Goal: Task Accomplishment & Management: Manage account settings

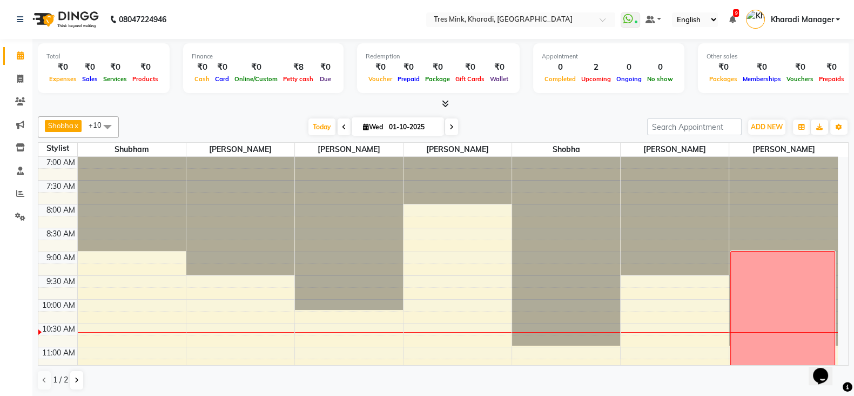
scroll to position [45, 0]
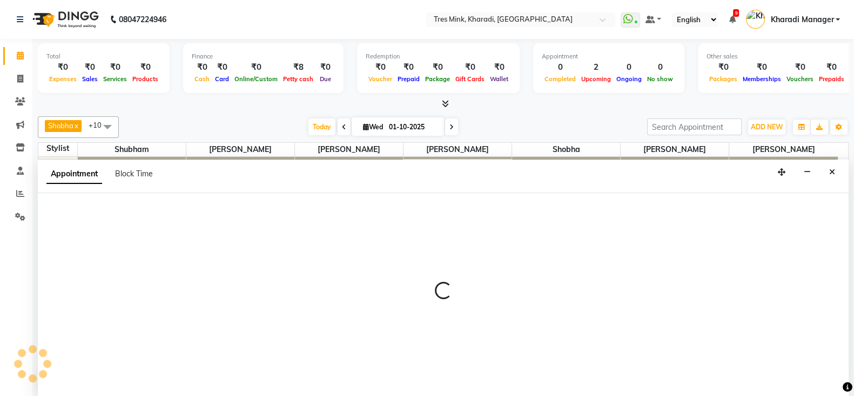
select select "90259"
select select "tentative"
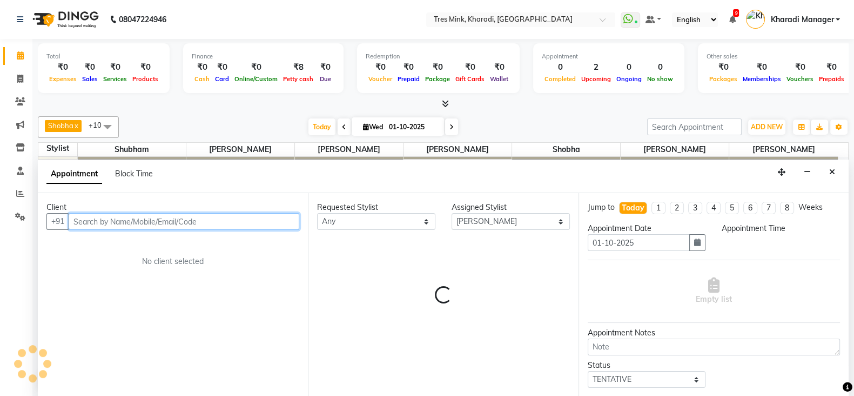
select select "645"
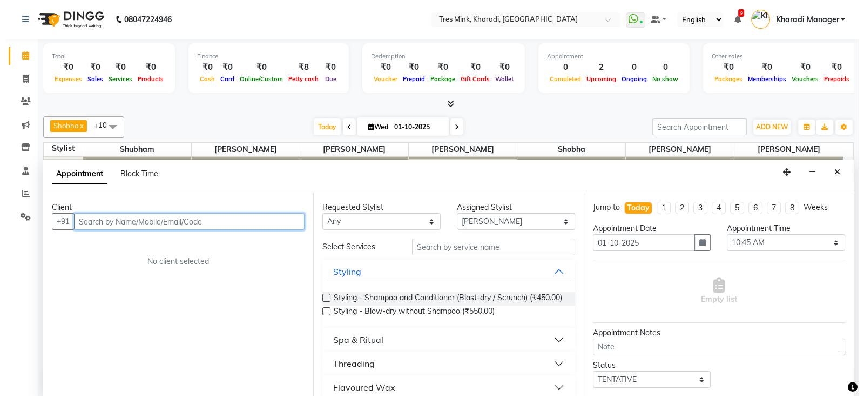
scroll to position [1, 0]
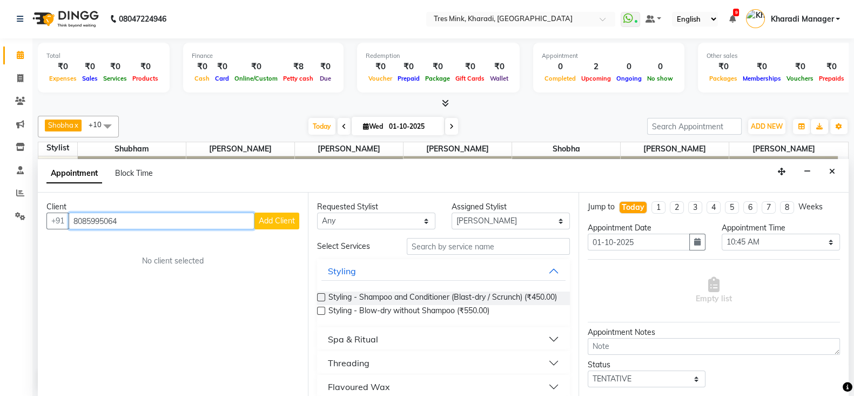
type input "8085995064"
click at [285, 220] on span "Add Client" at bounding box center [277, 221] width 36 height 10
select select "22"
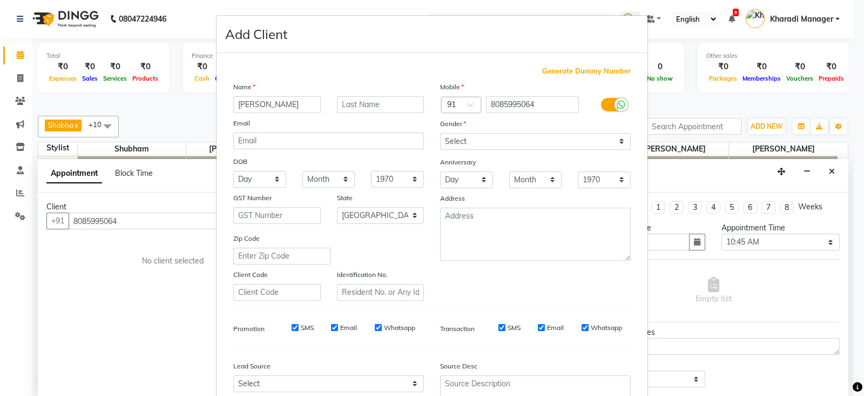
type input "[PERSON_NAME]"
click at [385, 103] on input "text" at bounding box center [381, 104] width 88 height 17
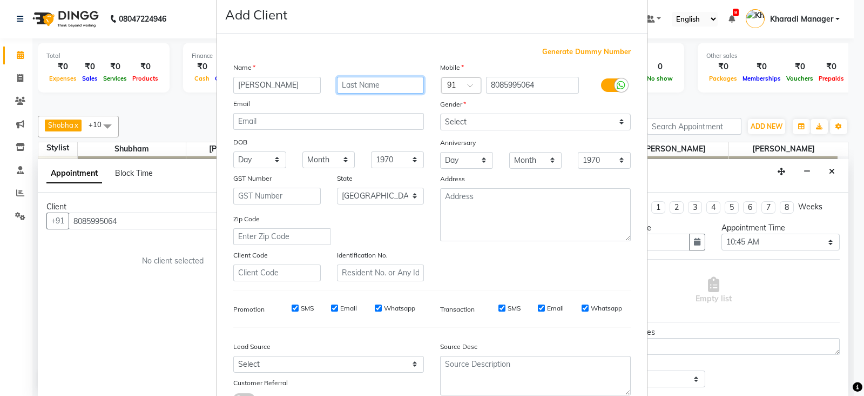
scroll to position [0, 0]
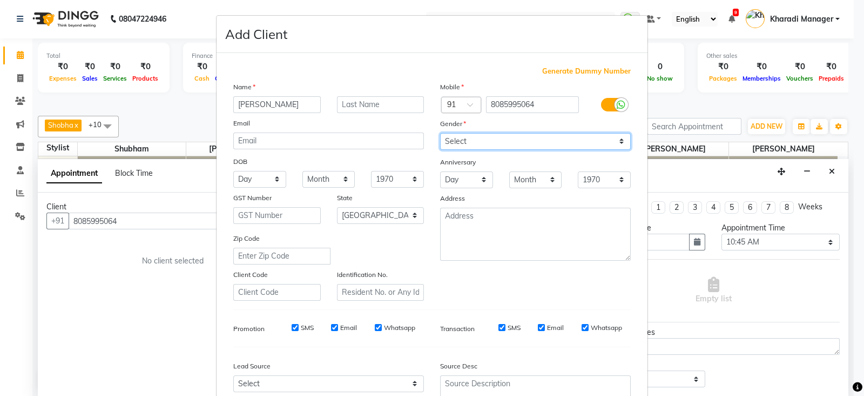
click at [497, 142] on select "Select Male Female Other Prefer Not To Say" at bounding box center [535, 141] width 191 height 17
select select "female"
click at [440, 133] on select "Select Male Female Other Prefer Not To Say" at bounding box center [535, 141] width 191 height 17
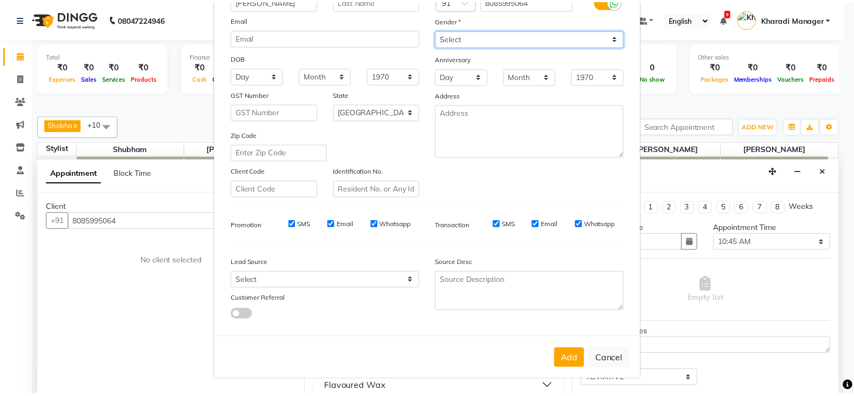
scroll to position [109, 0]
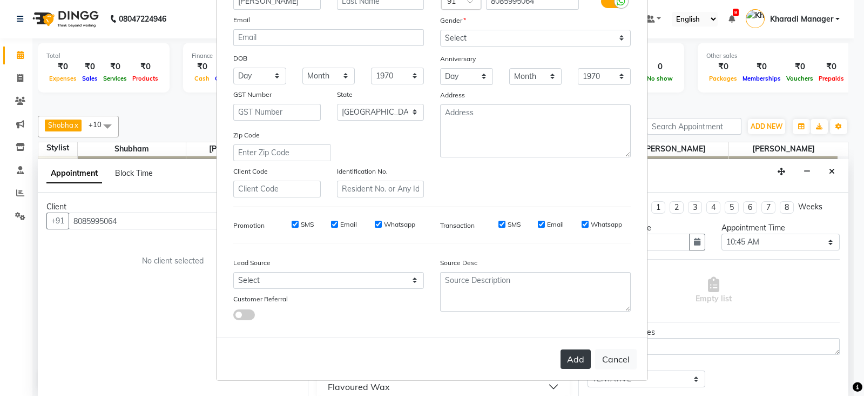
click at [571, 358] on button "Add" at bounding box center [576, 358] width 30 height 19
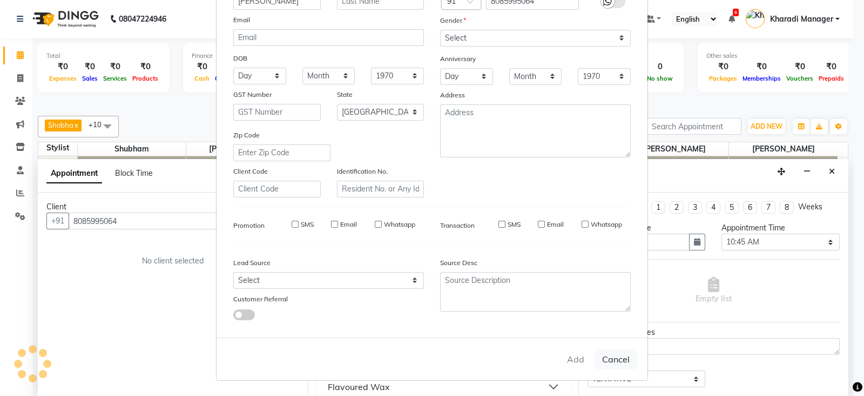
select select
select select "null"
select select
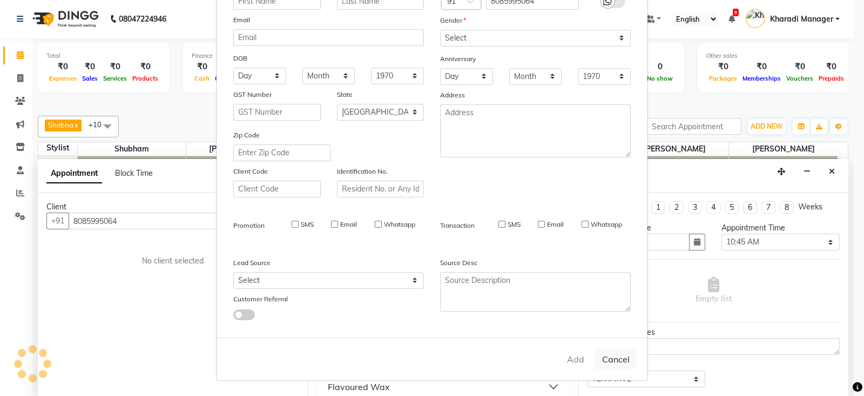
select select
checkbox input "false"
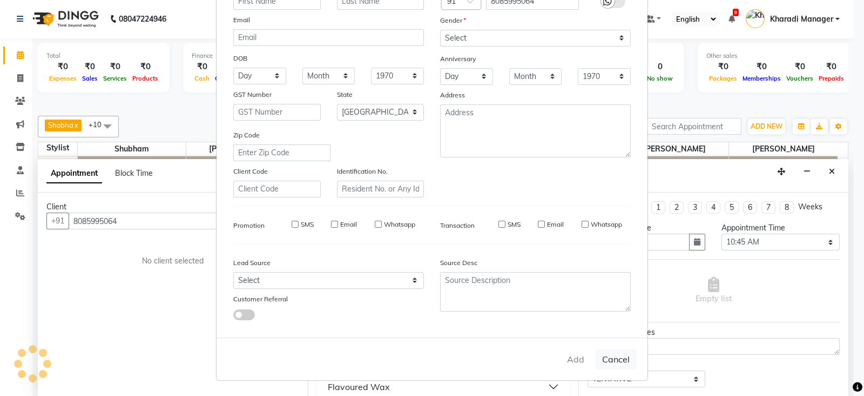
checkbox input "false"
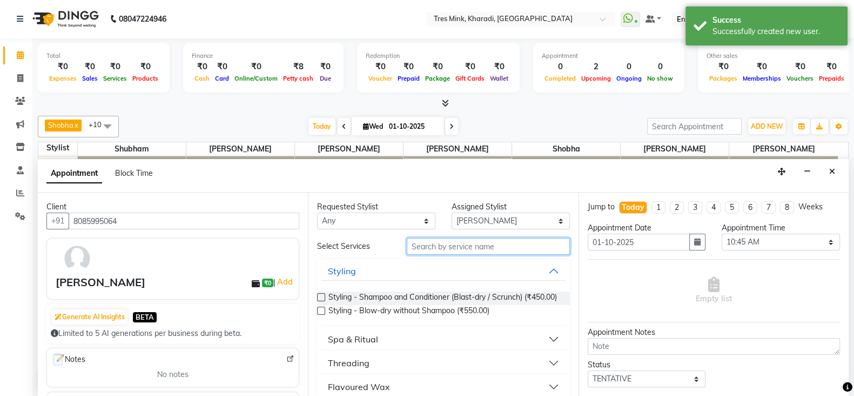
click at [472, 246] on input "text" at bounding box center [488, 246] width 163 height 17
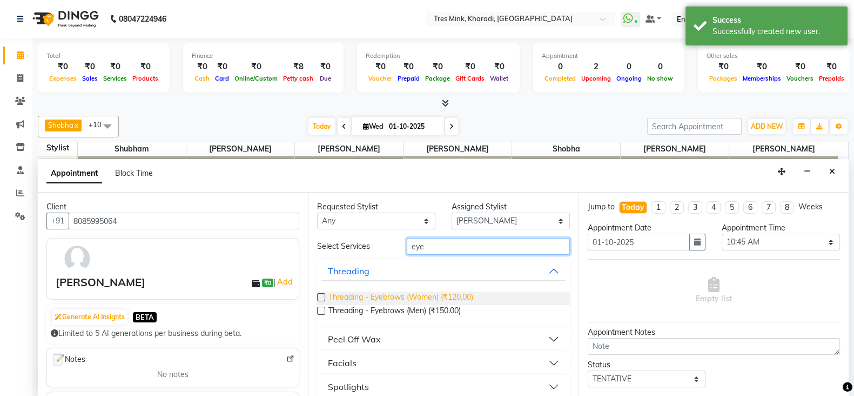
type input "eye"
click at [460, 293] on span "Threading - Eyebrows (Women) (₹120.00)" at bounding box center [401, 298] width 145 height 14
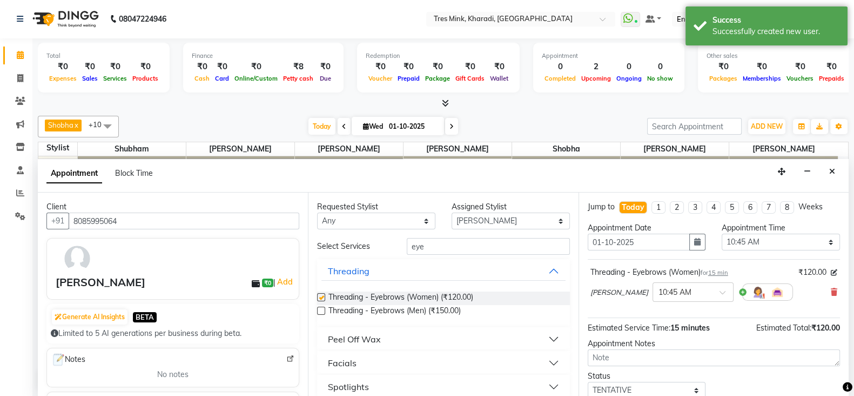
checkbox input "false"
click at [645, 355] on textarea at bounding box center [714, 357] width 252 height 17
type textarea "K"
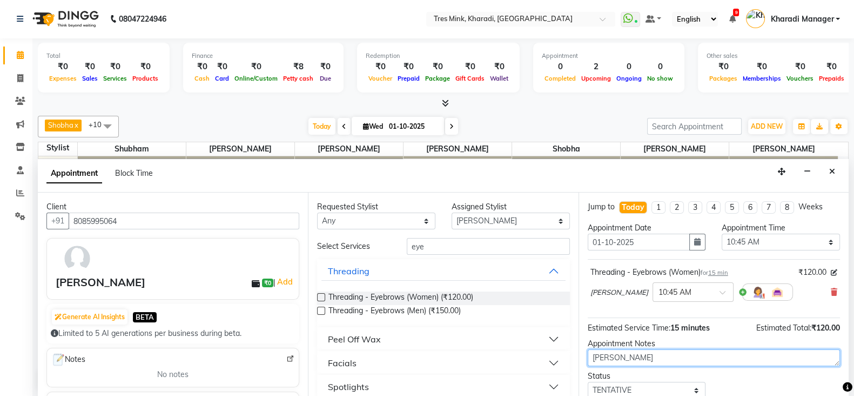
type textarea "Raj"
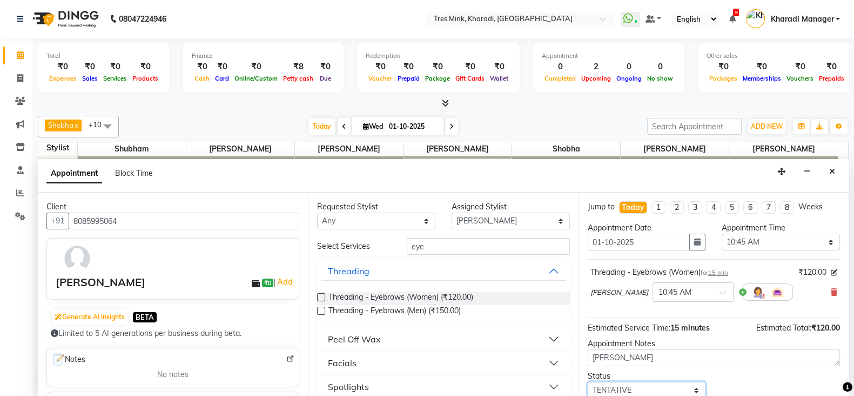
scroll to position [2, 0]
select select "confirm booking"
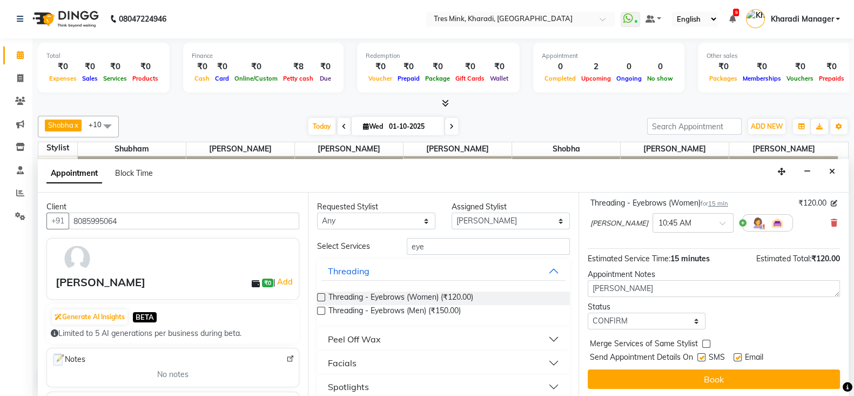
click at [588, 369] on button "Book" at bounding box center [714, 378] width 252 height 19
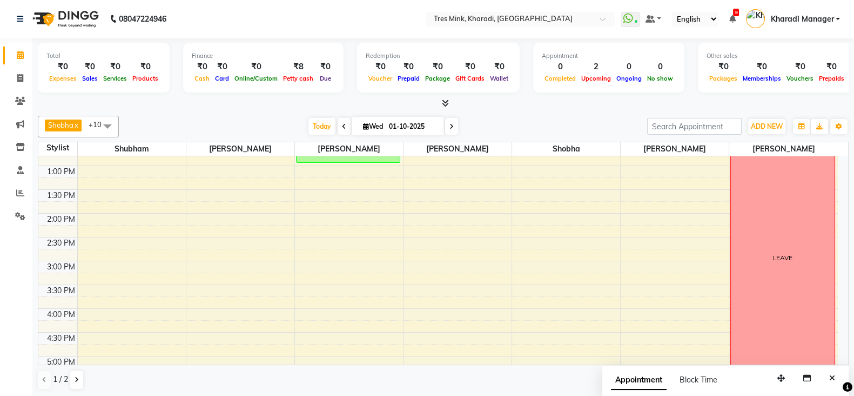
scroll to position [546, 0]
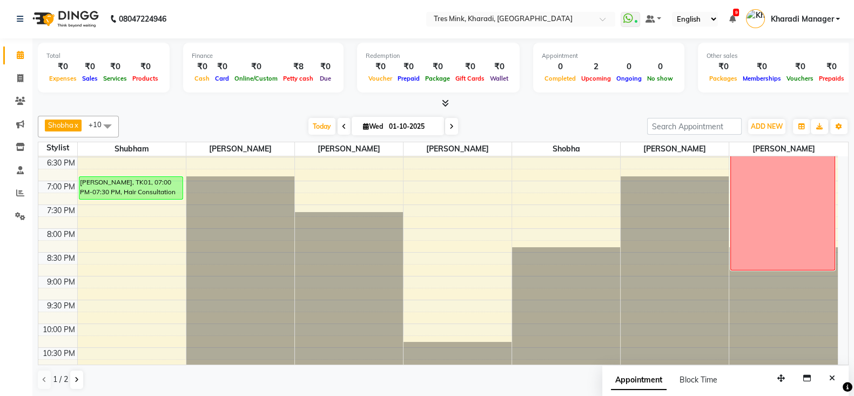
click at [448, 102] on icon at bounding box center [445, 103] width 7 height 8
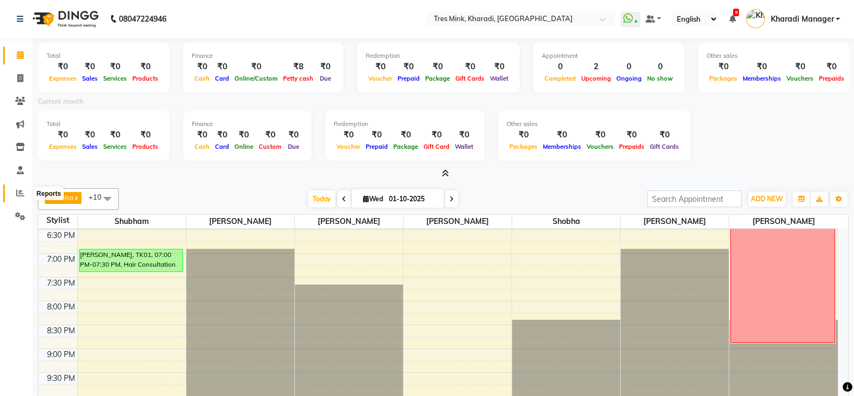
click at [23, 192] on icon at bounding box center [20, 193] width 8 height 8
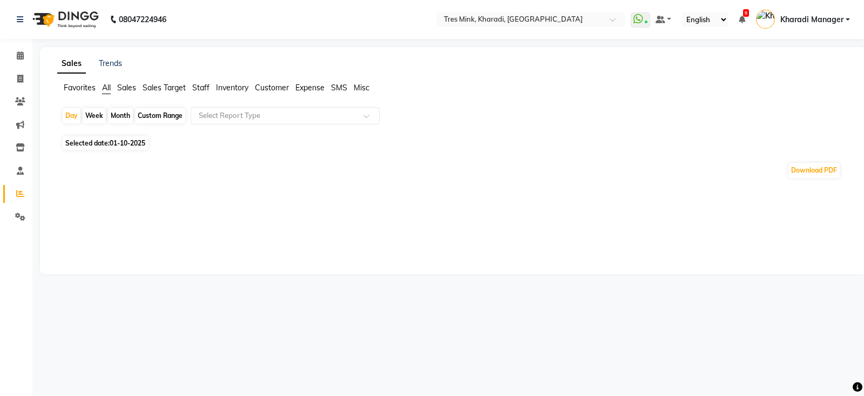
click at [119, 110] on div "Month" at bounding box center [120, 115] width 25 height 15
select select "10"
select select "2025"
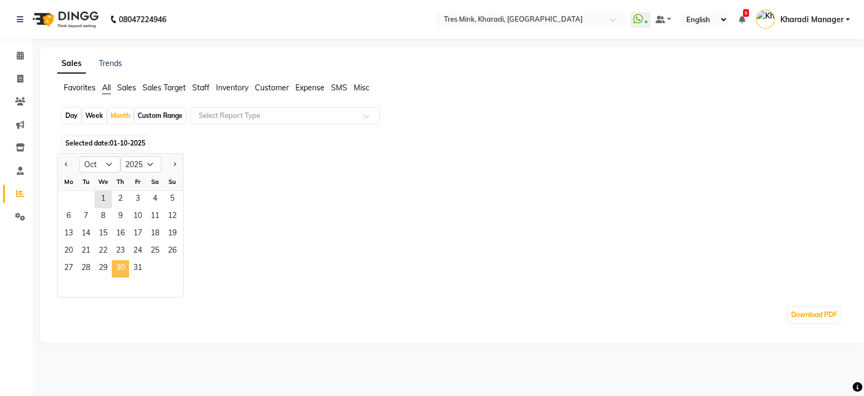
click at [127, 266] on span "30" at bounding box center [120, 268] width 17 height 17
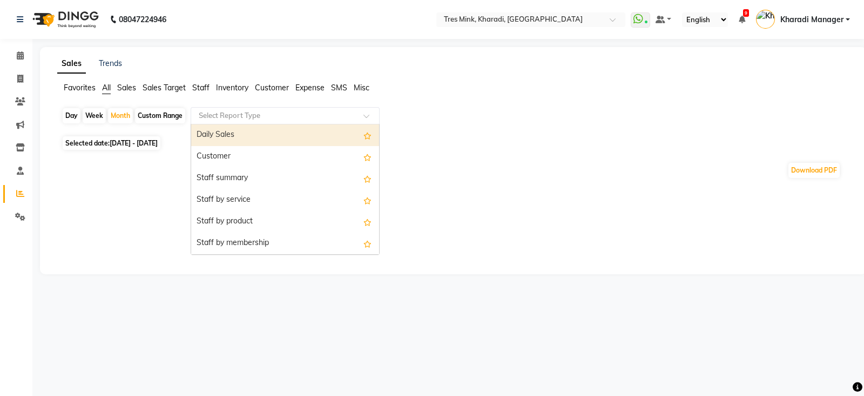
click at [254, 115] on input "text" at bounding box center [275, 115] width 156 height 11
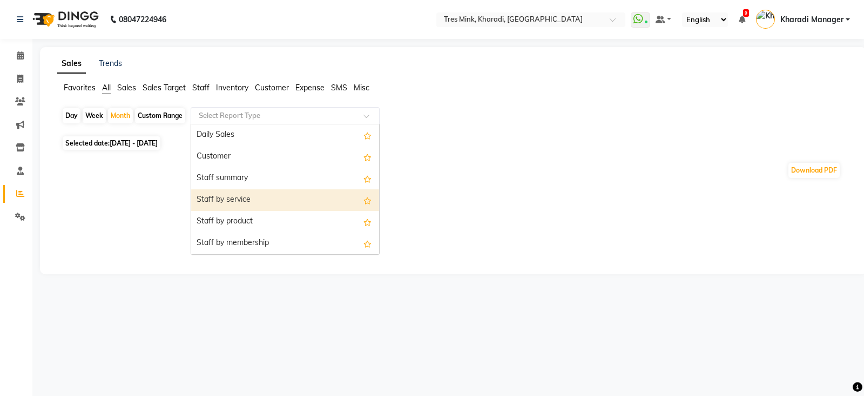
click at [226, 197] on div "Staff by service" at bounding box center [285, 200] width 188 height 22
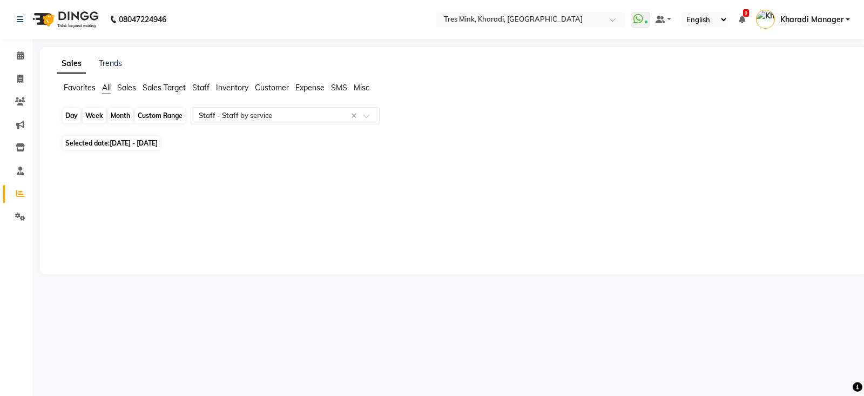
click at [122, 115] on div "Month" at bounding box center [120, 115] width 25 height 15
select select "10"
select select "2025"
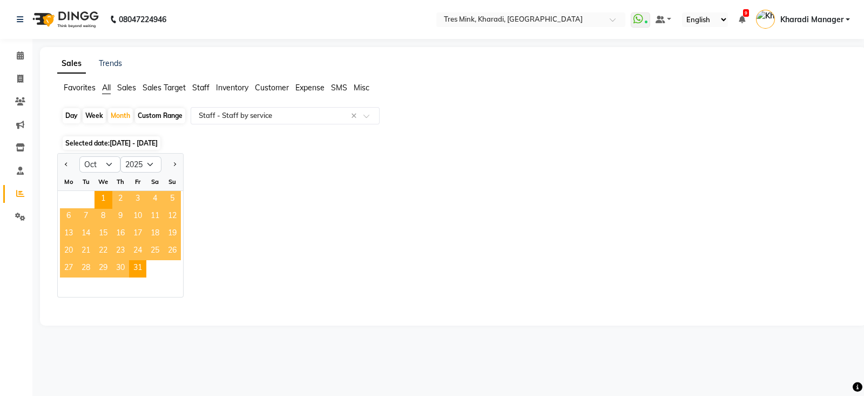
click at [123, 266] on span "30" at bounding box center [120, 268] width 17 height 17
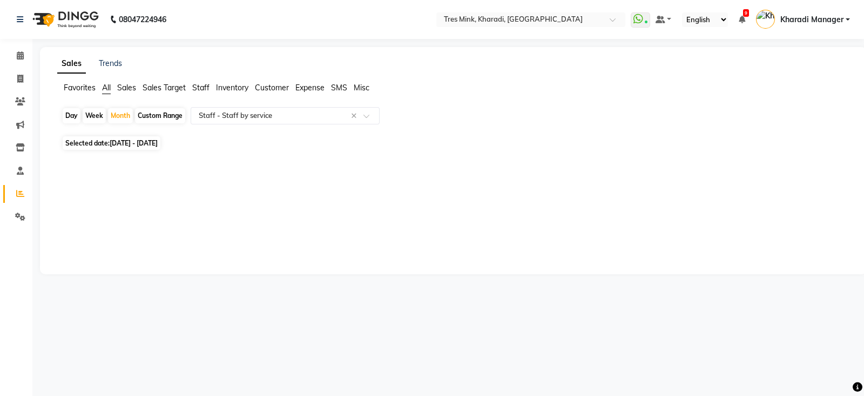
click at [122, 145] on span "01-10-2025 - 31-10-2025" at bounding box center [134, 143] width 48 height 8
select select "10"
select select "2025"
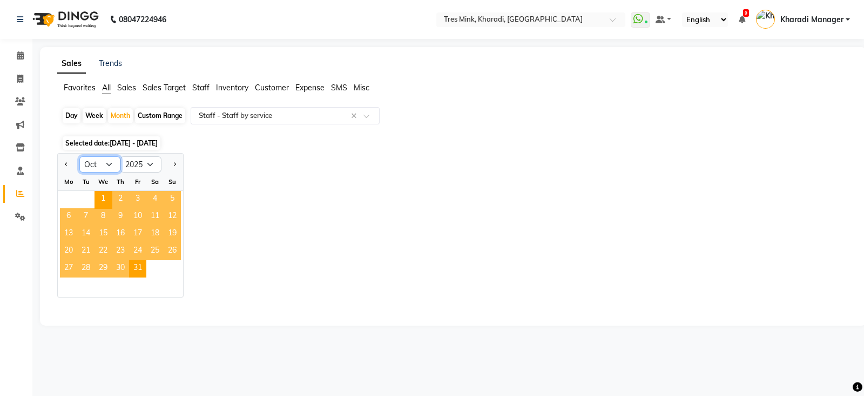
click at [106, 159] on select "Jan Feb Mar Apr May Jun Jul Aug Sep Oct Nov Dec" at bounding box center [99, 164] width 41 height 16
select select "9"
click at [79, 156] on select "Jan Feb Mar Apr May Jun Jul Aug Sep Oct Nov Dec" at bounding box center [99, 164] width 41 height 16
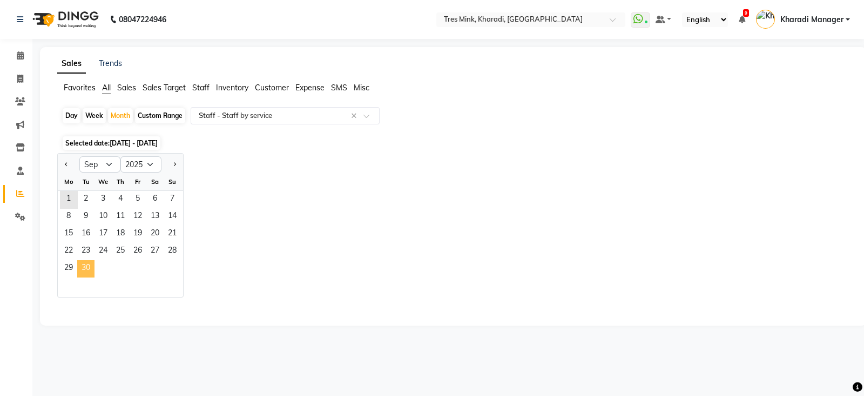
click at [85, 265] on span "30" at bounding box center [85, 268] width 17 height 17
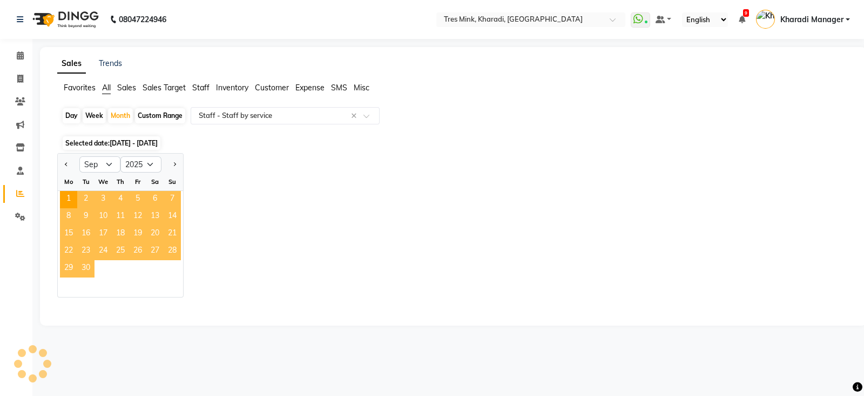
select select "filtered_report"
select select "pdf"
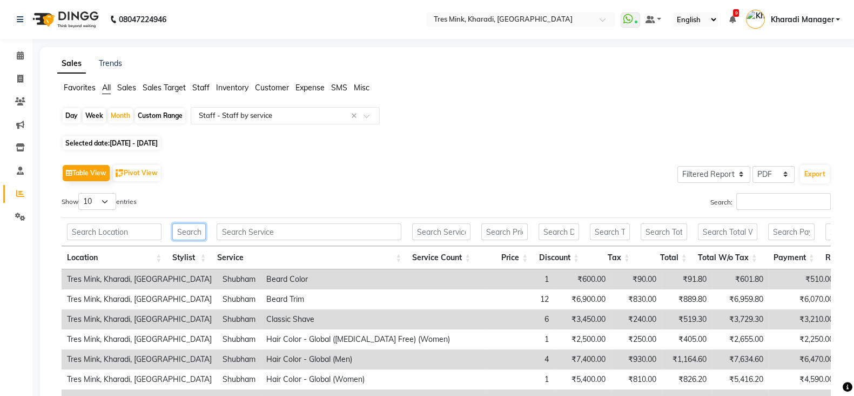
click at [194, 233] on input "text" at bounding box center [188, 231] width 33 height 17
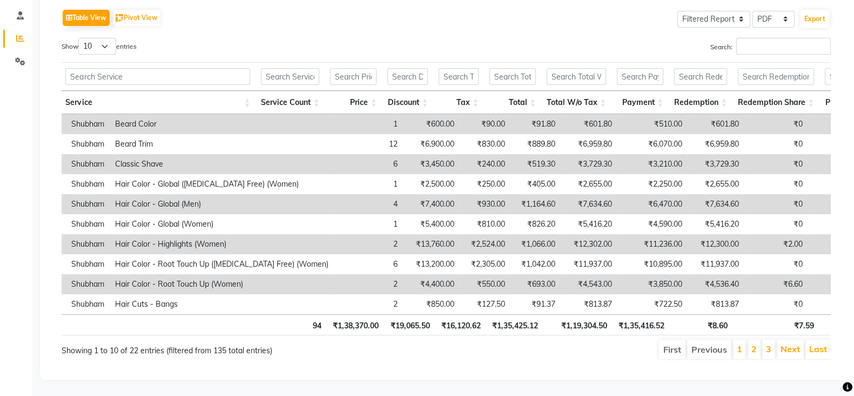
scroll to position [0, 128]
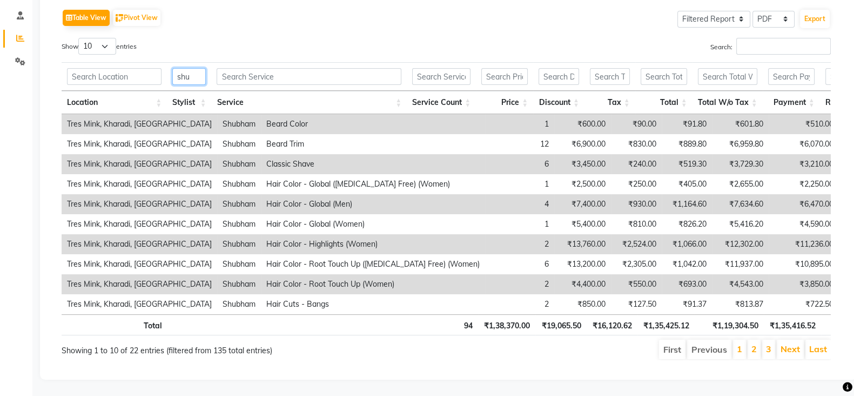
click at [196, 68] on input "shu" at bounding box center [188, 76] width 33 height 17
type input "s"
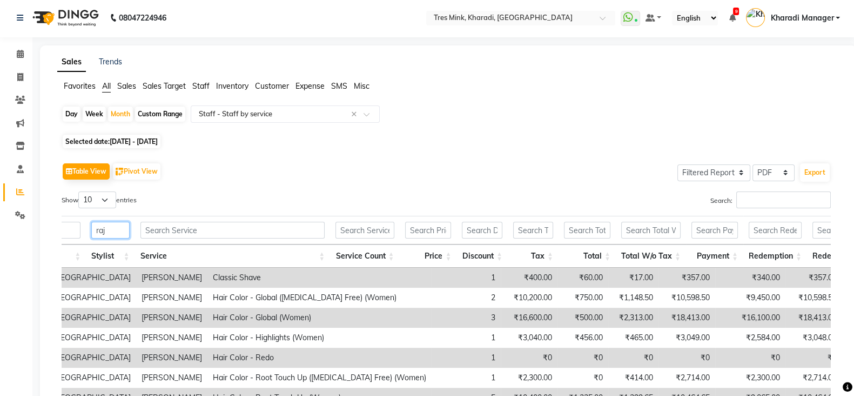
scroll to position [0, 0]
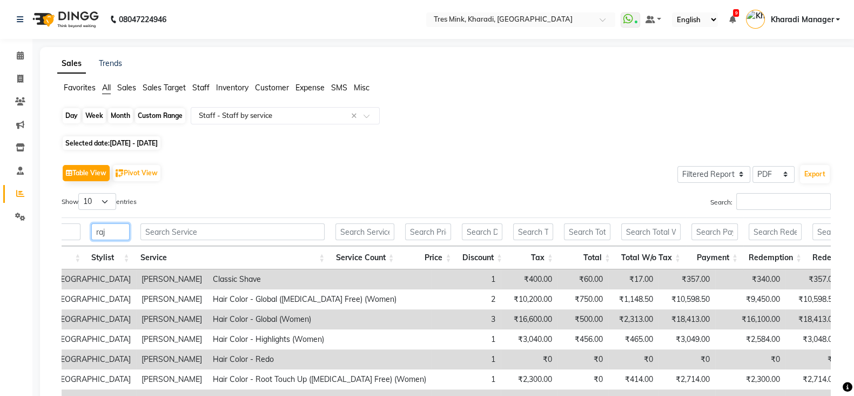
type input "raj"
click at [118, 113] on div "Month" at bounding box center [120, 115] width 25 height 15
select select "9"
select select "2025"
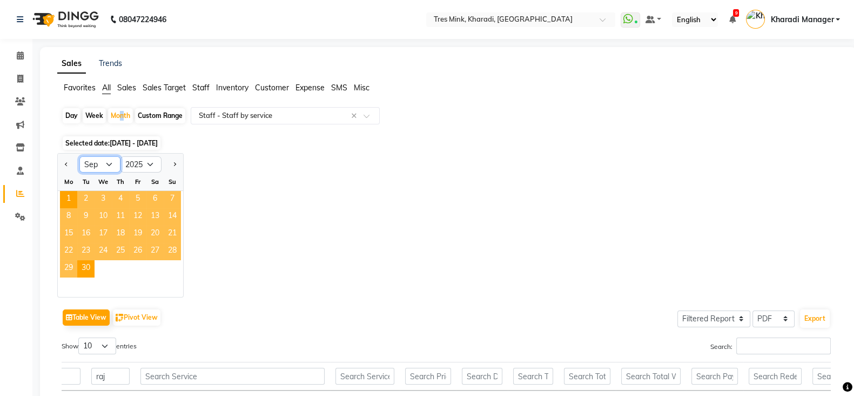
click at [97, 163] on select "Jan Feb Mar Apr May Jun Jul Aug Sep Oct Nov Dec" at bounding box center [99, 164] width 41 height 16
click at [79, 156] on select "Jan Feb Mar Apr May Jun Jul Aug Sep Oct Nov Dec" at bounding box center [99, 164] width 41 height 16
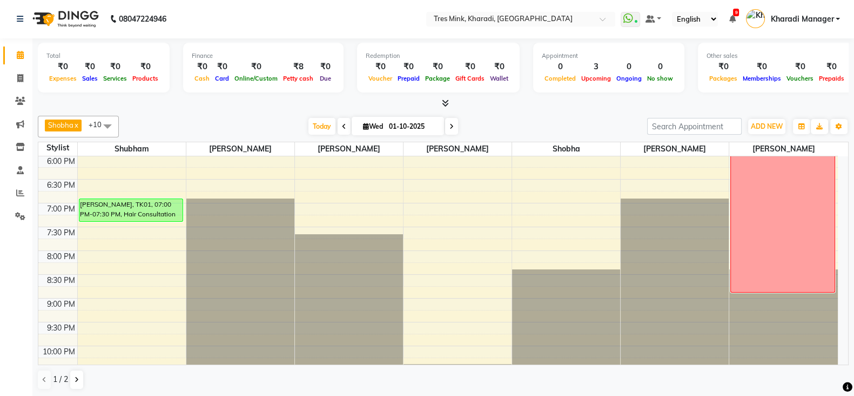
scroll to position [546, 0]
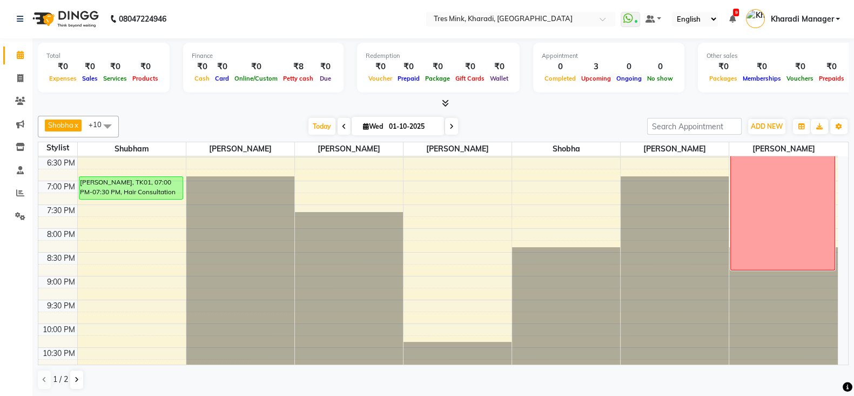
click at [447, 99] on icon at bounding box center [445, 103] width 7 height 8
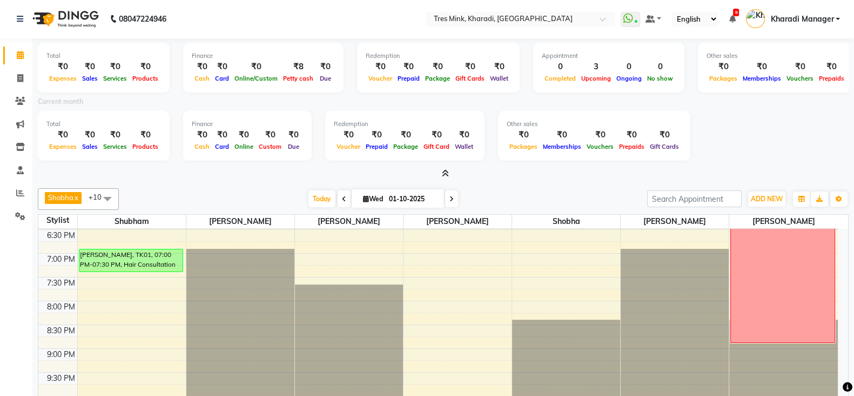
scroll to position [73, 0]
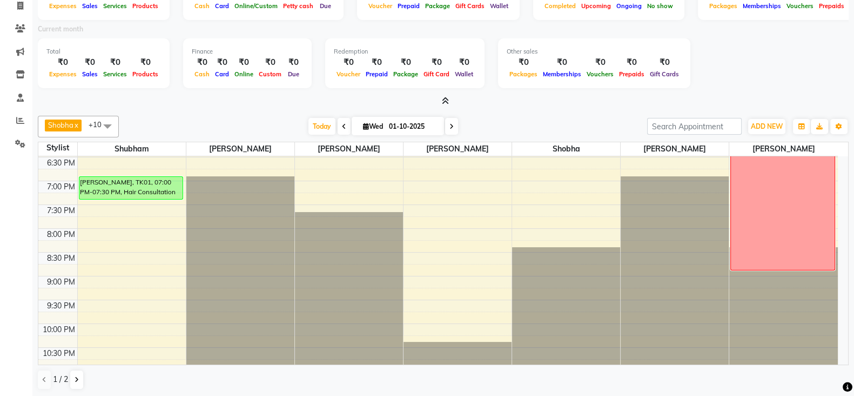
click at [446, 97] on icon at bounding box center [445, 101] width 7 height 8
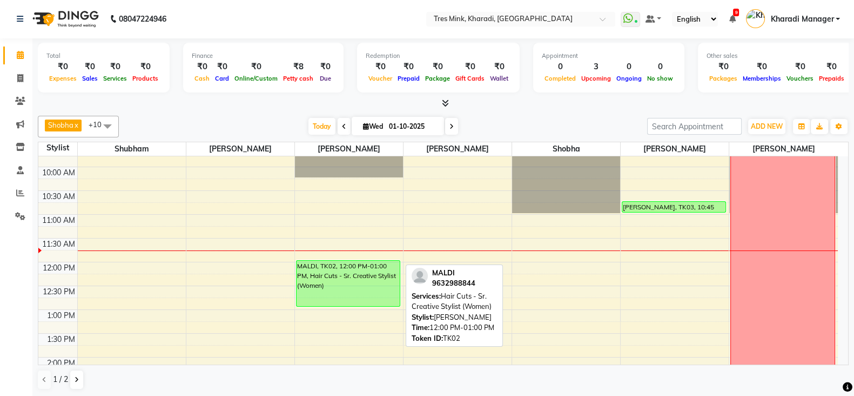
scroll to position [135, 0]
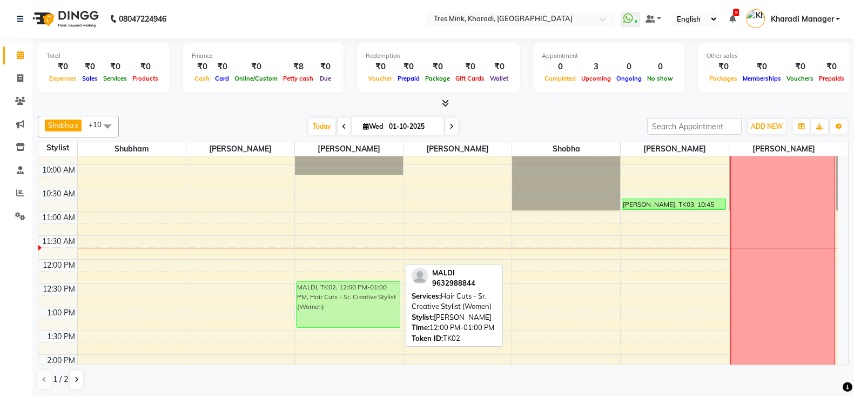
drag, startPoint x: 351, startPoint y: 283, endPoint x: 351, endPoint y: 303, distance: 19.5
click at [351, 303] on div "MALDI, TK02, 12:00 PM-01:00 PM, Hair Cuts - Sr. Creative Stylist (Women) MALDI,…" at bounding box center [349, 402] width 108 height 760
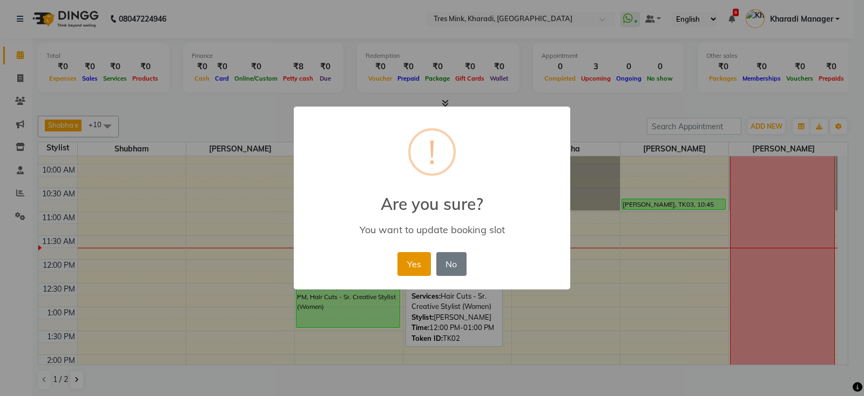
click at [404, 262] on button "Yes" at bounding box center [414, 264] width 33 height 24
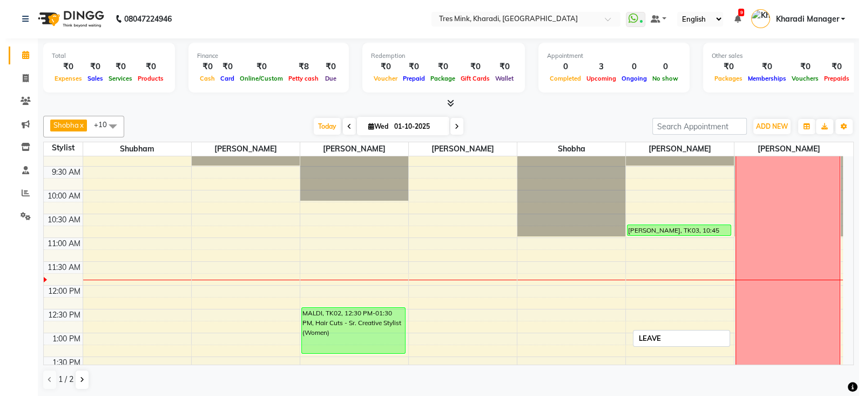
scroll to position [5, 0]
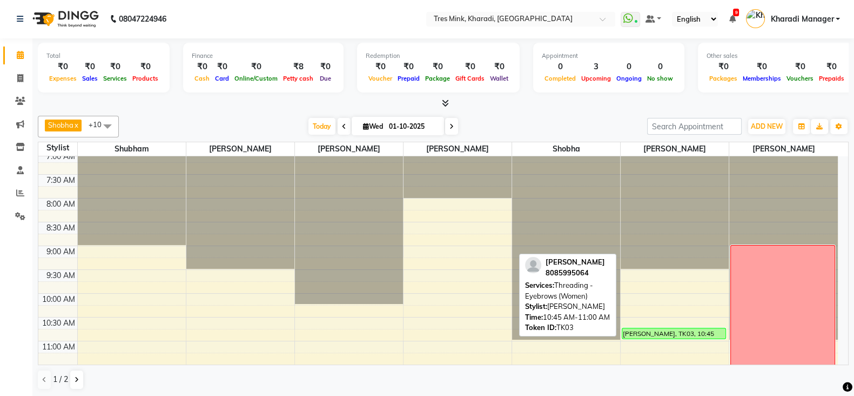
click at [682, 336] on div at bounding box center [673, 338] width 103 height 4
click at [674, 336] on div at bounding box center [673, 338] width 103 height 4
select select "6"
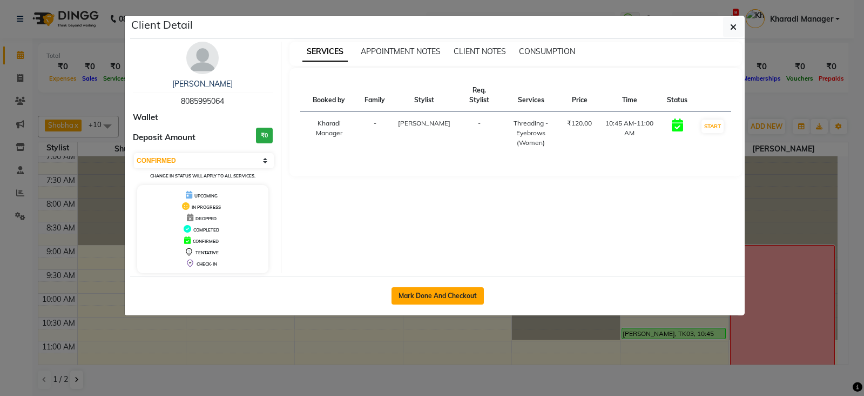
click at [433, 292] on button "Mark Done And Checkout" at bounding box center [438, 295] width 92 height 17
select select "service"
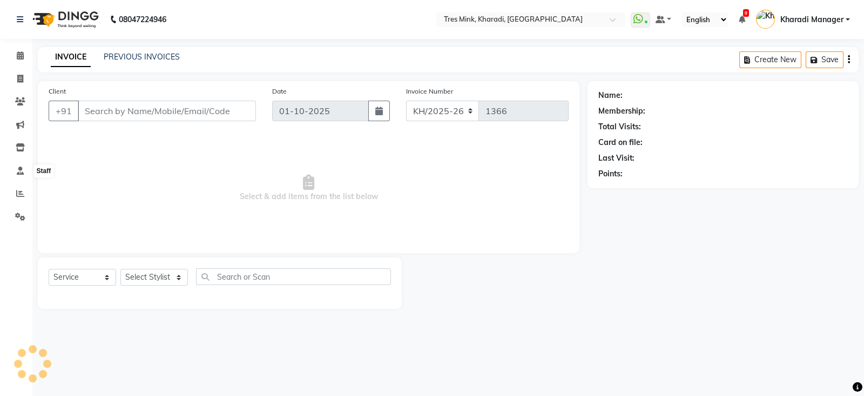
type input "8085995064"
select select "90259"
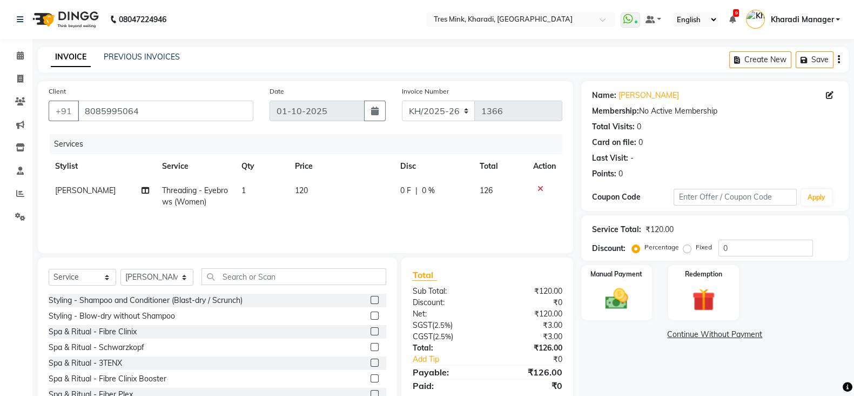
click at [309, 188] on td "120" at bounding box center [341, 196] width 105 height 36
select select "90259"
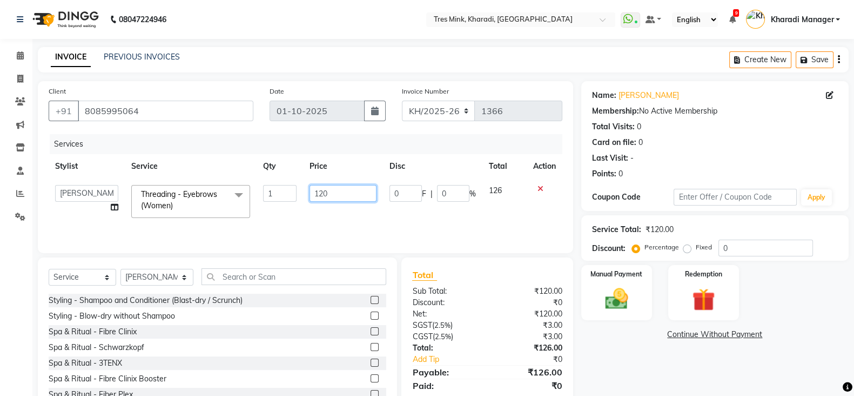
click at [332, 198] on input "120" at bounding box center [344, 193] width 68 height 17
click at [364, 192] on input "120" at bounding box center [344, 193] width 68 height 17
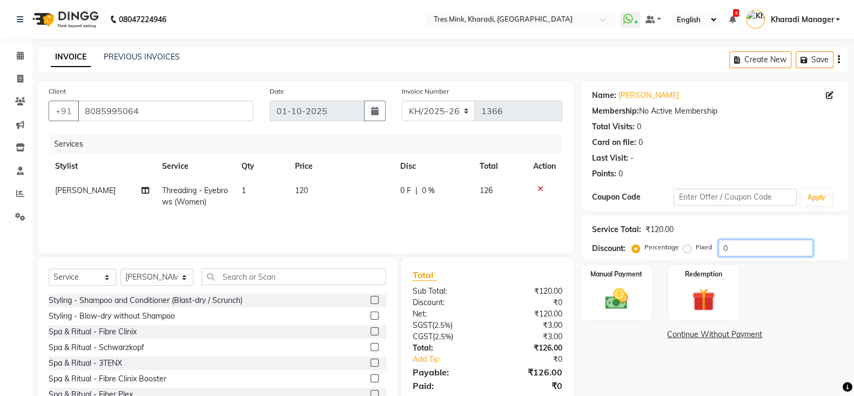
click at [760, 247] on input "0" at bounding box center [766, 247] width 95 height 17
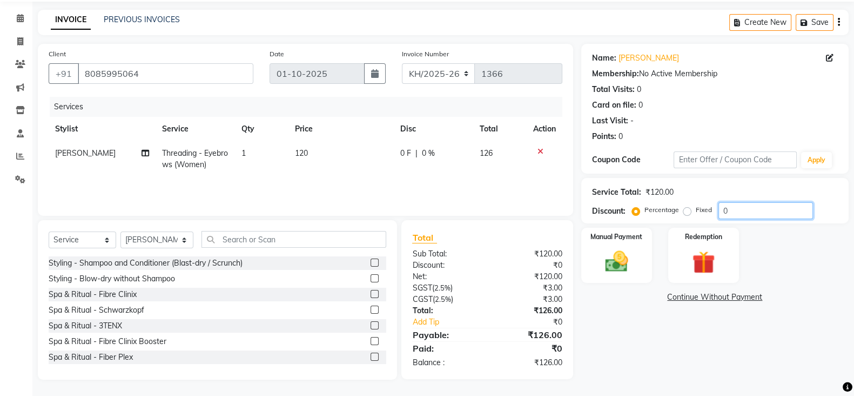
click at [754, 208] on input "0" at bounding box center [766, 210] width 95 height 17
click at [629, 245] on div "Manual Payment" at bounding box center [617, 254] width 74 height 57
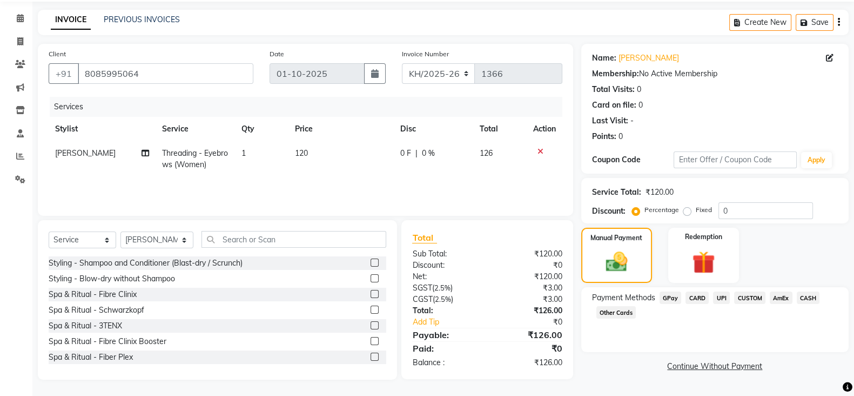
click at [722, 291] on span "UPI" at bounding box center [721, 297] width 17 height 12
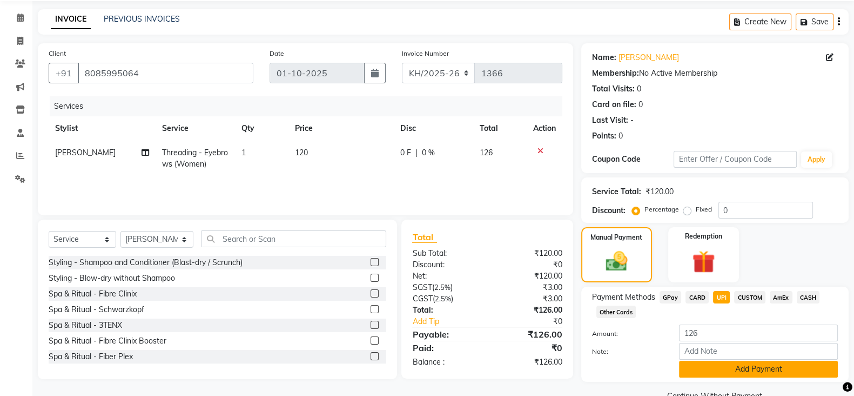
click at [726, 370] on button "Add Payment" at bounding box center [758, 368] width 159 height 17
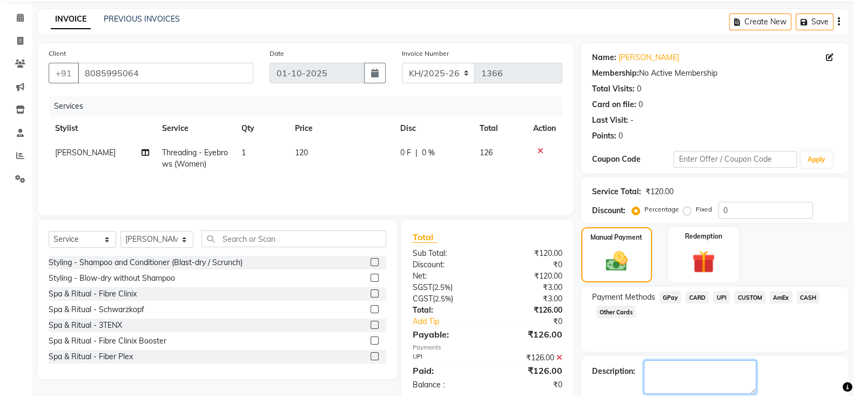
click at [721, 367] on textarea at bounding box center [700, 376] width 112 height 33
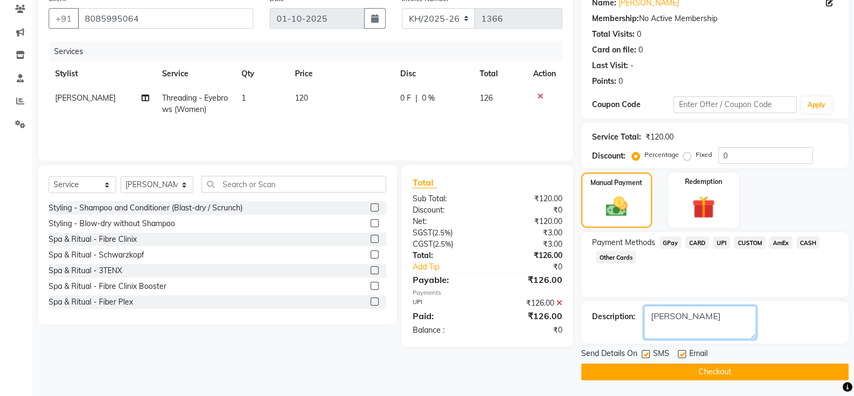
type textarea "shubham"
click at [710, 374] on button "Checkout" at bounding box center [714, 371] width 267 height 17
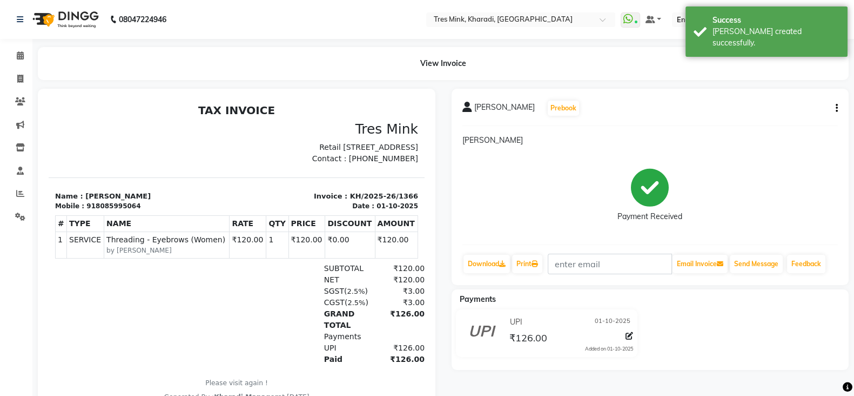
select select "service"
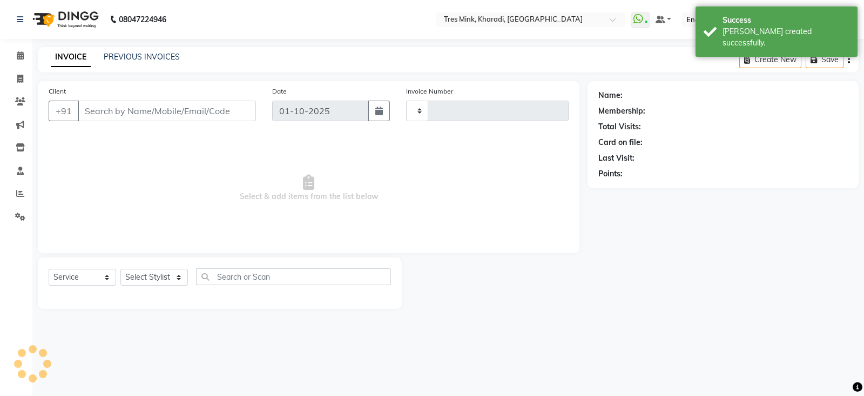
type input "1367"
select select "8100"
type input "8085995064"
select select "90259"
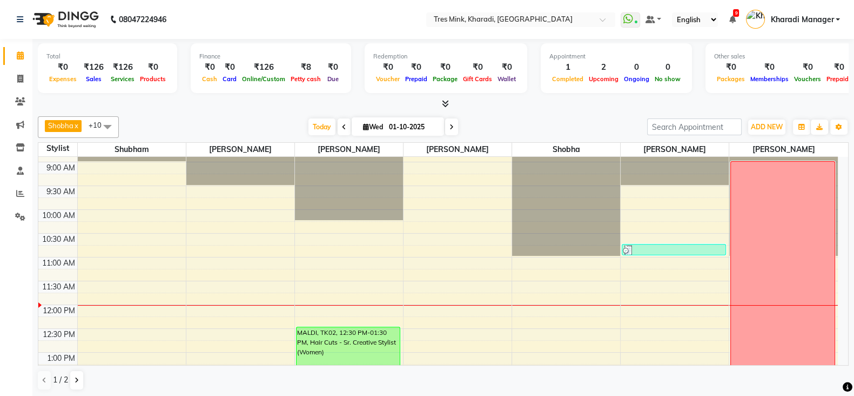
scroll to position [180, 0]
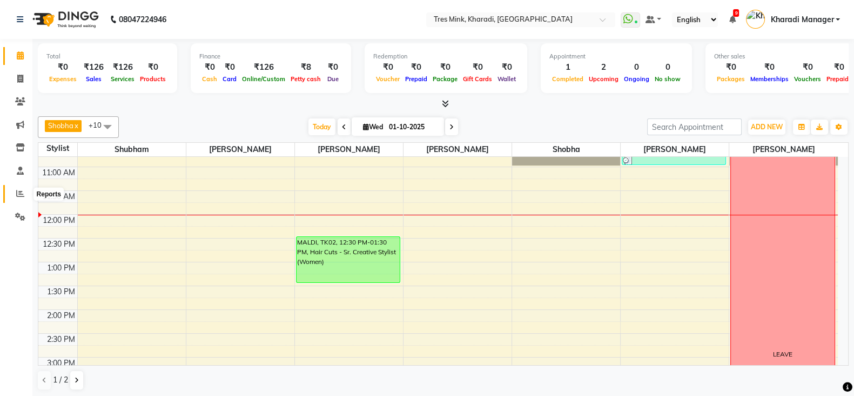
click at [24, 195] on icon at bounding box center [20, 193] width 8 height 8
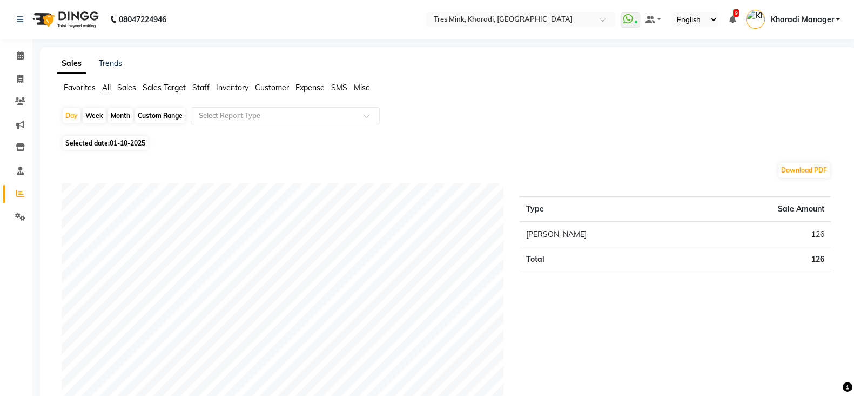
click at [119, 112] on div "Month" at bounding box center [120, 115] width 25 height 15
select select "10"
select select "2025"
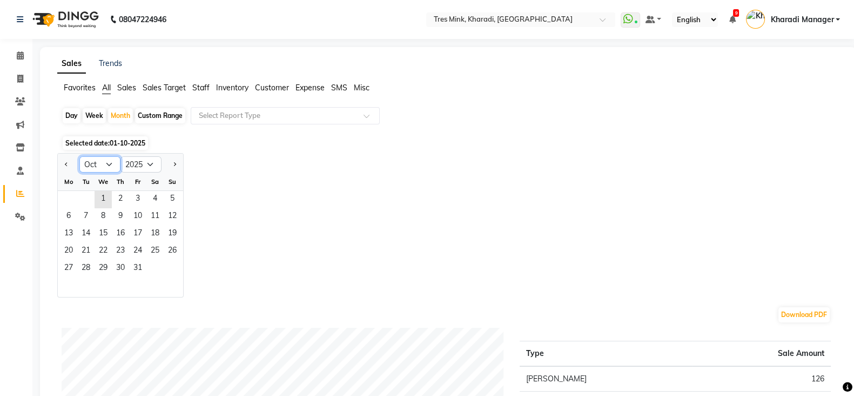
click at [108, 157] on select "Jan Feb Mar Apr May Jun Jul Aug Sep Oct Nov Dec" at bounding box center [99, 164] width 41 height 16
select select "9"
click at [79, 156] on select "Jan Feb Mar Apr May Jun Jul Aug Sep Oct Nov Dec" at bounding box center [99, 164] width 41 height 16
click at [84, 263] on span "30" at bounding box center [85, 268] width 17 height 17
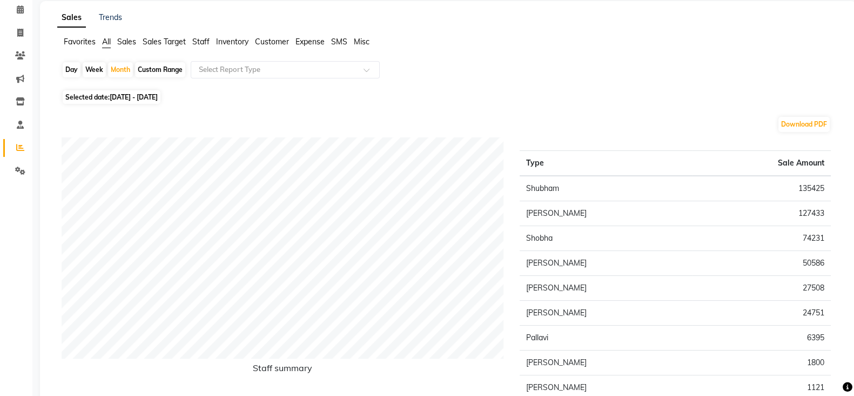
scroll to position [1, 0]
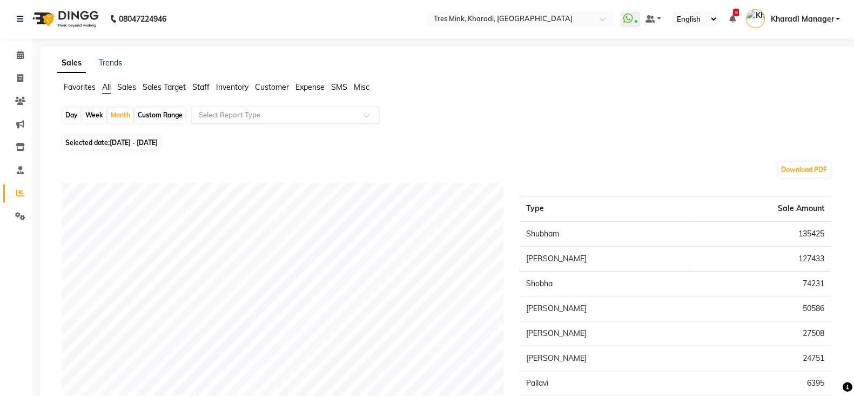
click at [267, 108] on div "Select Report Type" at bounding box center [285, 114] width 189 height 17
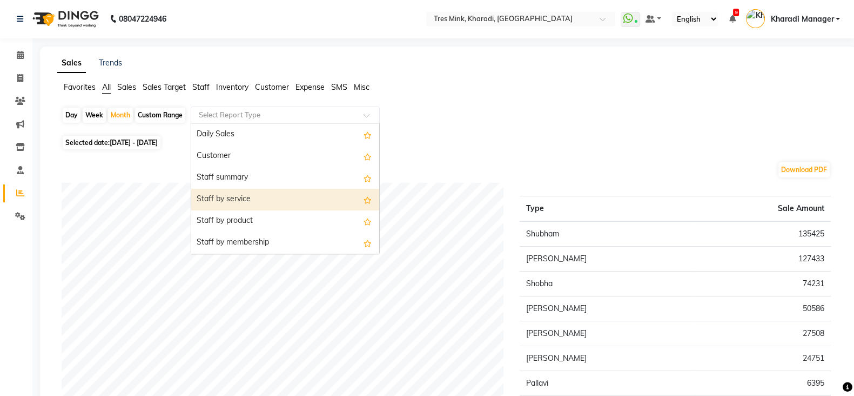
click at [229, 190] on div "Staff by service" at bounding box center [285, 200] width 188 height 22
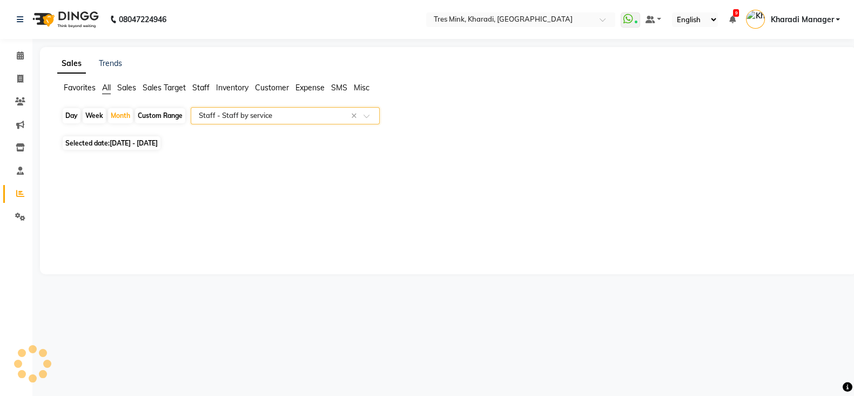
scroll to position [0, 0]
select select "filtered_report"
select select "pdf"
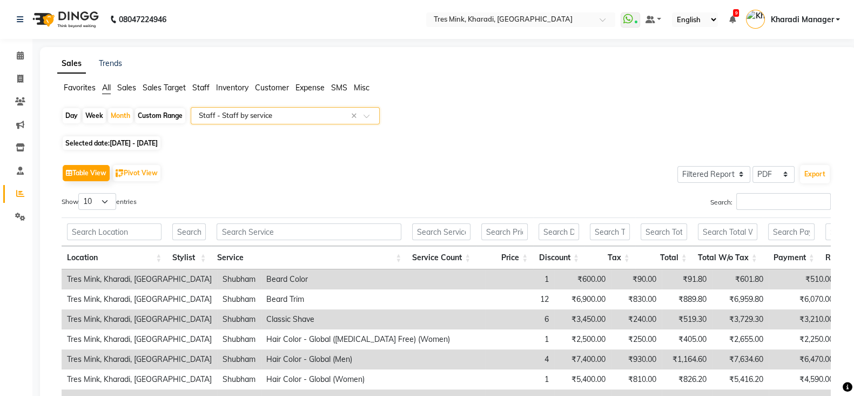
scroll to position [135, 0]
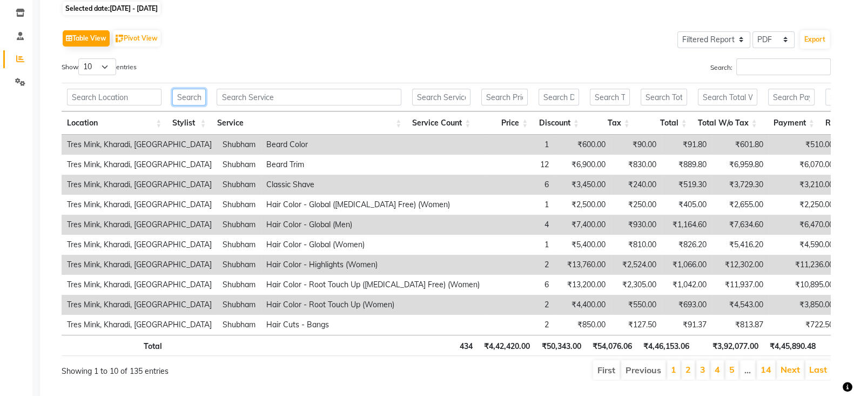
click at [192, 96] on input "text" at bounding box center [188, 97] width 33 height 17
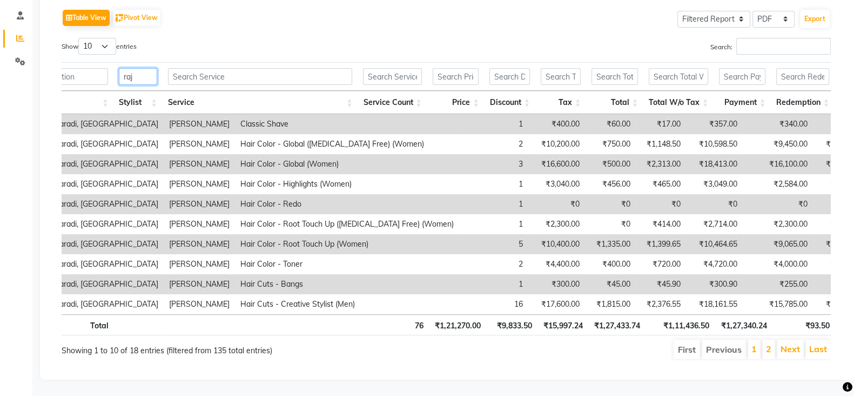
scroll to position [0, 81]
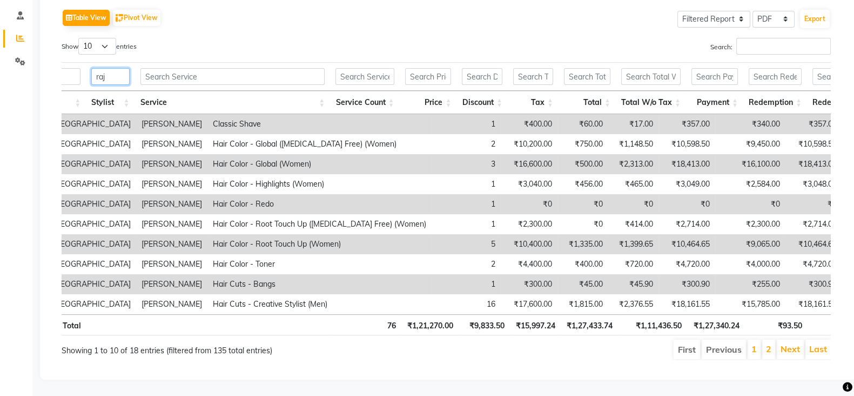
click at [119, 68] on input "raj" at bounding box center [110, 76] width 38 height 17
type input "r"
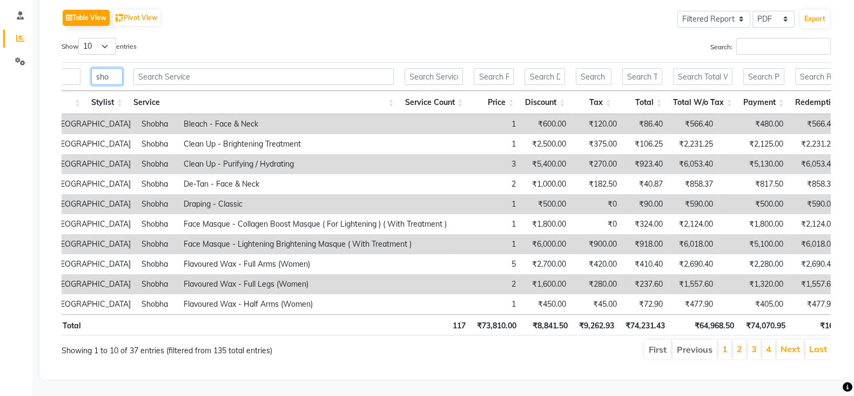
type input "sho"
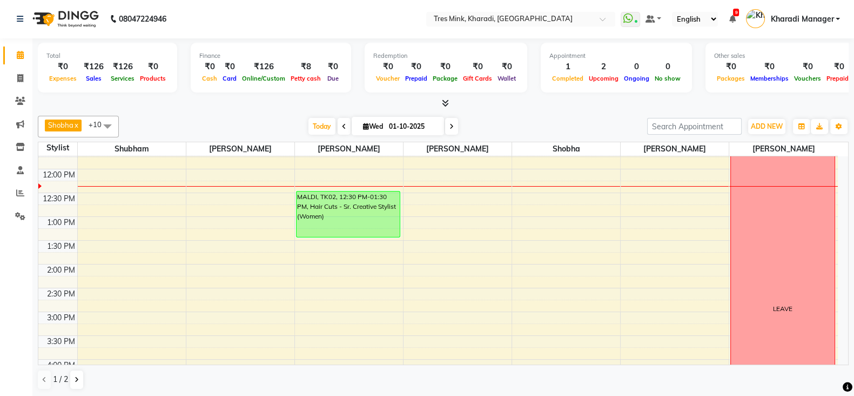
scroll to position [270, 0]
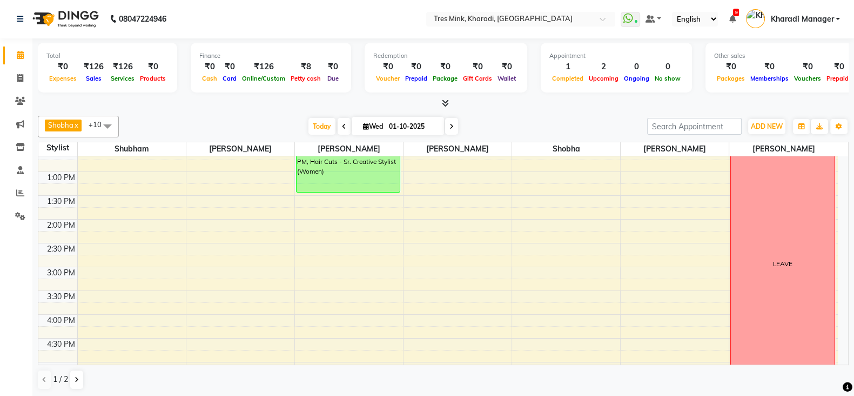
click at [452, 121] on span at bounding box center [451, 126] width 13 height 17
type input "02-10-2025"
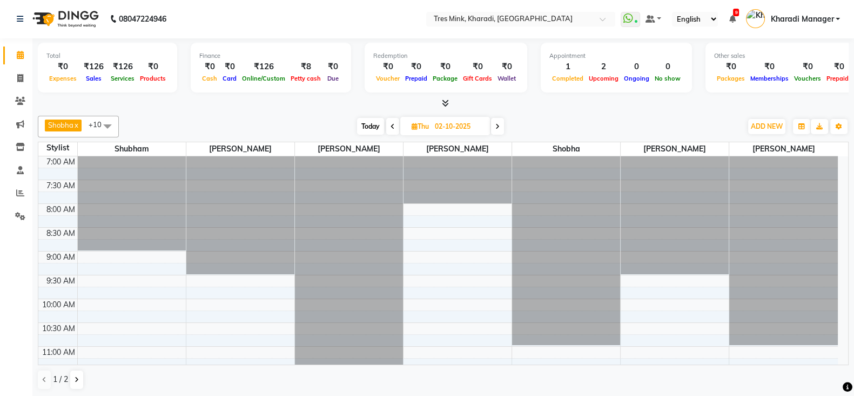
scroll to position [90, 0]
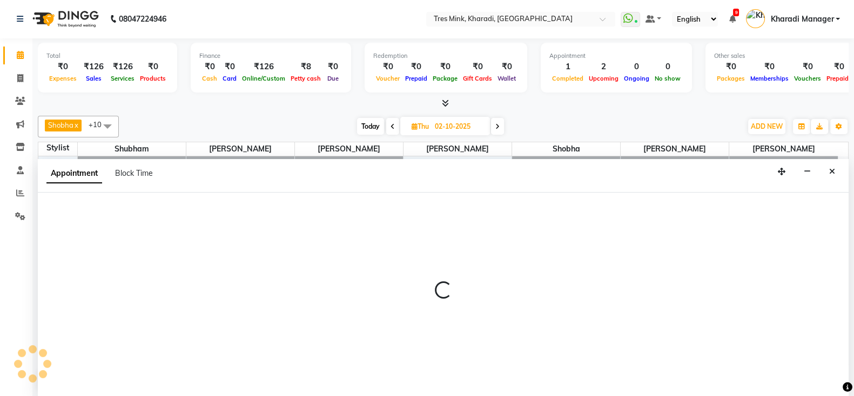
select select "89463"
select select "690"
select select "tentative"
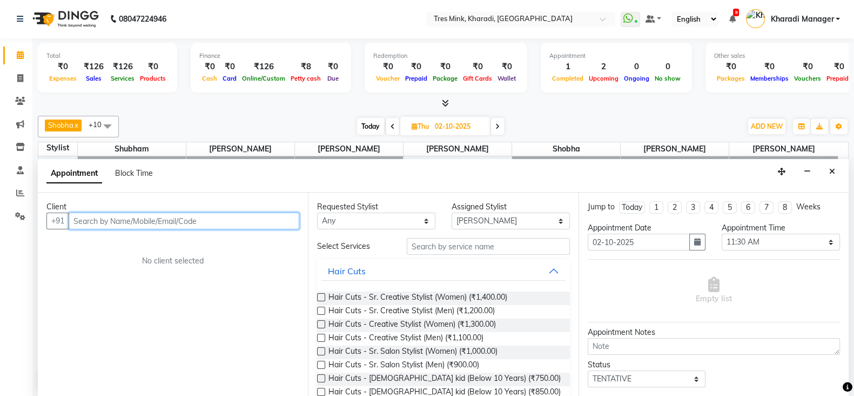
click at [79, 219] on input "text" at bounding box center [184, 220] width 231 height 17
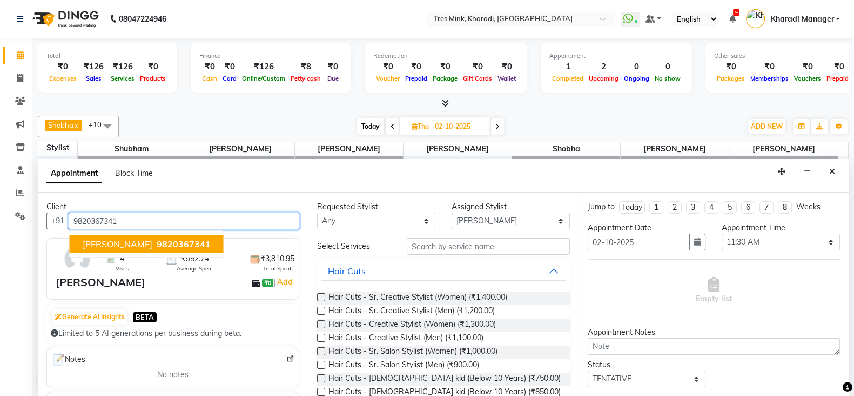
click at [152, 242] on span "[PERSON_NAME]" at bounding box center [118, 243] width 70 height 11
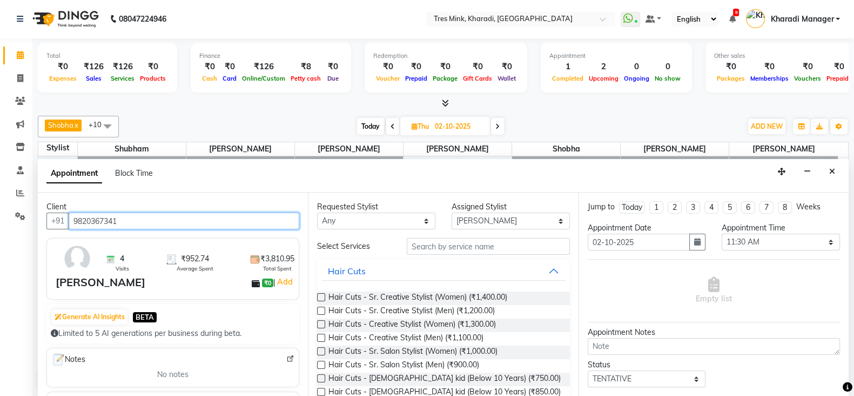
click at [122, 220] on input "9820367341" at bounding box center [184, 220] width 231 height 17
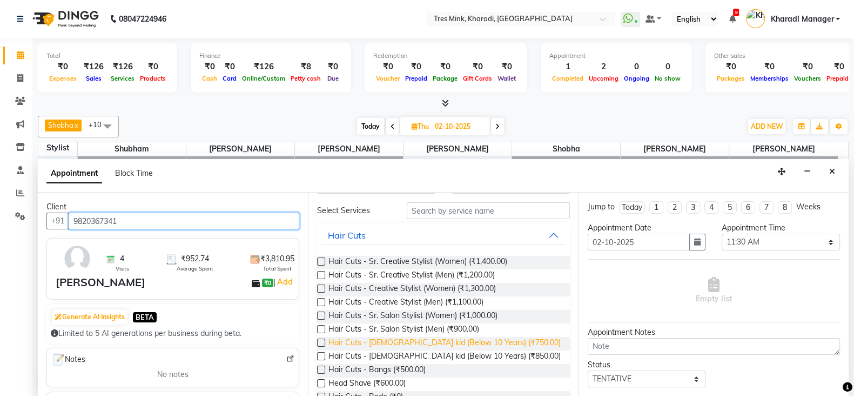
scroll to position [0, 0]
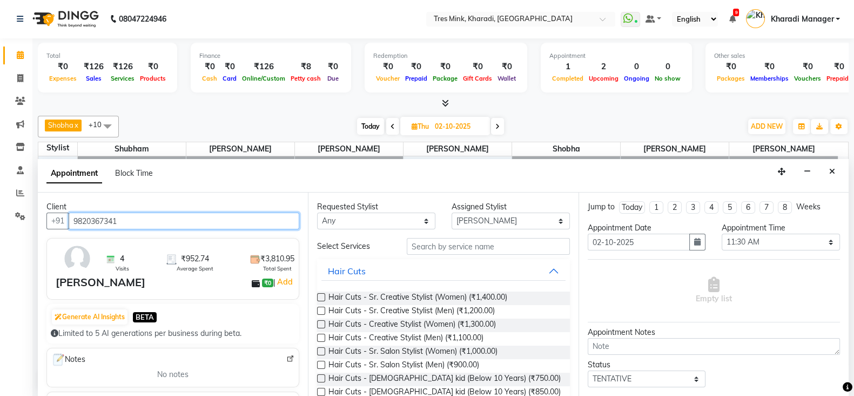
type input "9820367341"
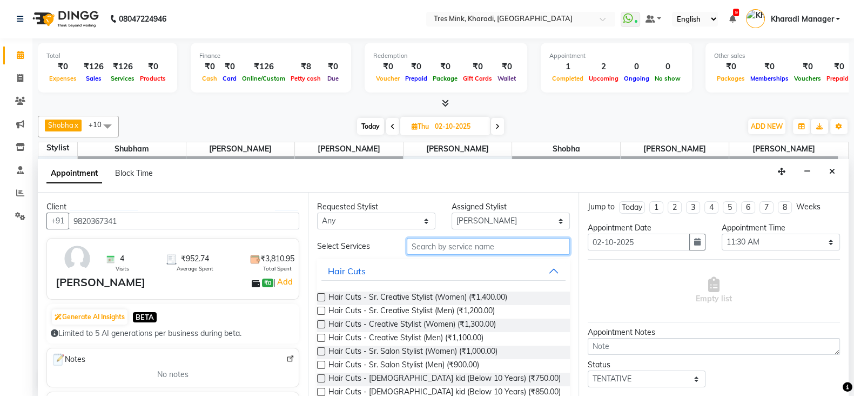
click at [421, 243] on input "text" at bounding box center [488, 246] width 163 height 17
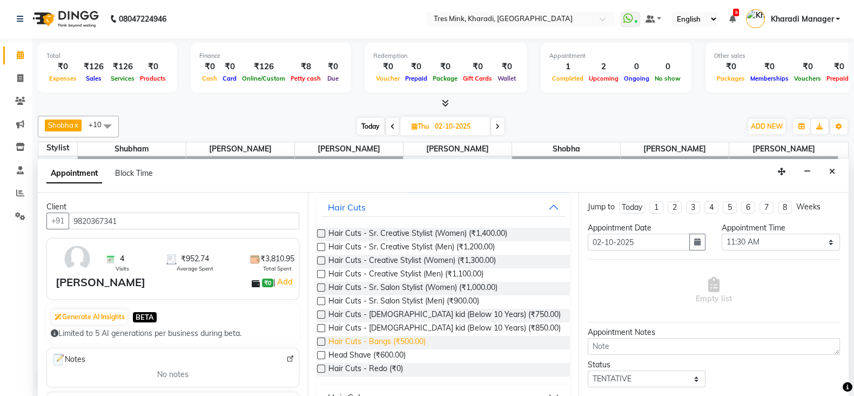
scroll to position [45, 0]
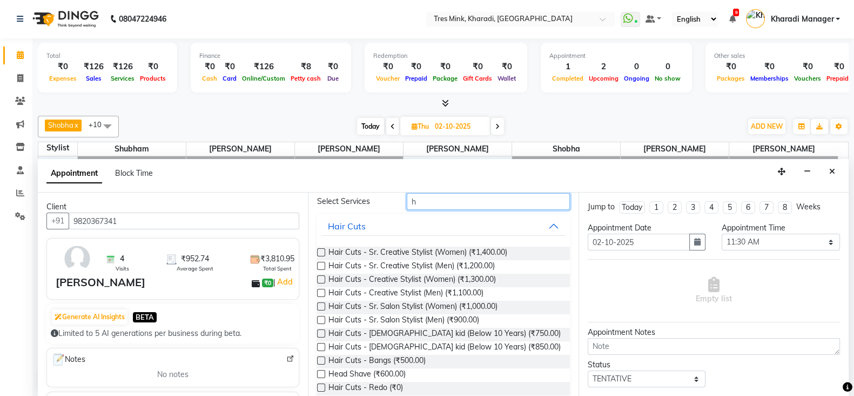
type input "h"
click at [321, 291] on label at bounding box center [321, 293] width 8 height 8
click at [321, 291] on input "checkbox" at bounding box center [320, 293] width 7 height 7
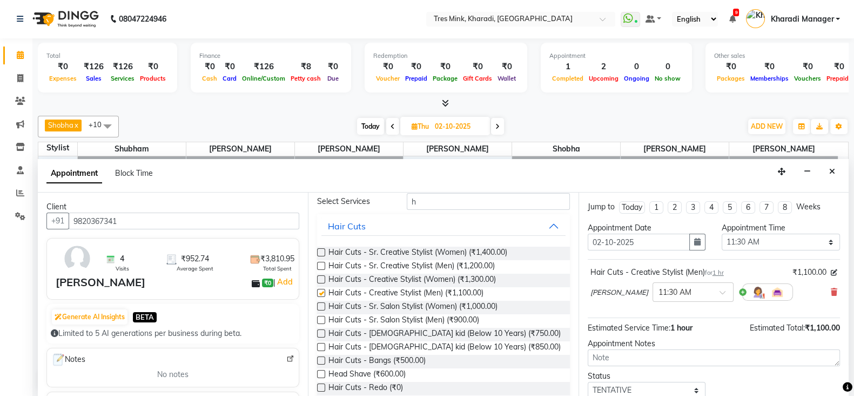
checkbox input "false"
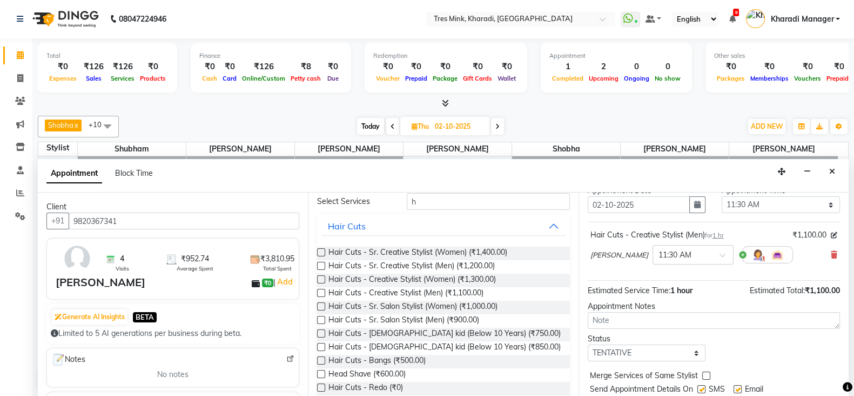
scroll to position [69, 0]
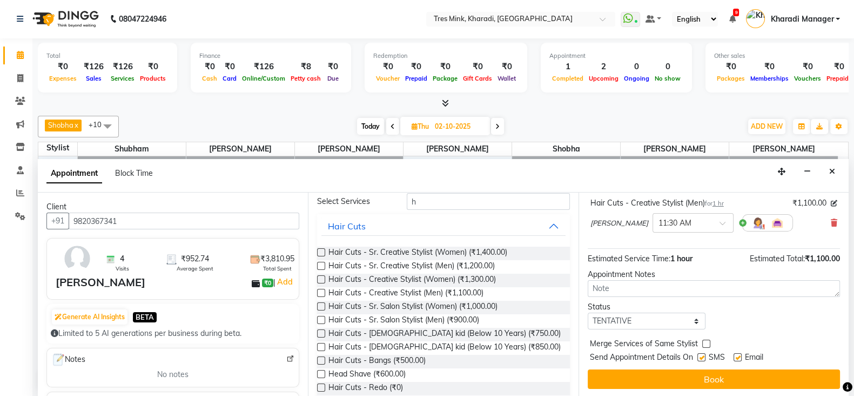
click at [97, 280] on div "[PERSON_NAME]" at bounding box center [101, 282] width 90 height 16
click at [82, 256] on img at bounding box center [77, 258] width 31 height 31
click at [830, 167] on icon "Close" at bounding box center [832, 171] width 6 height 8
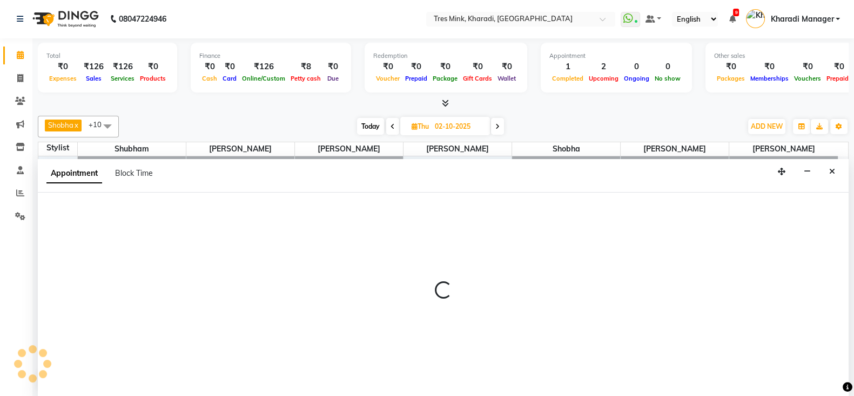
select select "89463"
select select "660"
select select "tentative"
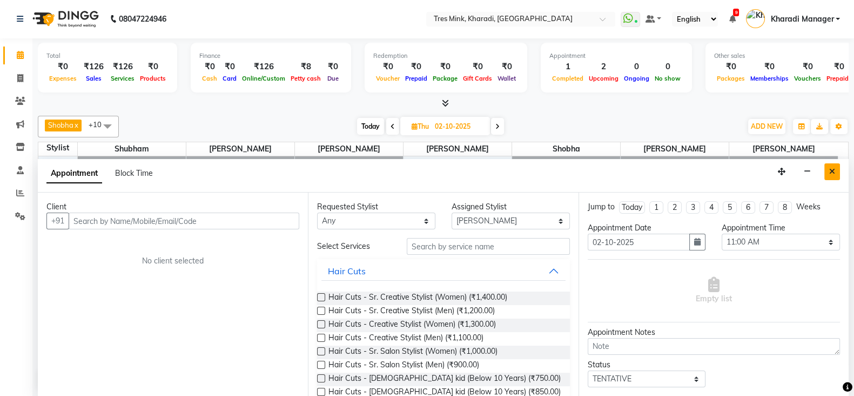
click at [832, 169] on icon "Close" at bounding box center [832, 171] width 6 height 8
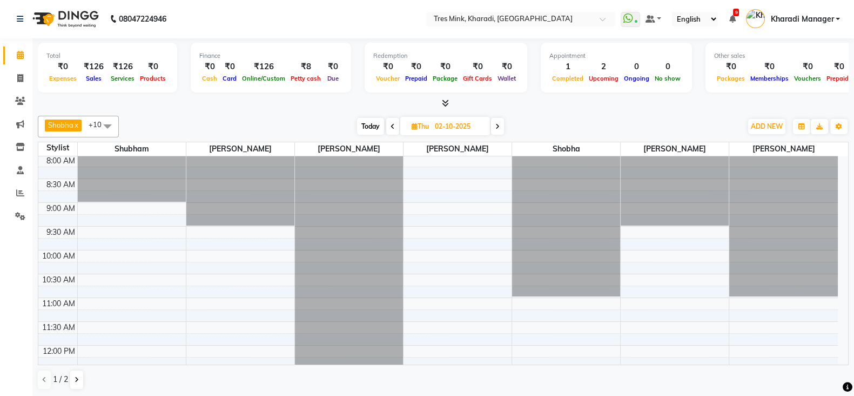
scroll to position [90, 0]
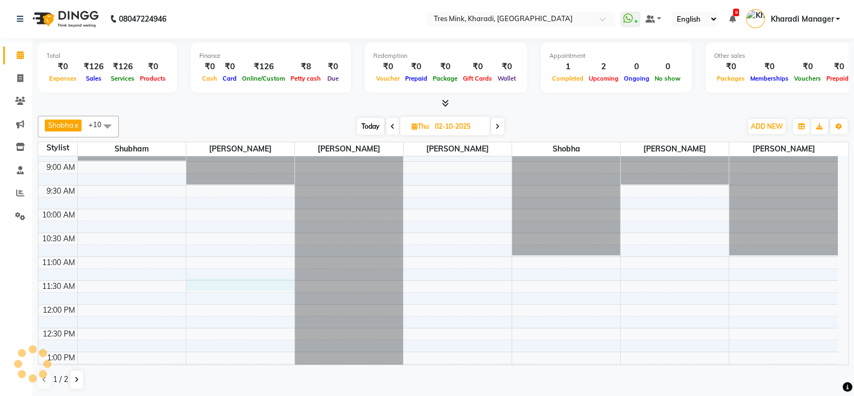
select select "89463"
select select "690"
select select "tentative"
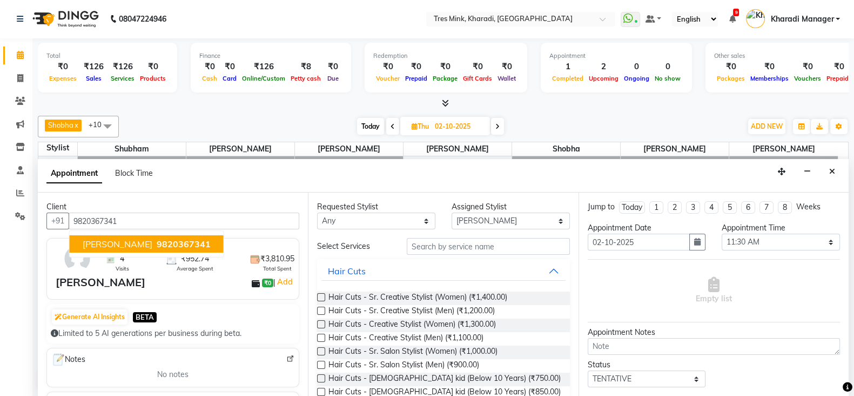
click at [152, 240] on span "Navaz Bharucha Panchshil" at bounding box center [118, 243] width 70 height 11
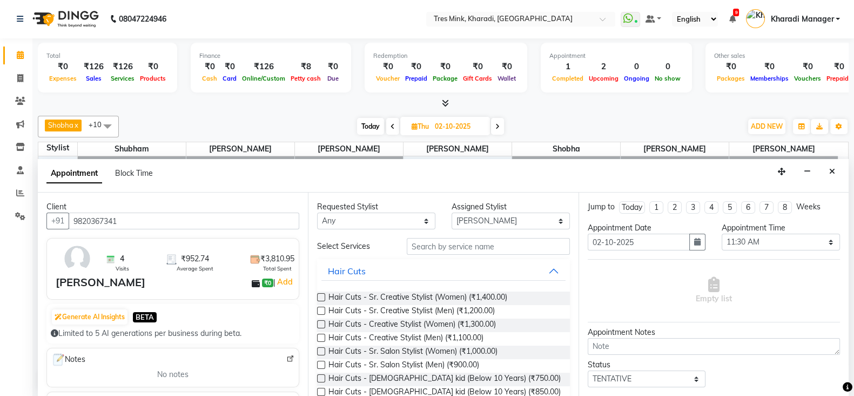
type input "9820367341"
click at [76, 260] on img at bounding box center [77, 258] width 31 height 31
click at [145, 285] on div "Navaz Bharucha Panchshil" at bounding box center [101, 282] width 90 height 16
click at [263, 264] on span "Total Spent" at bounding box center [277, 268] width 29 height 8
click at [419, 244] on input "text" at bounding box center [488, 246] width 163 height 17
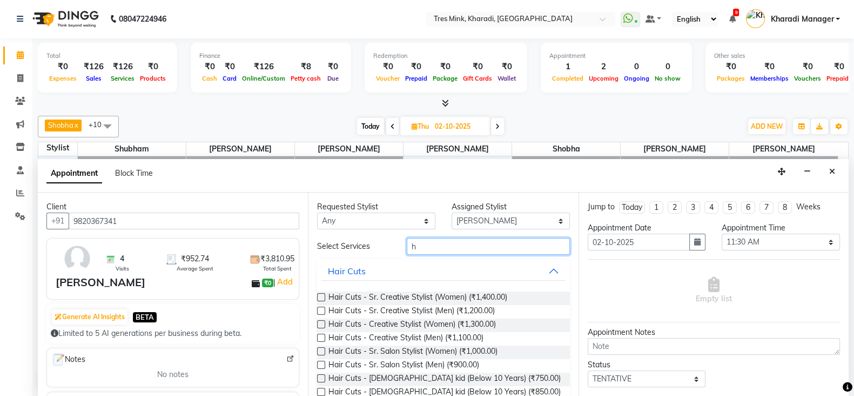
type input "h"
click at [322, 335] on label at bounding box center [321, 337] width 8 height 8
click at [322, 335] on input "checkbox" at bounding box center [320, 338] width 7 height 7
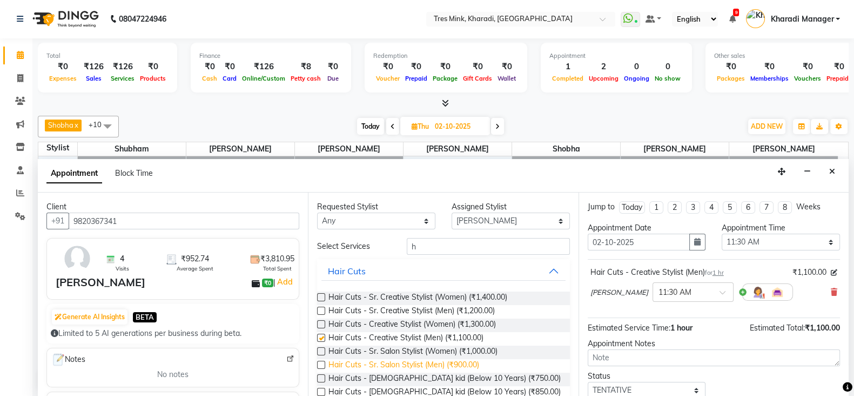
checkbox input "false"
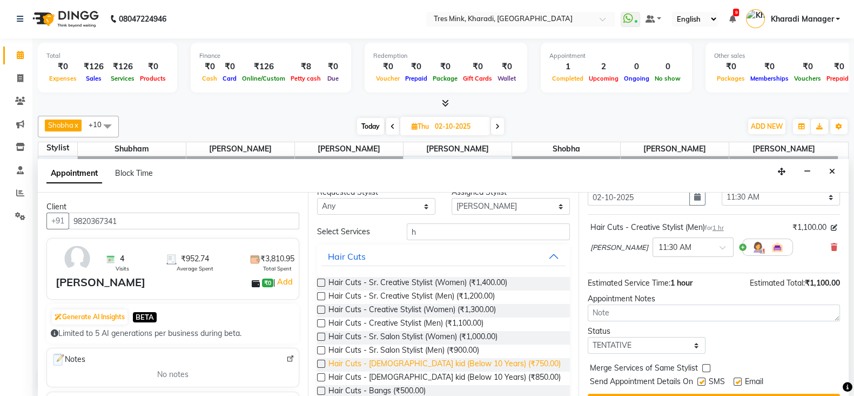
scroll to position [0, 0]
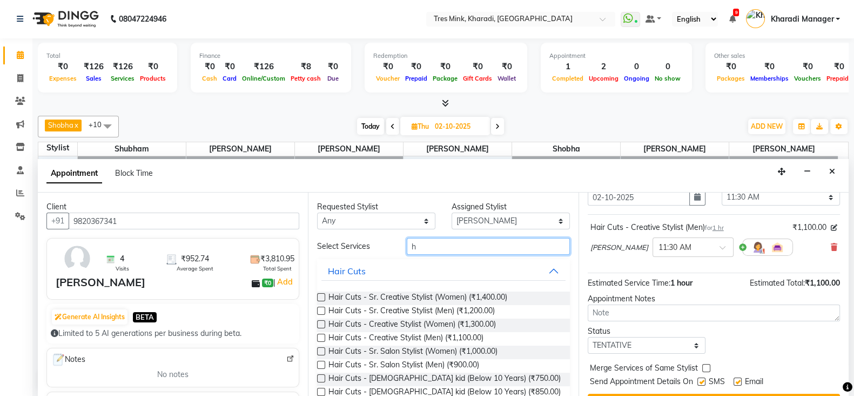
click at [421, 245] on input "h" at bounding box center [488, 246] width 163 height 17
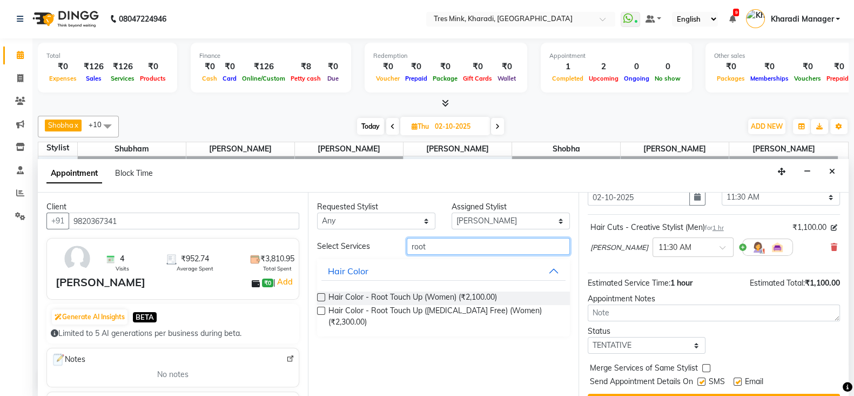
type input "root"
click at [322, 294] on label at bounding box center [321, 297] width 8 height 8
click at [322, 294] on input "checkbox" at bounding box center [320, 297] width 7 height 7
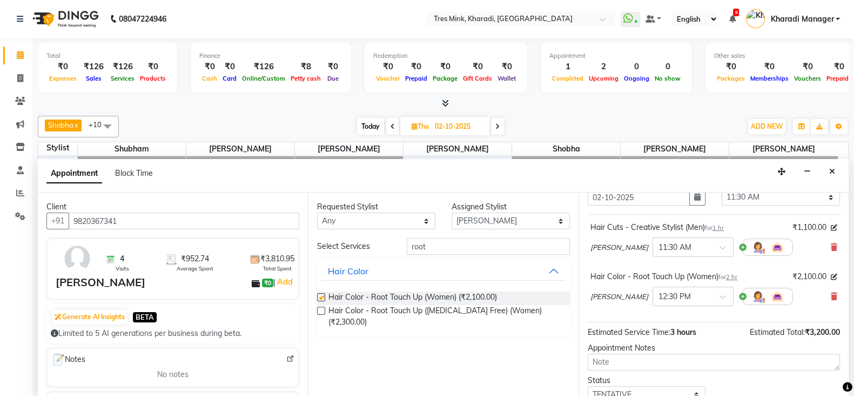
checkbox input "false"
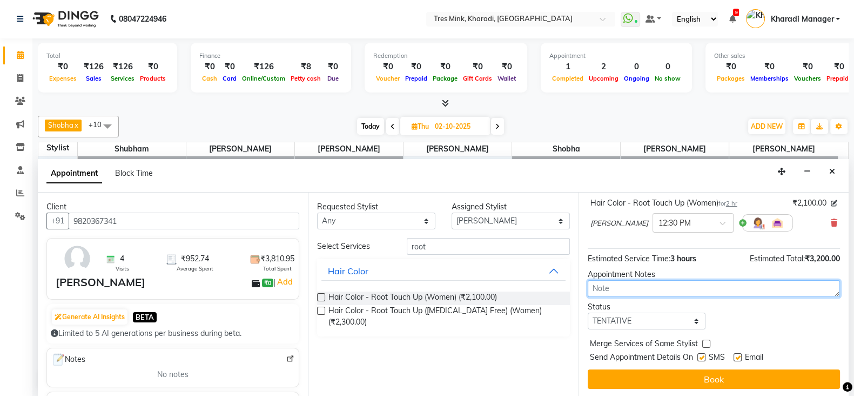
click at [608, 284] on textarea at bounding box center [714, 288] width 252 height 17
type textarea "[PERSON_NAME]"
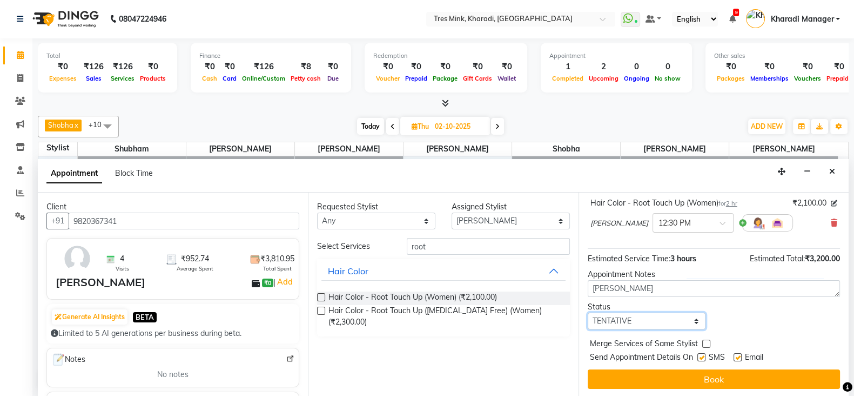
click at [692, 319] on select "Select TENTATIVE CONFIRM UPCOMING" at bounding box center [647, 320] width 118 height 17
select select "confirm booking"
click at [588, 312] on select "Select TENTATIVE CONFIRM UPCOMING" at bounding box center [647, 320] width 118 height 17
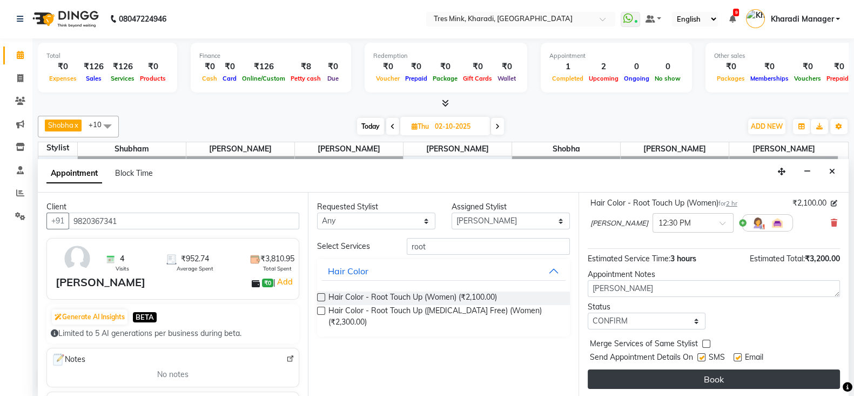
click at [648, 372] on button "Book" at bounding box center [714, 378] width 252 height 19
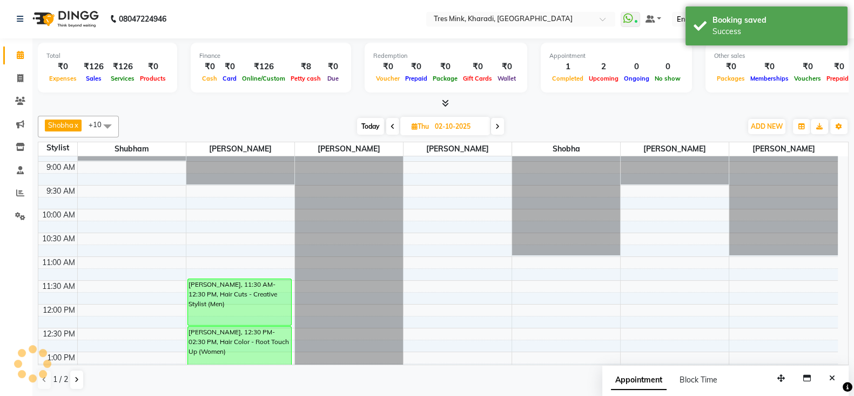
scroll to position [0, 0]
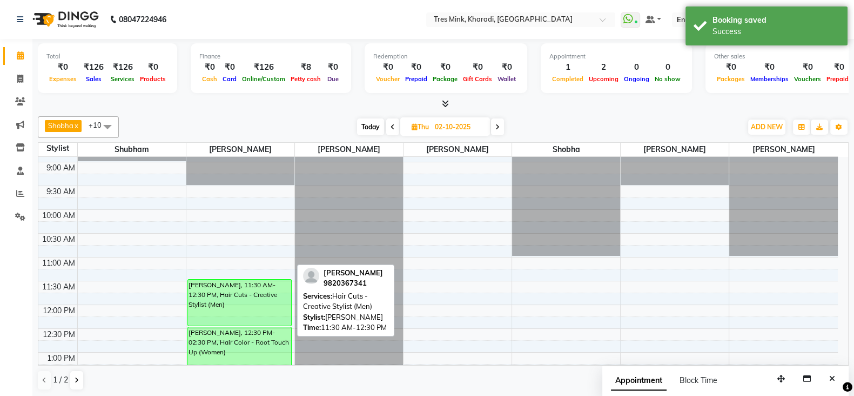
click at [228, 286] on div "Navaz Bharucha Panchshil, 11:30 AM-12:30 PM, Hair Cuts - Creative Stylist (Men)" at bounding box center [239, 302] width 103 height 46
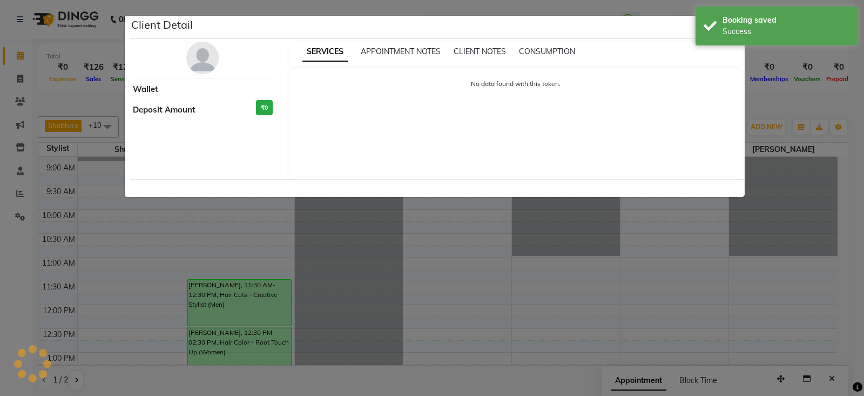
select select "6"
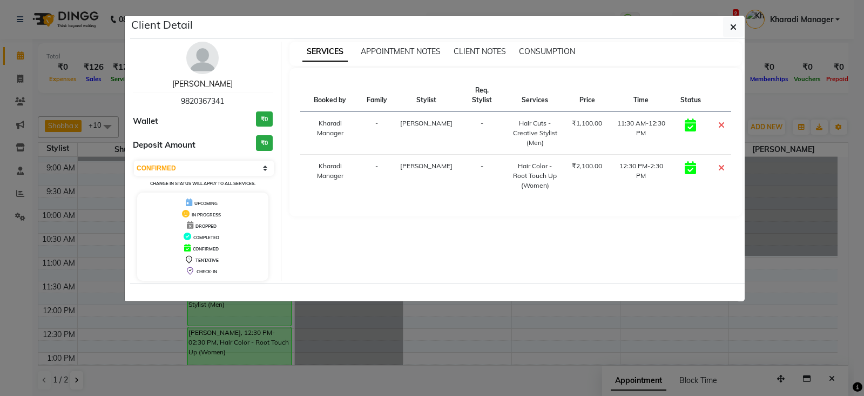
click at [197, 81] on link "Navaz Bharucha Panchshil" at bounding box center [202, 84] width 61 height 10
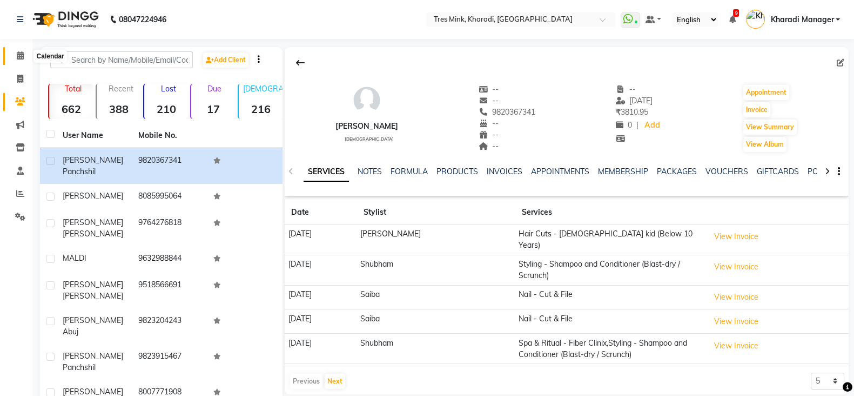
click at [19, 53] on icon at bounding box center [20, 55] width 7 height 8
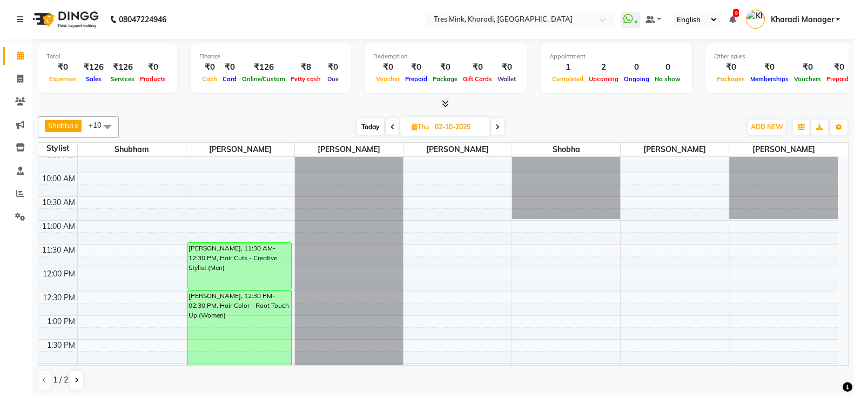
scroll to position [180, 0]
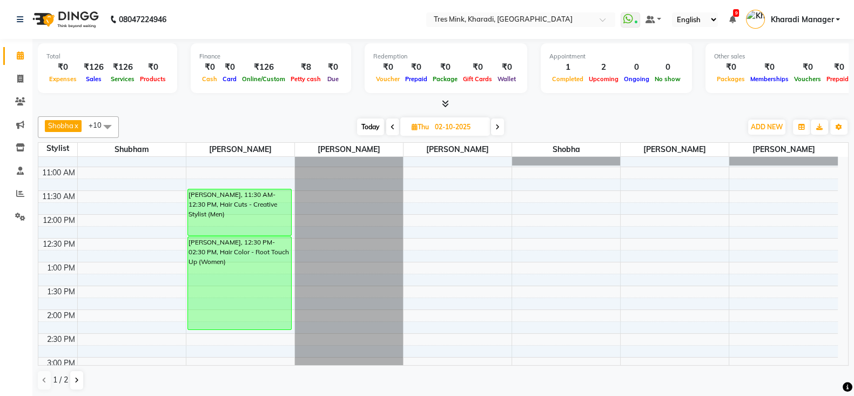
click at [393, 121] on span at bounding box center [392, 126] width 13 height 17
type input "01-10-2025"
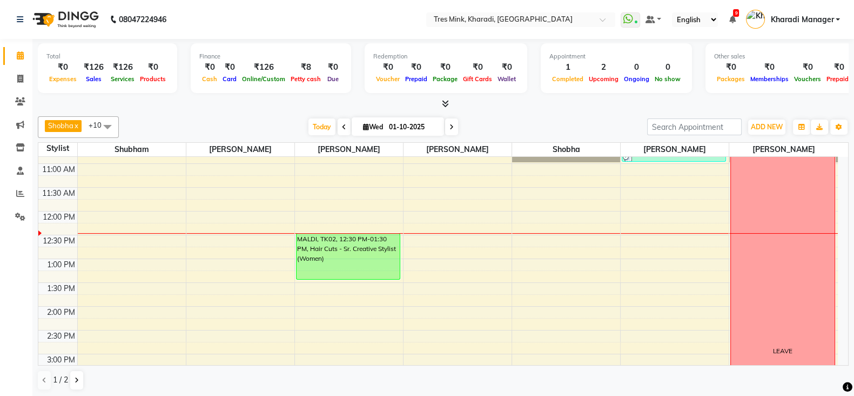
scroll to position [225, 0]
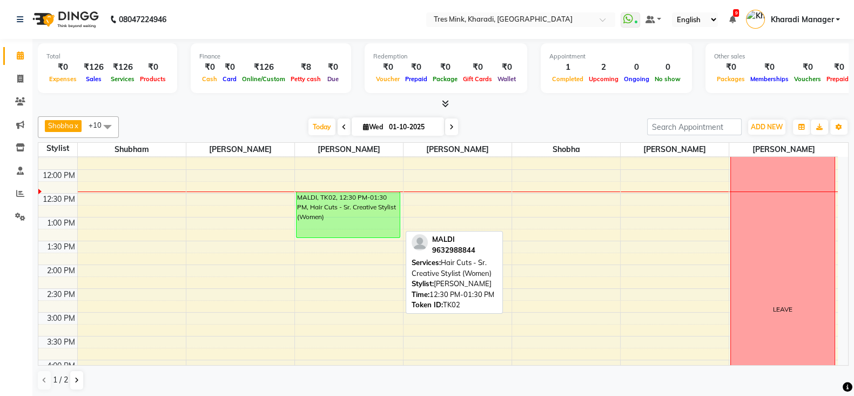
click at [336, 195] on div "MALDI, TK02, 12:30 PM-01:30 PM, Hair Cuts - Sr. Creative Stylist (Women)" at bounding box center [348, 214] width 103 height 45
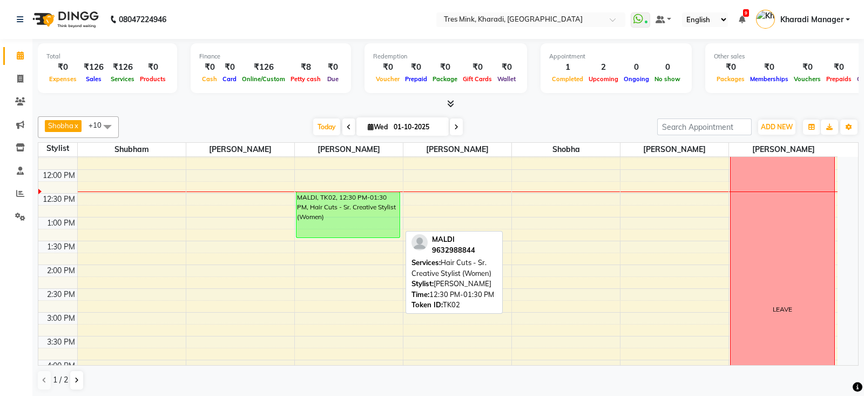
select select "6"
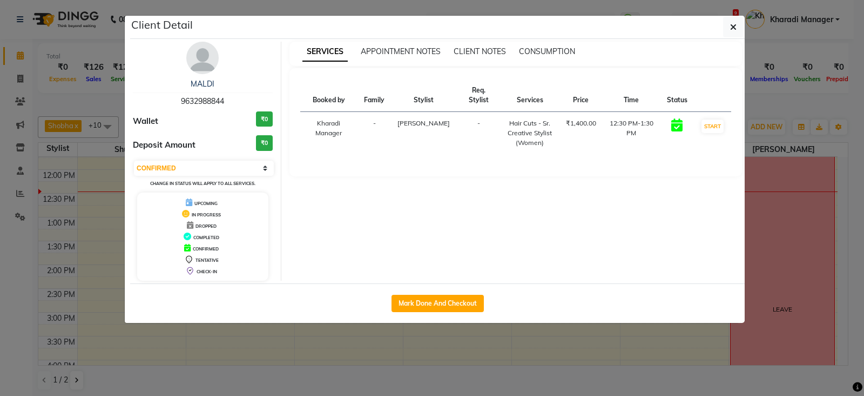
click at [205, 78] on div "MALDI" at bounding box center [203, 83] width 140 height 11
click at [208, 81] on link "MALDI" at bounding box center [203, 84] width 24 height 10
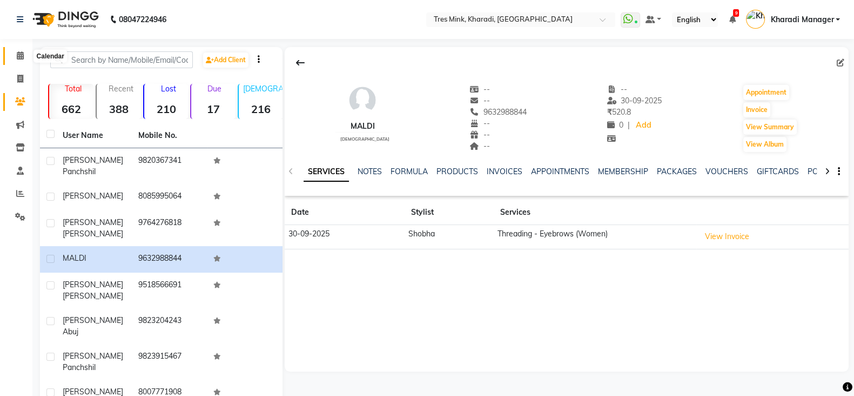
click at [20, 54] on icon at bounding box center [20, 55] width 7 height 8
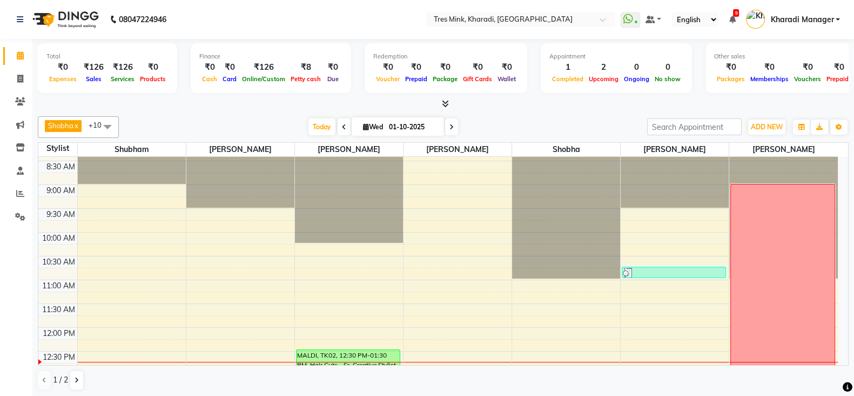
scroll to position [315, 0]
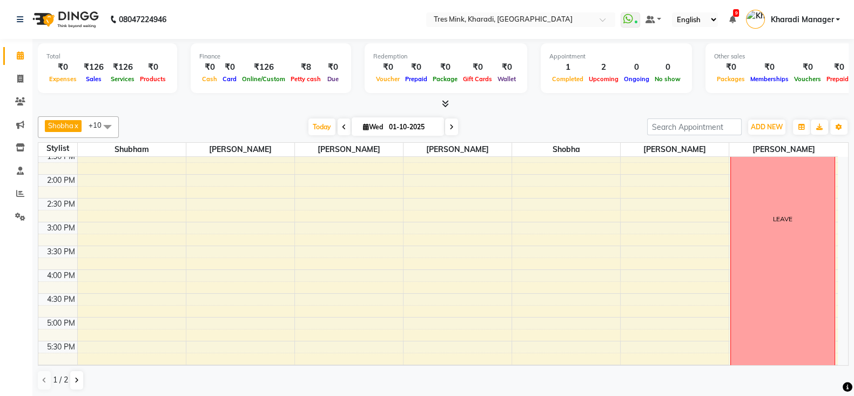
click at [453, 125] on span at bounding box center [451, 126] width 13 height 17
type input "02-10-2025"
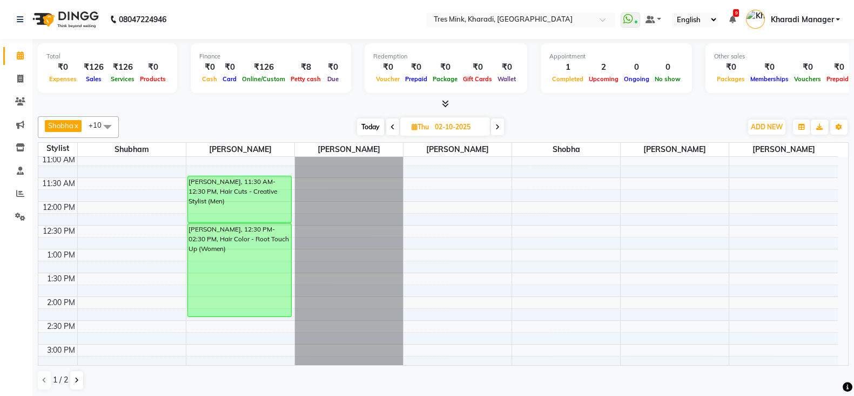
scroll to position [192, 0]
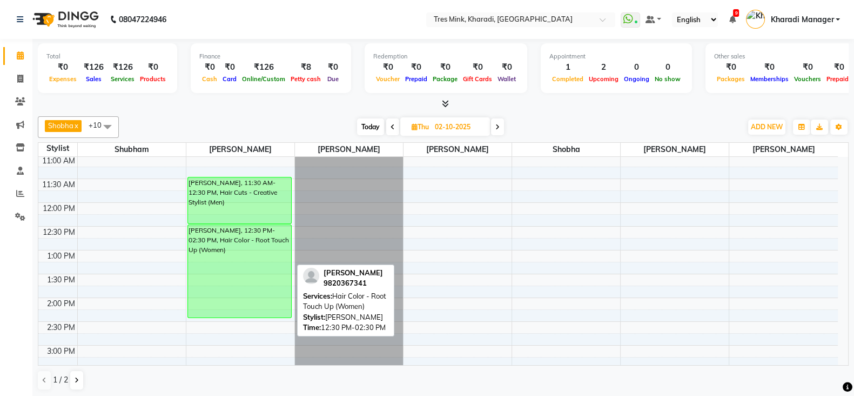
click at [267, 262] on div "Navaz Bharucha Panchshil, 12:30 PM-02:30 PM, Hair Color - Root Touch Up (Women)" at bounding box center [239, 271] width 103 height 92
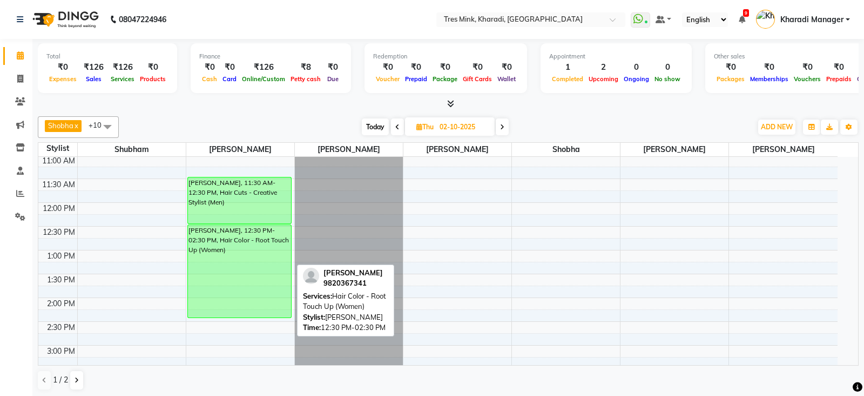
select select "6"
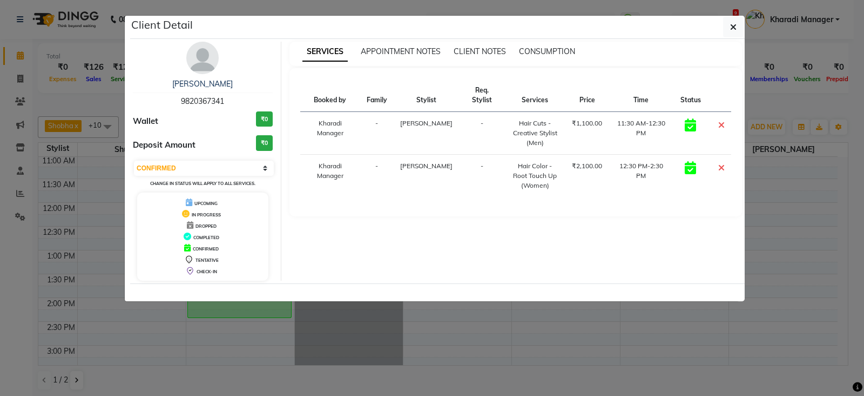
click at [200, 57] on img at bounding box center [202, 58] width 32 height 32
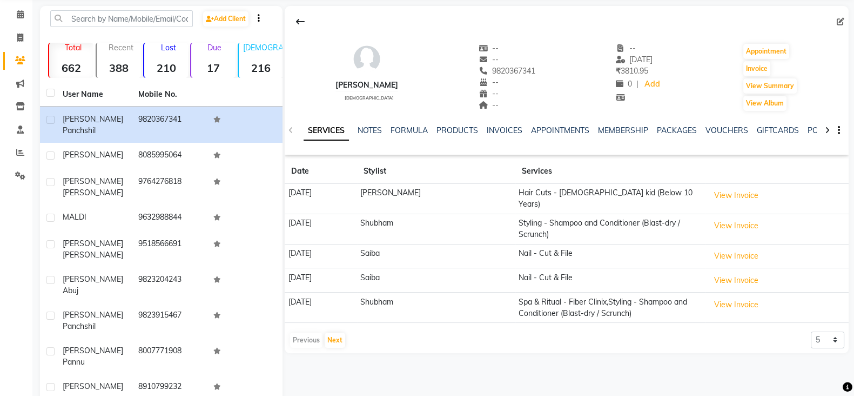
scroll to position [45, 0]
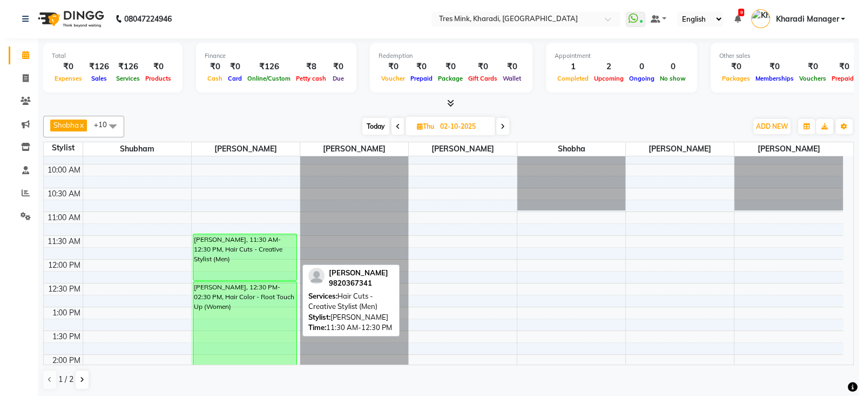
scroll to position [180, 0]
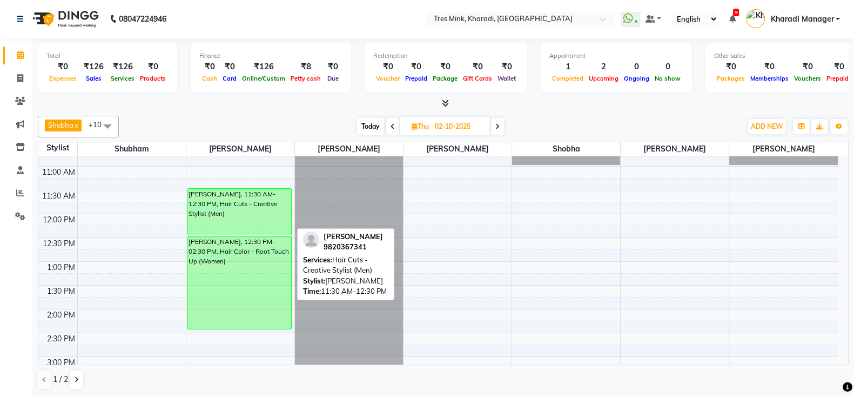
click at [250, 200] on div "Navaz Bharucha Panchshil, 11:30 AM-12:30 PM, Hair Cuts - Creative Stylist (Men)" at bounding box center [239, 212] width 103 height 46
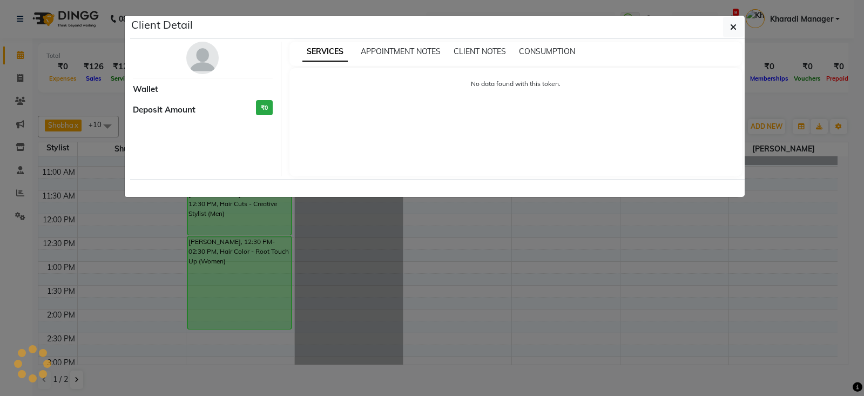
select select "6"
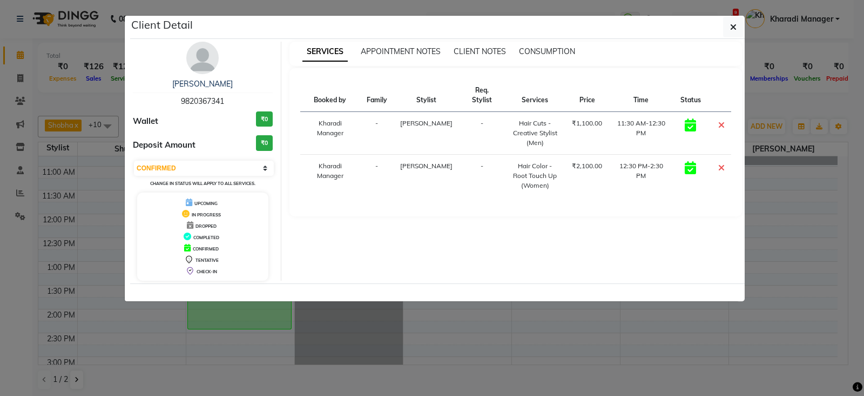
click at [198, 50] on img at bounding box center [202, 58] width 32 height 32
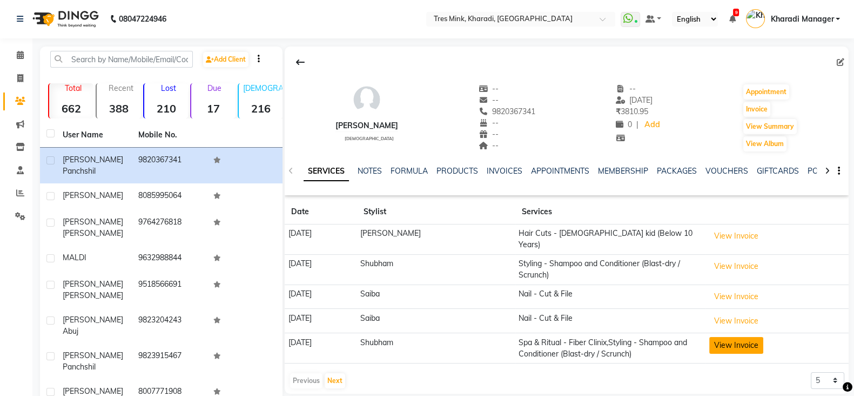
click at [735, 341] on button "View Invoice" at bounding box center [736, 345] width 54 height 17
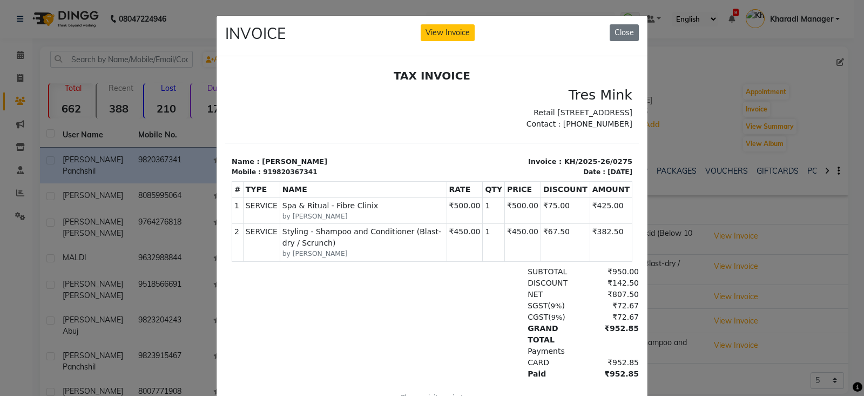
click at [729, 332] on ngb-modal-window "INVOICE View Invoice Close" at bounding box center [432, 198] width 864 height 396
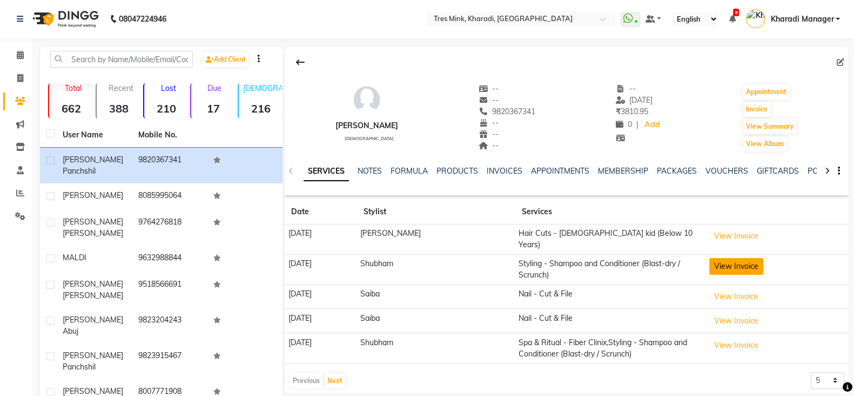
click at [722, 263] on button "View Invoice" at bounding box center [736, 266] width 54 height 17
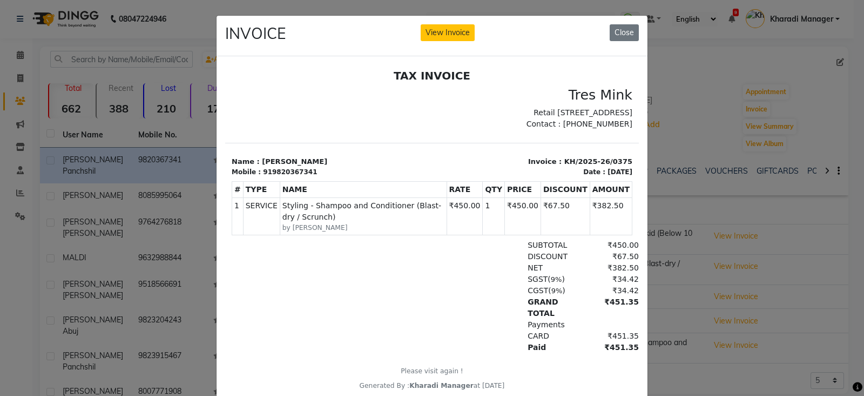
click at [718, 251] on ngb-modal-window "INVOICE View Invoice Close" at bounding box center [432, 198] width 864 height 396
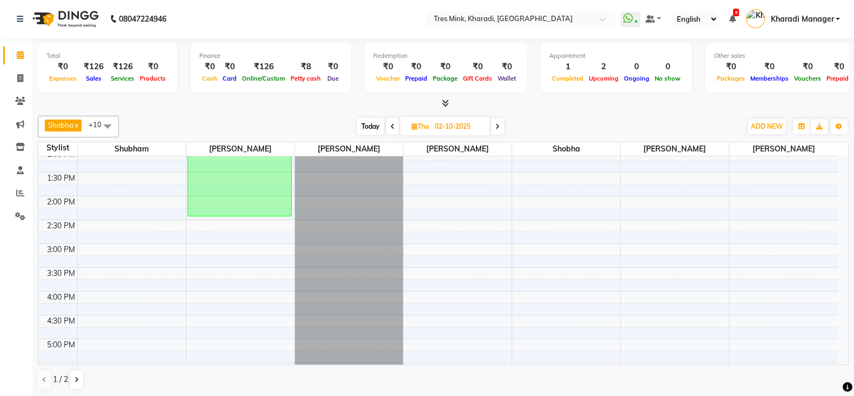
scroll to position [270, 0]
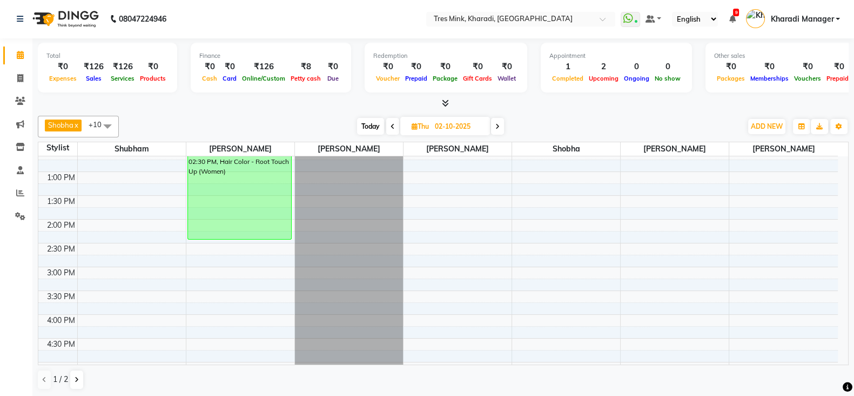
click at [371, 124] on span "Today" at bounding box center [370, 126] width 27 height 17
type input "01-10-2025"
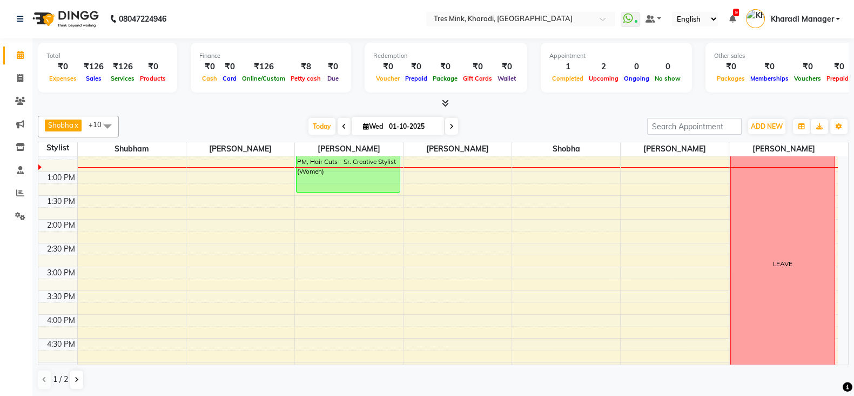
click at [451, 99] on div at bounding box center [443, 103] width 811 height 11
click at [440, 104] on span at bounding box center [443, 103] width 11 height 11
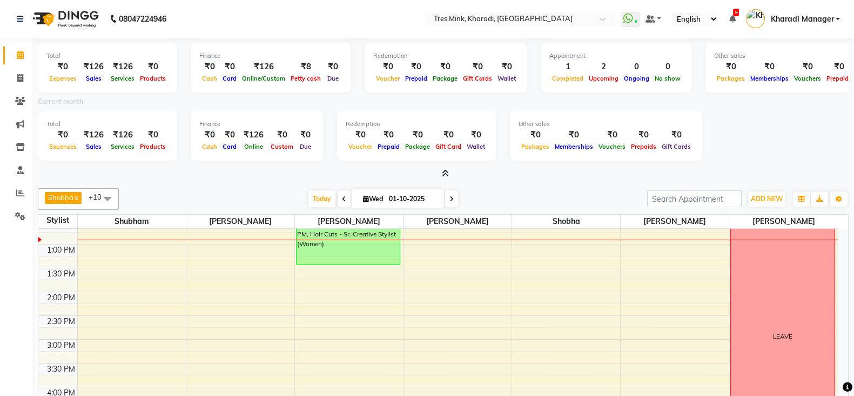
click at [448, 174] on icon at bounding box center [445, 173] width 7 height 8
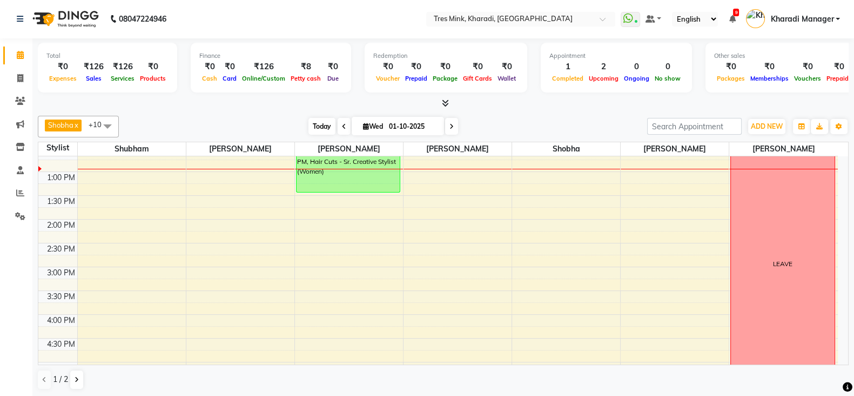
click at [321, 120] on span "Today" at bounding box center [322, 126] width 27 height 17
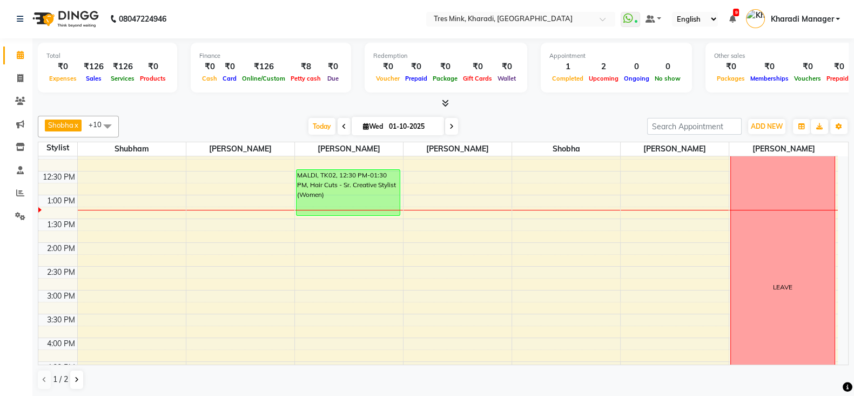
scroll to position [231, 0]
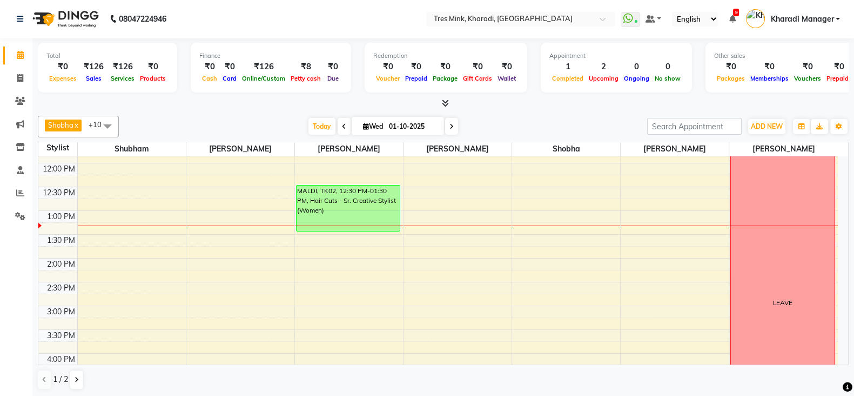
click at [552, 306] on div "7:00 AM 7:30 AM 8:00 AM 8:30 AM 9:00 AM 9:30 AM 10:00 AM 10:30 AM 11:00 AM 11:3…" at bounding box center [438, 305] width 800 height 760
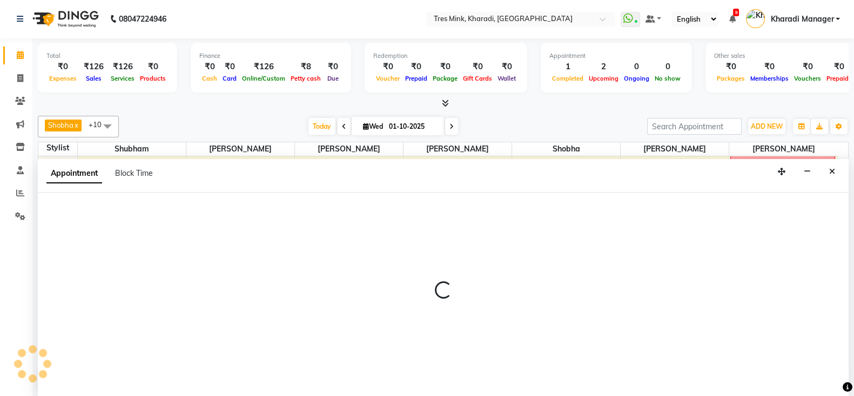
select select "76326"
select select "900"
select select "tentative"
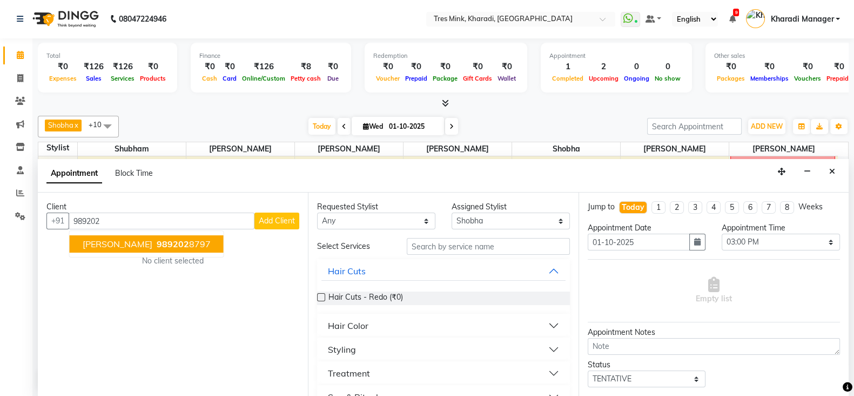
click at [126, 251] on ngb-typeahead-window "Priya Krishnan 989202 8797" at bounding box center [146, 243] width 155 height 27
click at [141, 247] on button "Priya Krishnan 989202 8797" at bounding box center [147, 243] width 154 height 17
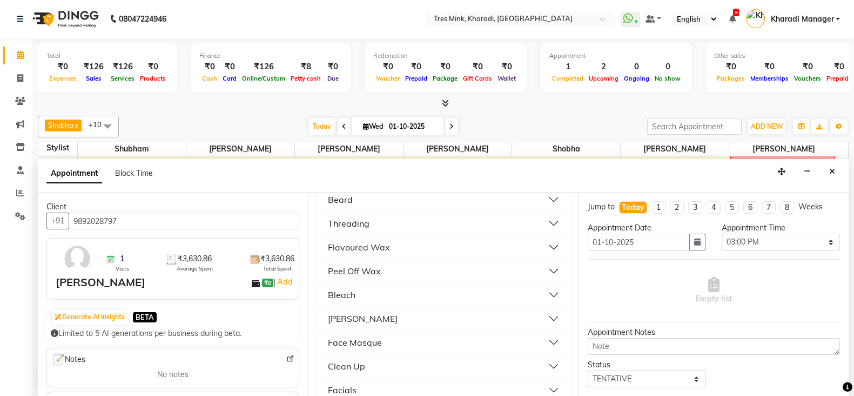
scroll to position [225, 0]
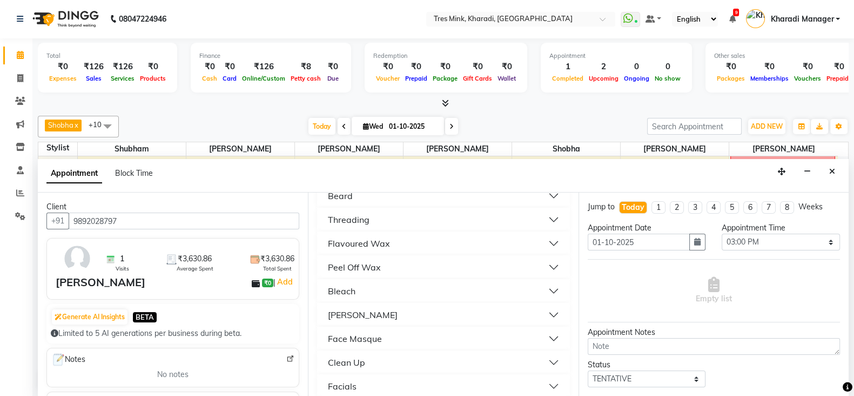
type input "9892028797"
click at [367, 244] on div "Flavoured Wax" at bounding box center [359, 243] width 62 height 13
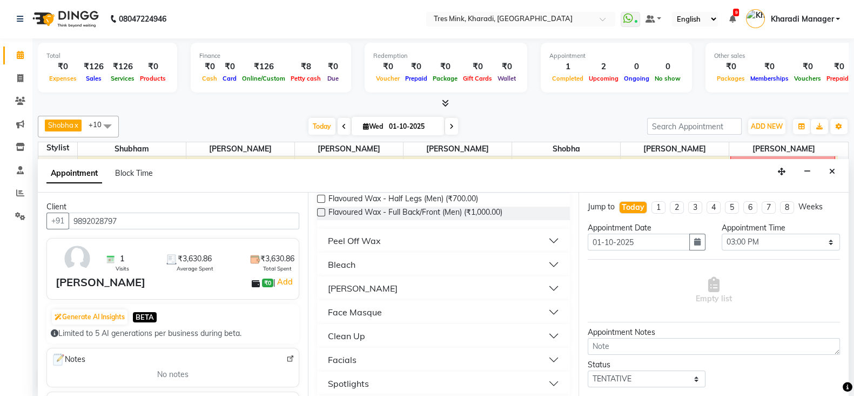
scroll to position [435, 0]
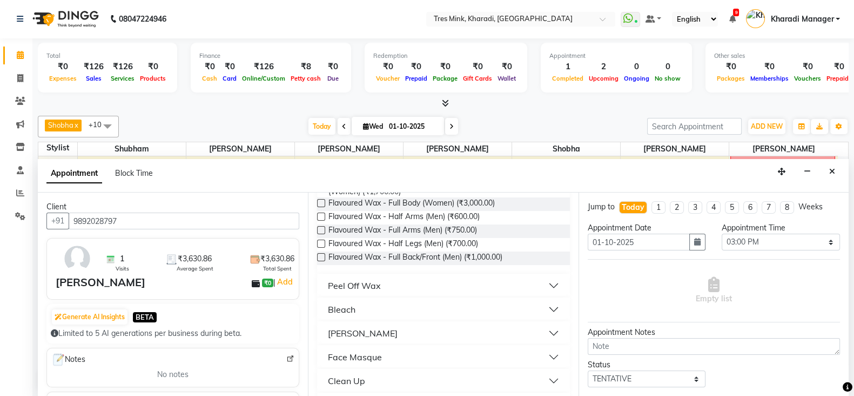
click at [378, 279] on div "Peel Off Wax" at bounding box center [354, 285] width 53 height 13
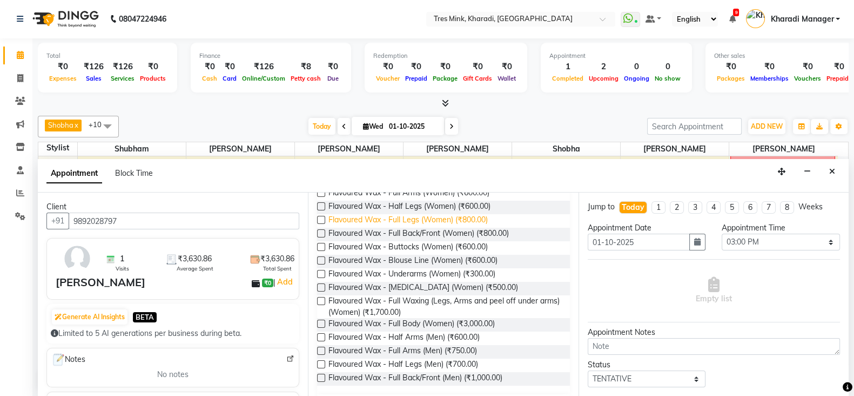
scroll to position [360, 0]
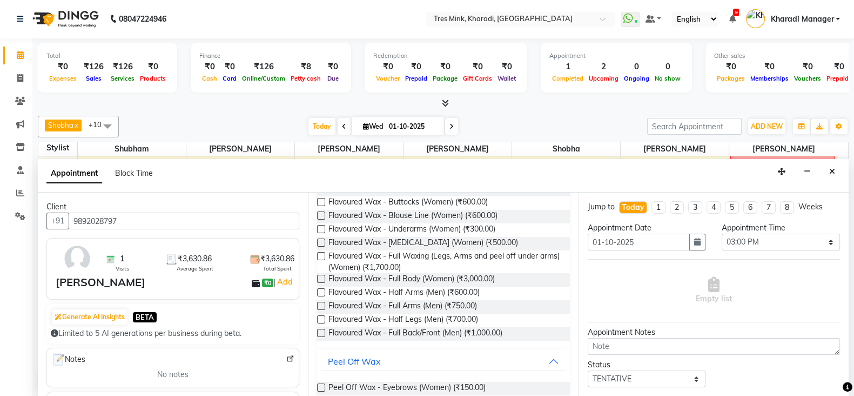
click at [320, 331] on label at bounding box center [321, 333] width 8 height 8
click at [320, 331] on input "checkbox" at bounding box center [320, 333] width 7 height 7
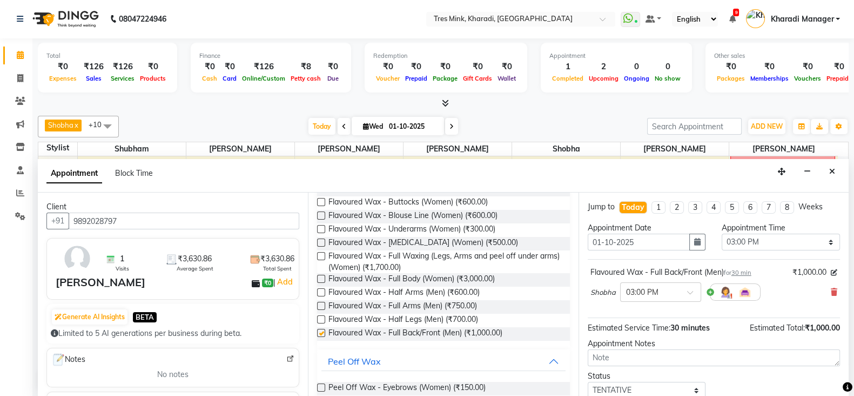
checkbox input "false"
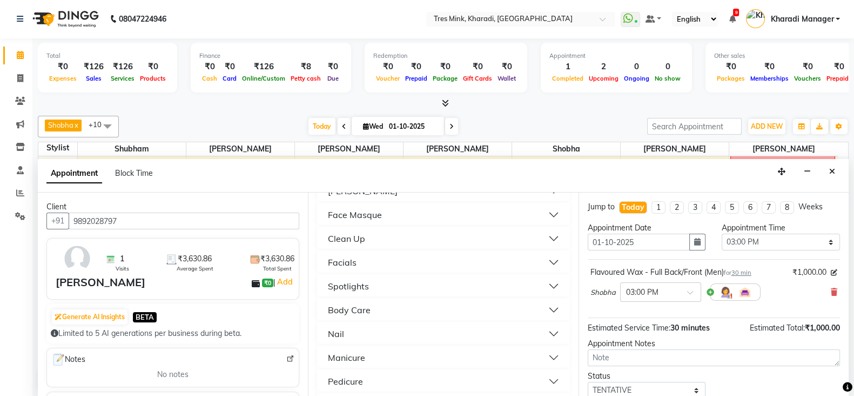
scroll to position [900, 0]
click at [359, 288] on div "Body Care" at bounding box center [349, 287] width 43 height 13
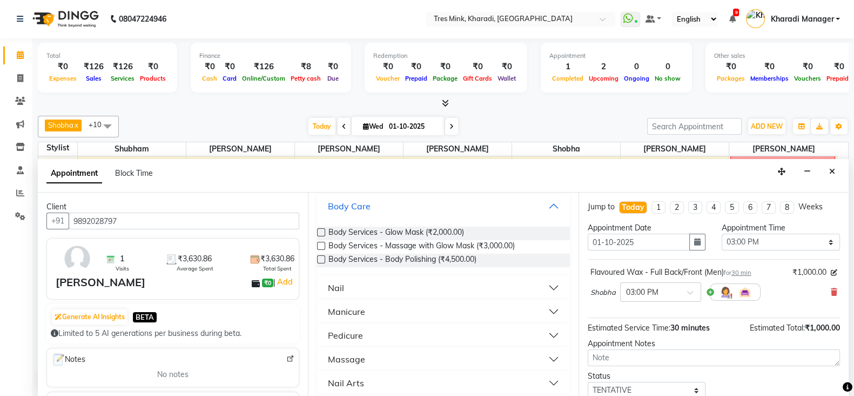
scroll to position [990, 0]
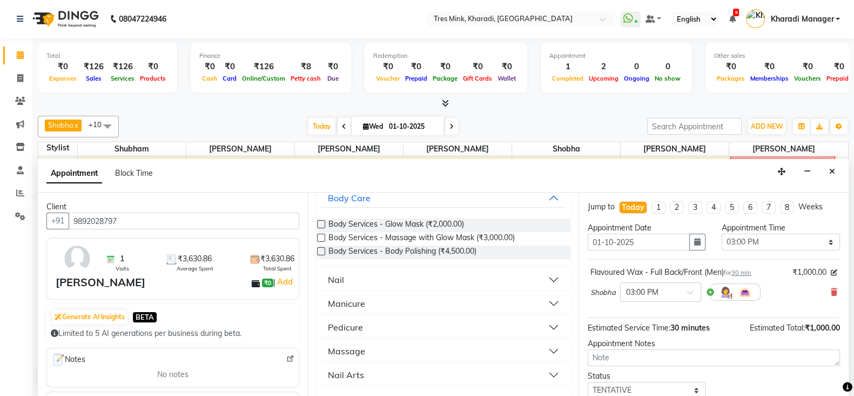
click at [350, 321] on div "Pedicure" at bounding box center [345, 326] width 35 height 13
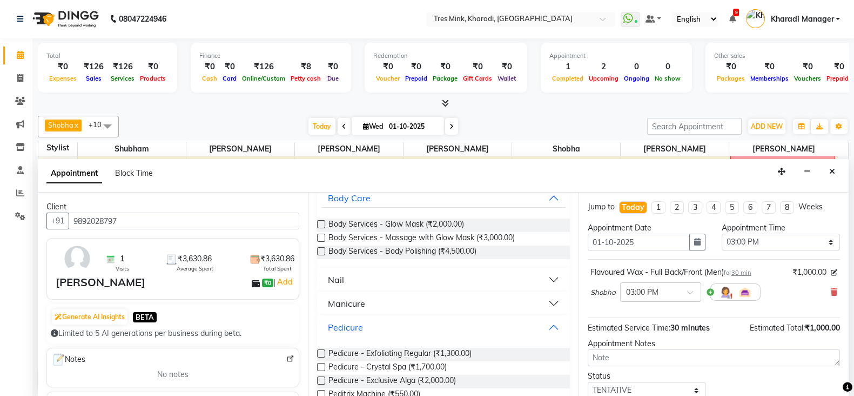
scroll to position [1080, 0]
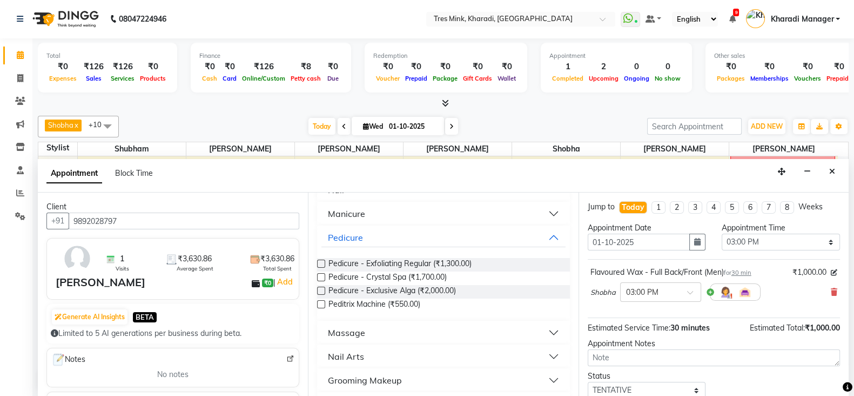
click at [322, 262] on label at bounding box center [321, 263] width 8 height 8
click at [322, 262] on input "checkbox" at bounding box center [320, 264] width 7 height 7
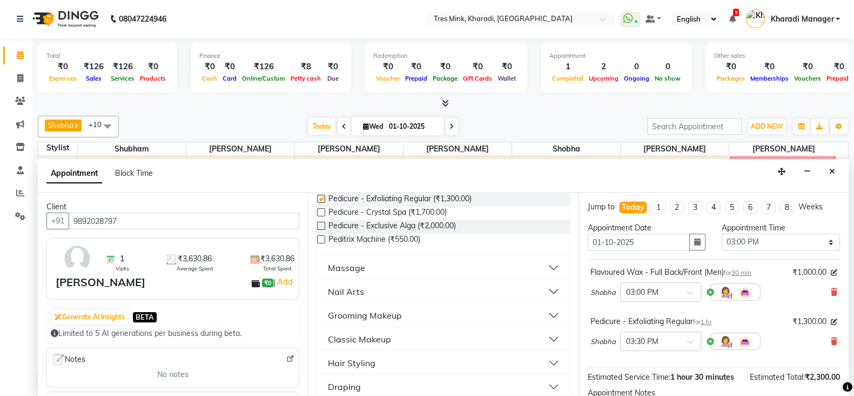
checkbox input "false"
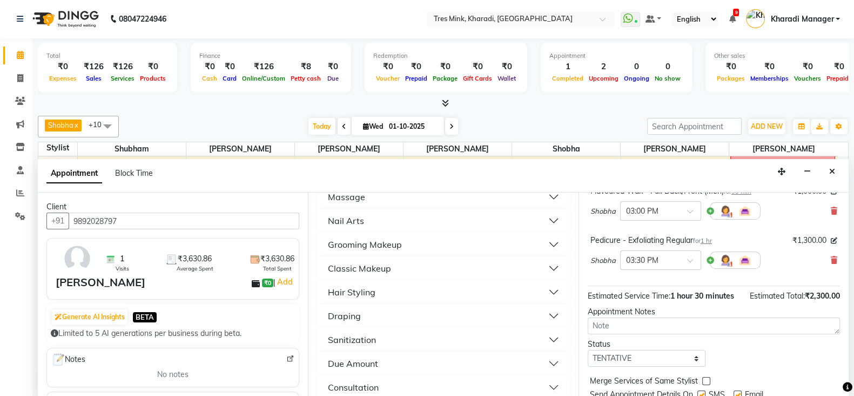
scroll to position [90, 0]
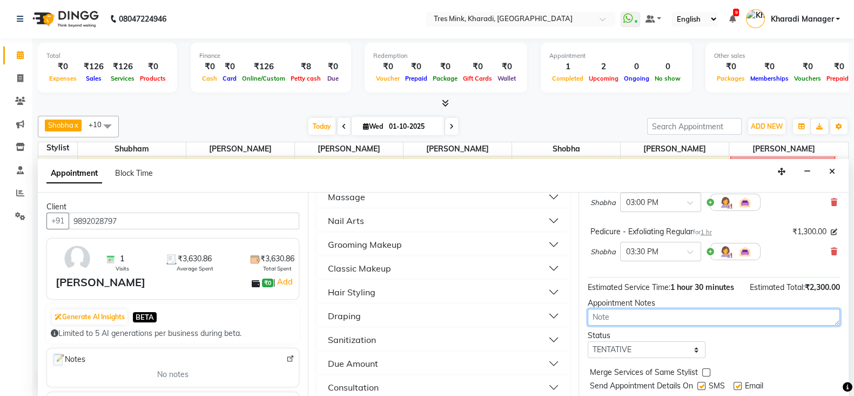
click at [648, 325] on textarea at bounding box center [714, 317] width 252 height 17
type textarea "shubham"
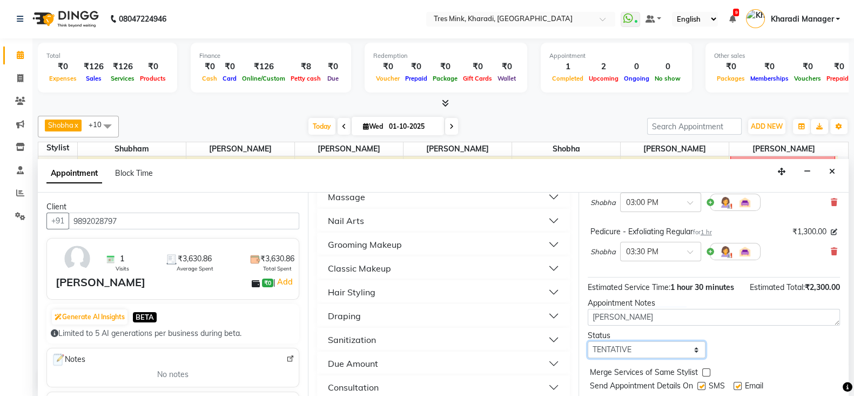
click at [648, 356] on select "Select TENTATIVE CONFIRM CHECK-IN UPCOMING" at bounding box center [647, 349] width 118 height 17
select select "confirm booking"
click at [588, 350] on select "Select TENTATIVE CONFIRM CHECK-IN UPCOMING" at bounding box center [647, 349] width 118 height 17
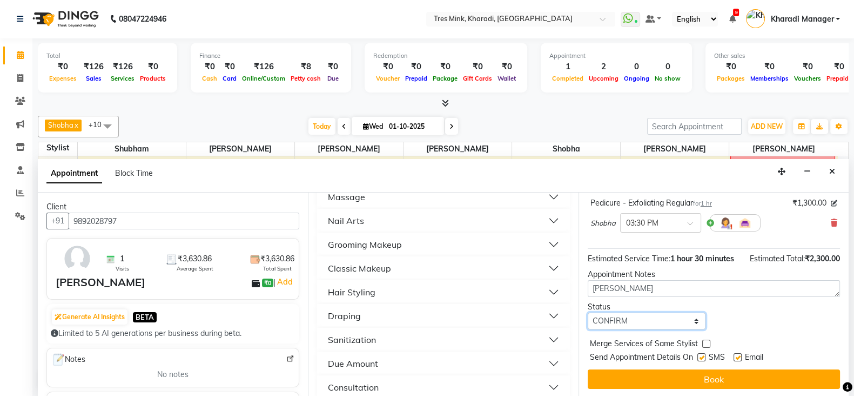
scroll to position [130, 0]
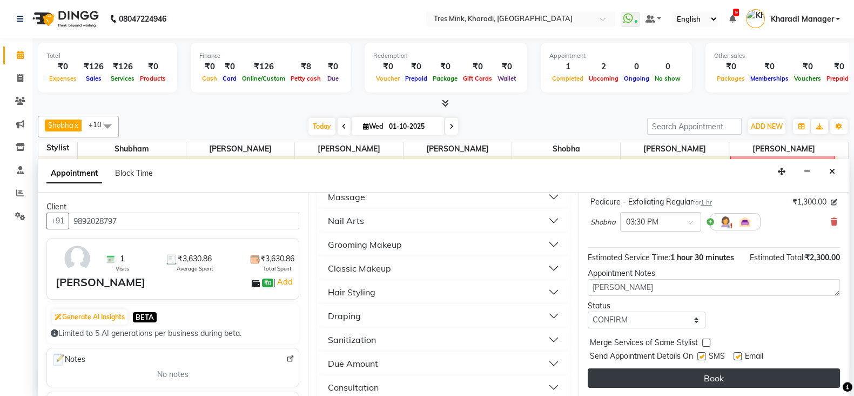
click at [654, 369] on button "Book" at bounding box center [714, 377] width 252 height 19
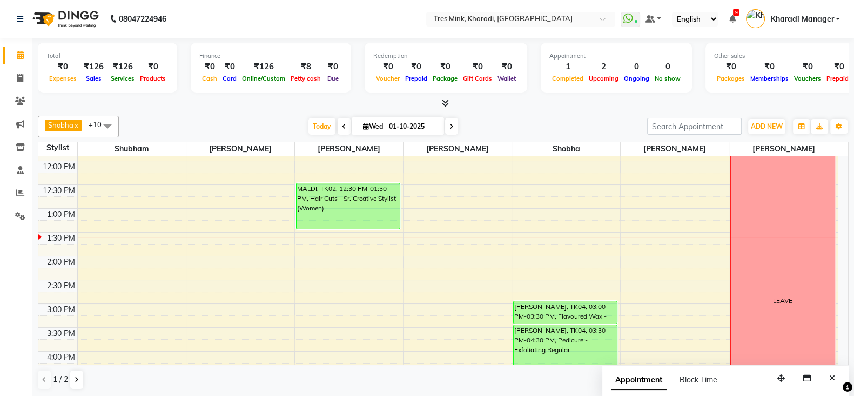
scroll to position [140, 0]
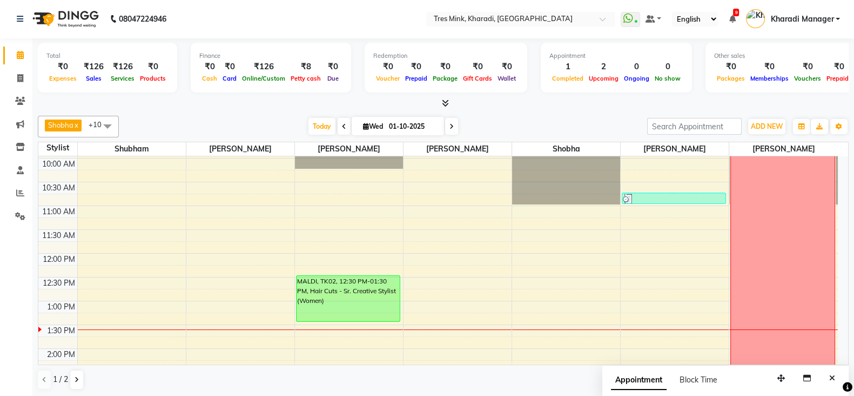
click at [446, 120] on span at bounding box center [451, 126] width 13 height 17
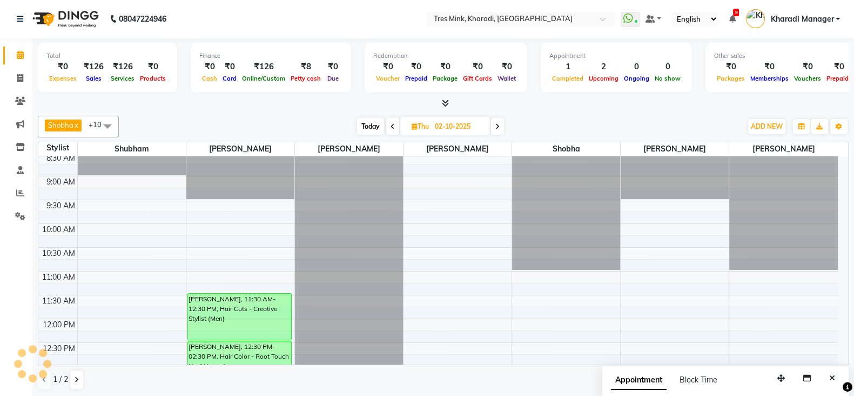
scroll to position [58, 0]
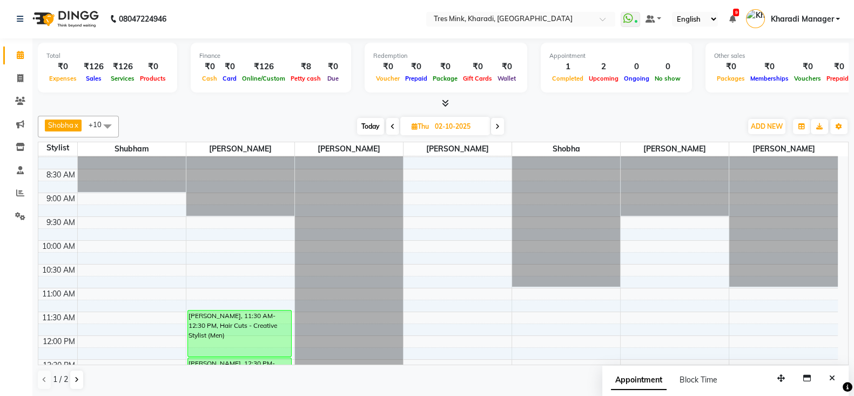
click at [364, 123] on span "Today" at bounding box center [370, 126] width 27 height 17
type input "01-10-2025"
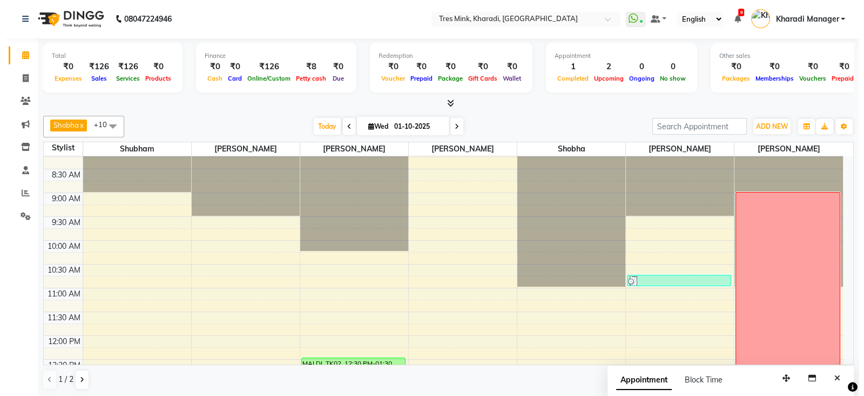
scroll to position [193, 0]
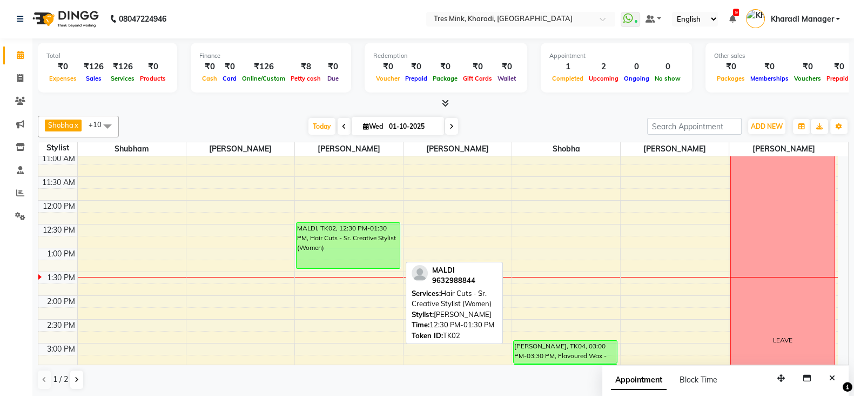
click at [357, 227] on div "MALDI, TK02, 12:30 PM-01:30 PM, Hair Cuts - Sr. Creative Stylist (Women)" at bounding box center [348, 245] width 103 height 45
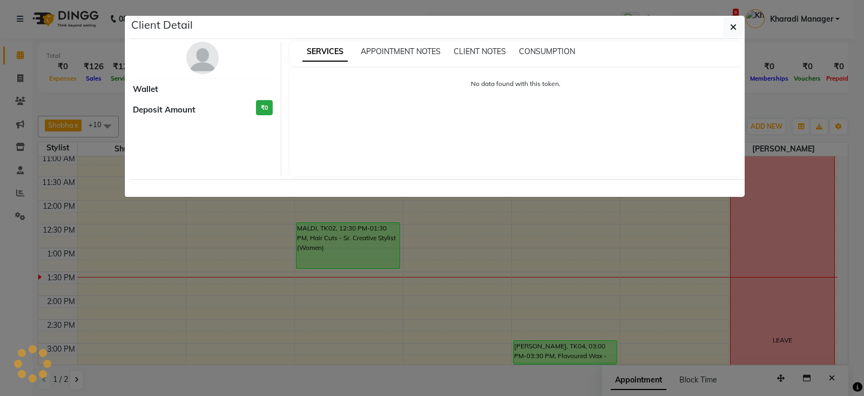
select select "6"
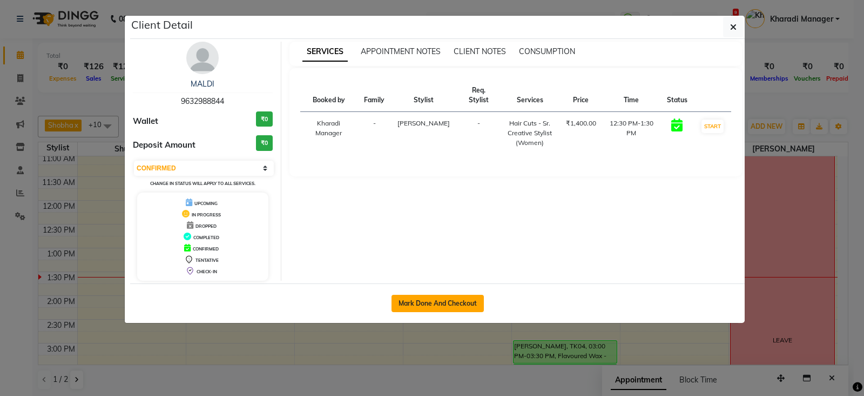
click at [443, 298] on button "Mark Done And Checkout" at bounding box center [438, 302] width 92 height 17
select select "service"
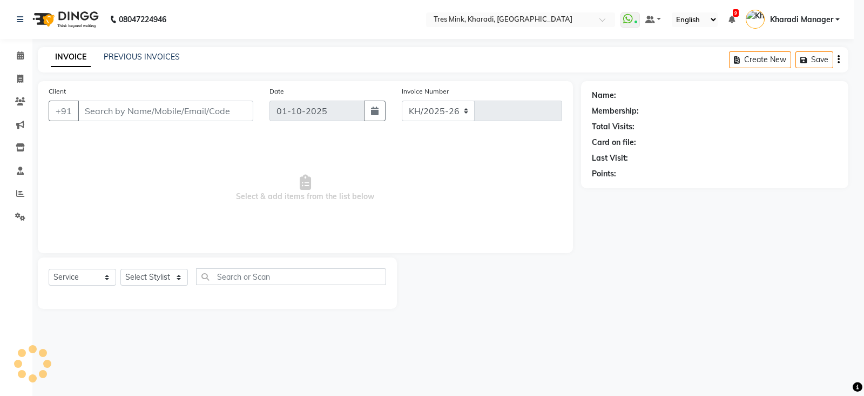
select select "8100"
type input "1367"
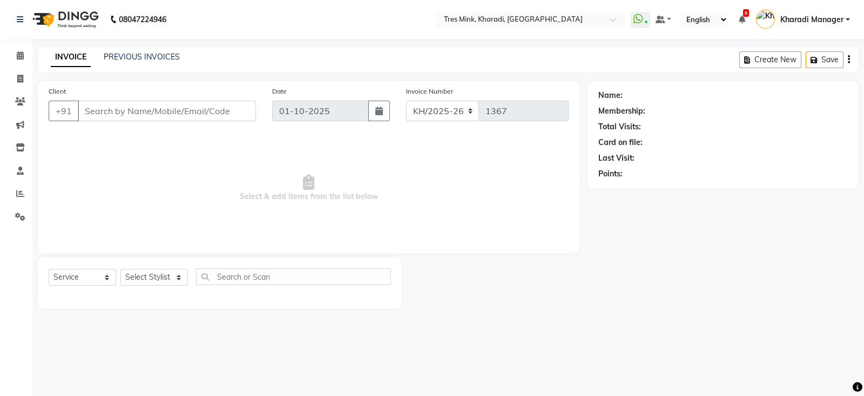
type input "9632988844"
select select "75011"
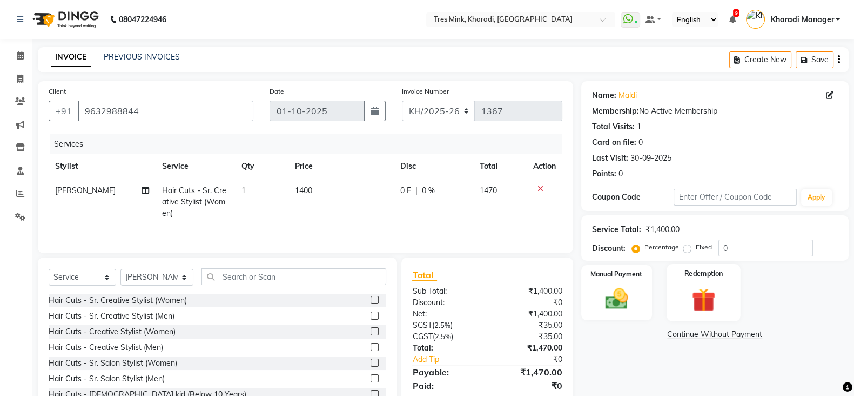
scroll to position [40, 0]
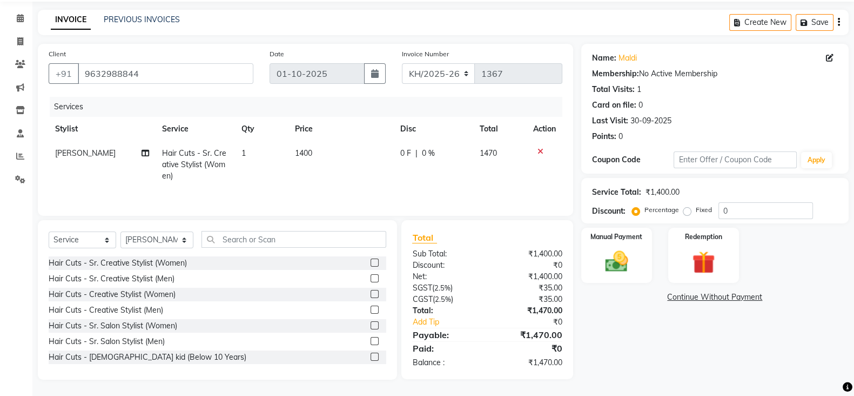
click at [313, 145] on td "1400" at bounding box center [341, 164] width 105 height 47
select select "75011"
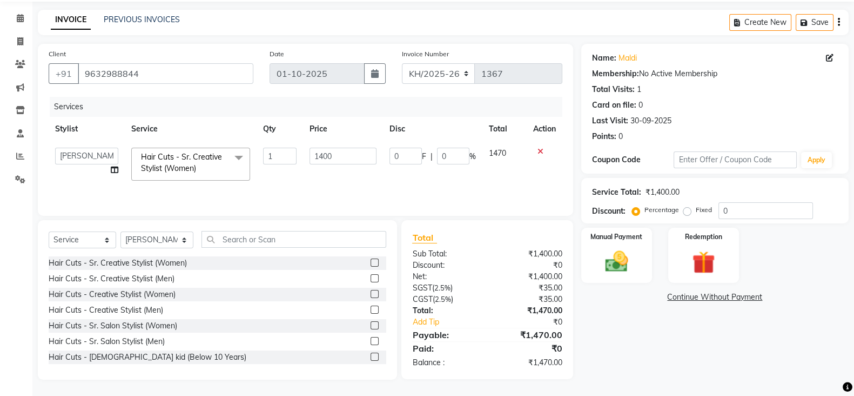
scroll to position [38, 0]
click at [372, 151] on input "1400" at bounding box center [344, 156] width 68 height 17
type input "1"
type input "1000"
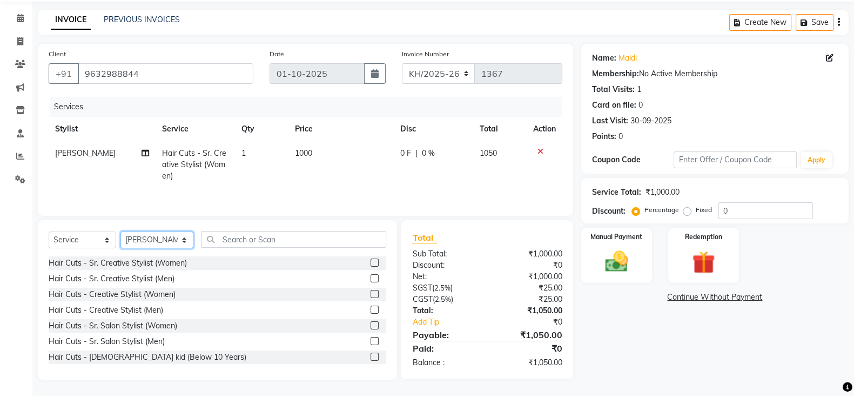
click at [161, 237] on select "Select Stylist Kharadi Manager Kishor (Ganesh) Mule Meghana Namita Nitesh Palla…" at bounding box center [156, 239] width 73 height 17
click at [170, 237] on select "Select Stylist Kharadi Manager Kishor (Ganesh) Mule Meghana Namita Nitesh Palla…" at bounding box center [156, 239] width 73 height 17
select select "76326"
click at [120, 233] on select "Select Stylist Kharadi Manager Kishor (Ganesh) Mule Meghana Namita Nitesh Palla…" at bounding box center [156, 239] width 73 height 17
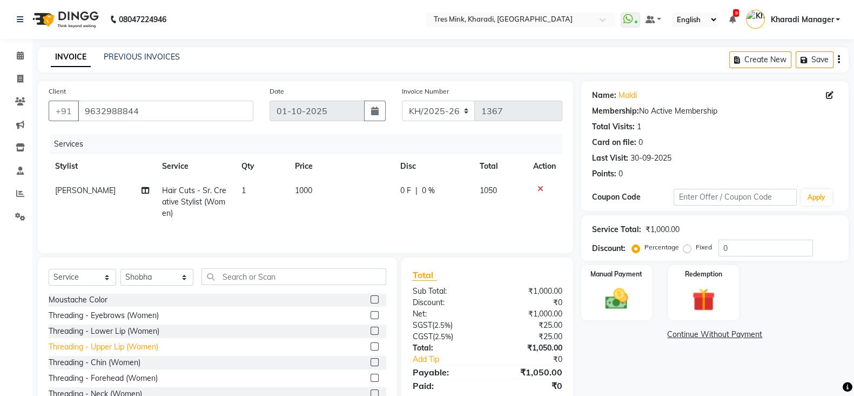
scroll to position [360, 0]
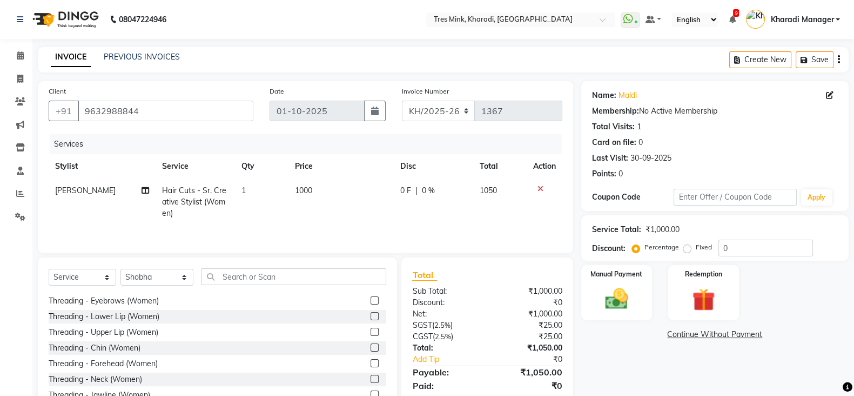
click at [371, 317] on label at bounding box center [375, 316] width 8 height 8
click at [371, 317] on input "checkbox" at bounding box center [374, 316] width 7 height 7
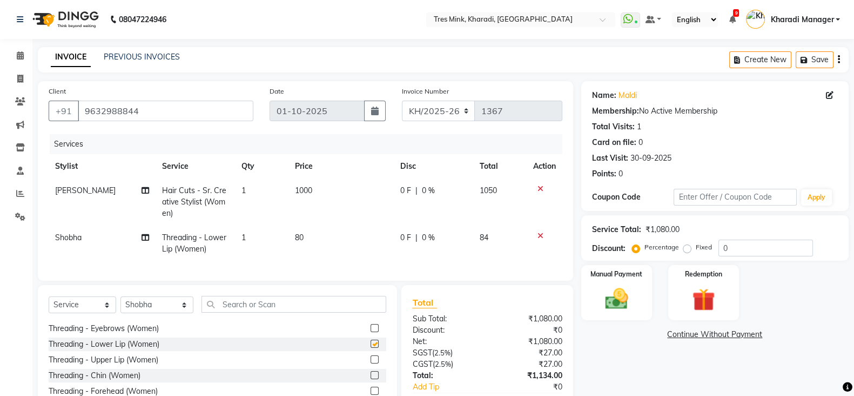
checkbox input "false"
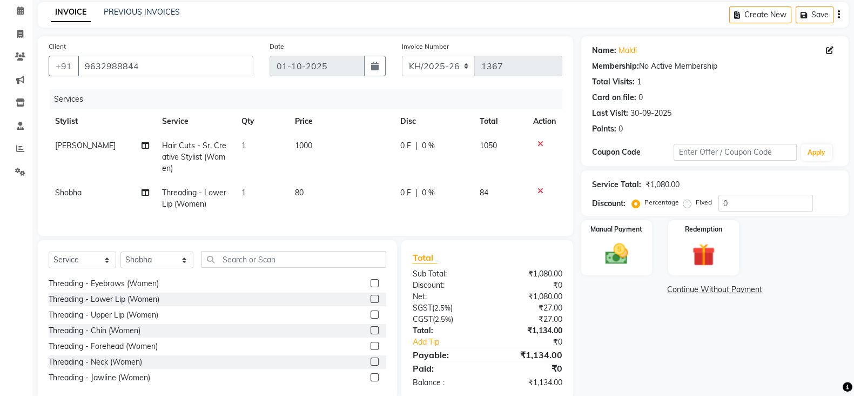
click at [371, 287] on label at bounding box center [375, 283] width 8 height 8
click at [371, 287] on input "checkbox" at bounding box center [374, 283] width 7 height 7
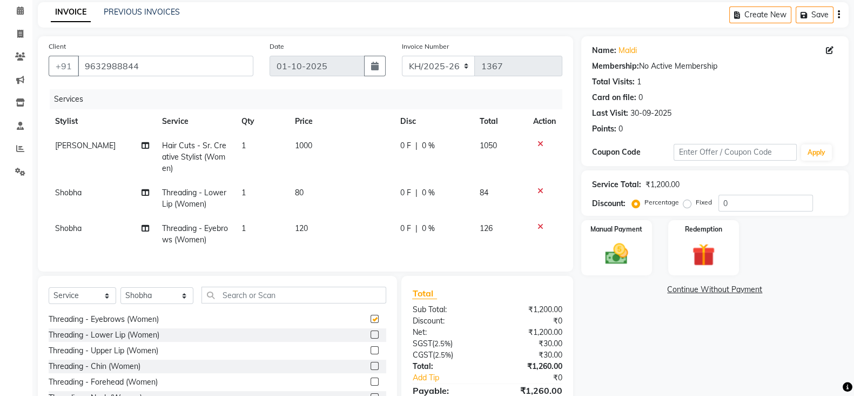
checkbox input "false"
click at [303, 191] on td "80" at bounding box center [341, 198] width 105 height 36
select select "76326"
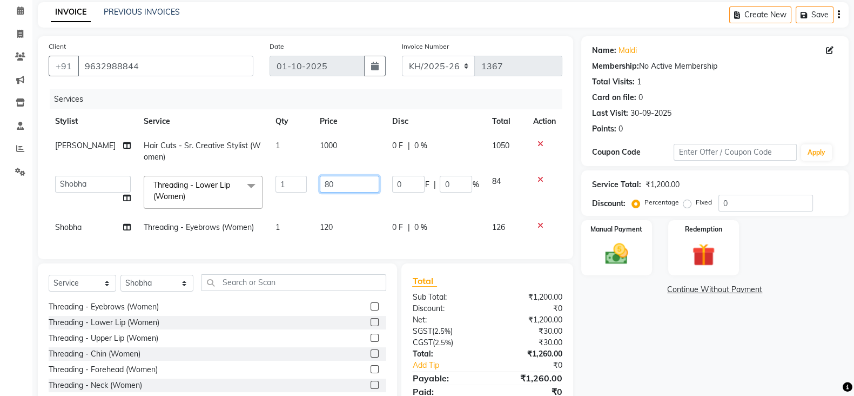
click at [366, 183] on input "80" at bounding box center [349, 184] width 59 height 17
type input "8"
type input "250"
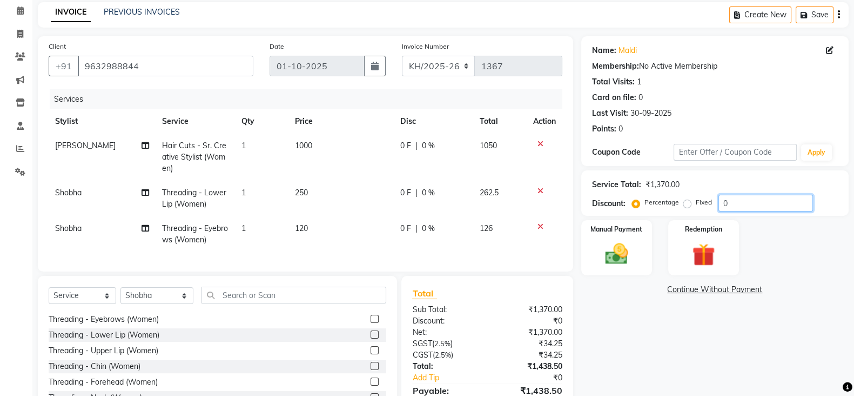
click at [739, 200] on input "0" at bounding box center [766, 203] width 95 height 17
type input "020"
click at [601, 236] on div "Manual Payment" at bounding box center [617, 247] width 74 height 57
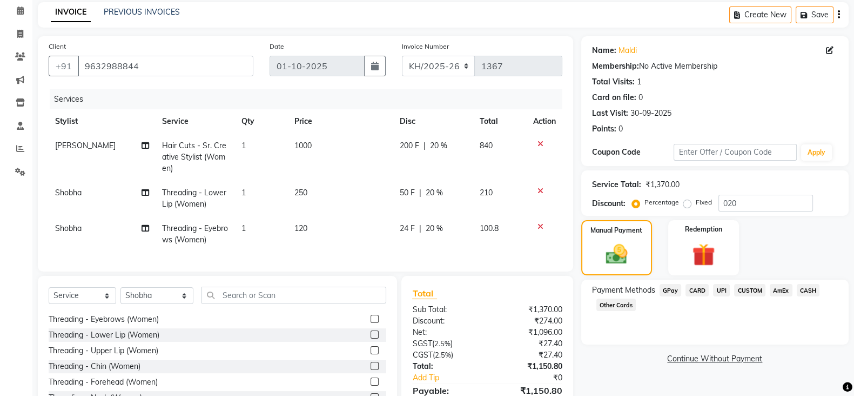
scroll to position [111, 0]
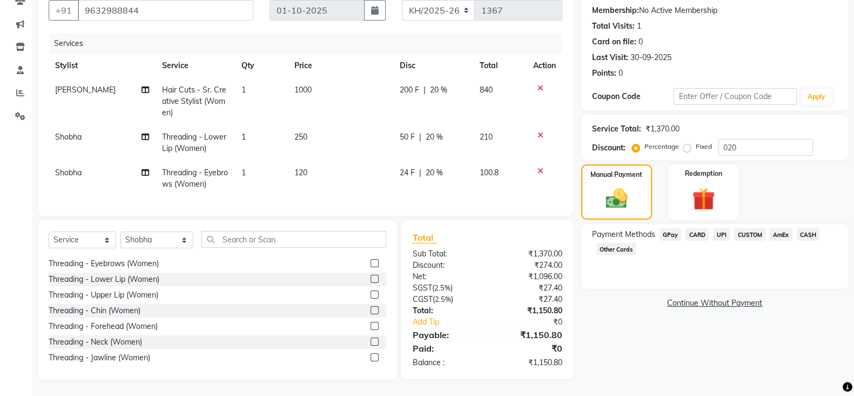
click at [719, 228] on span "UPI" at bounding box center [721, 234] width 17 height 12
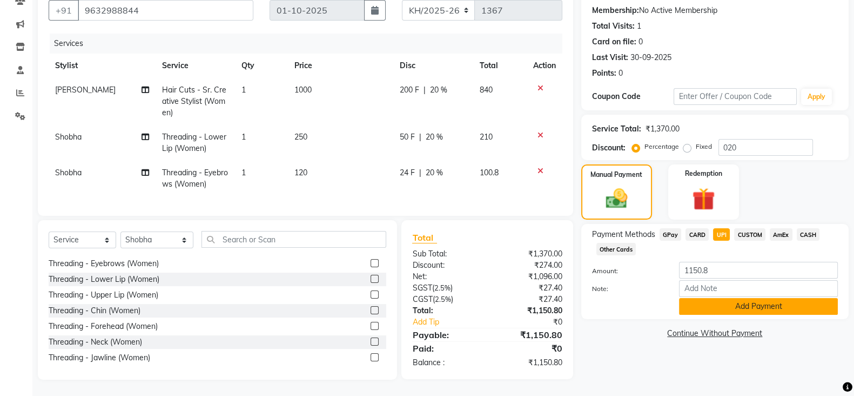
click at [729, 298] on button "Add Payment" at bounding box center [758, 306] width 159 height 17
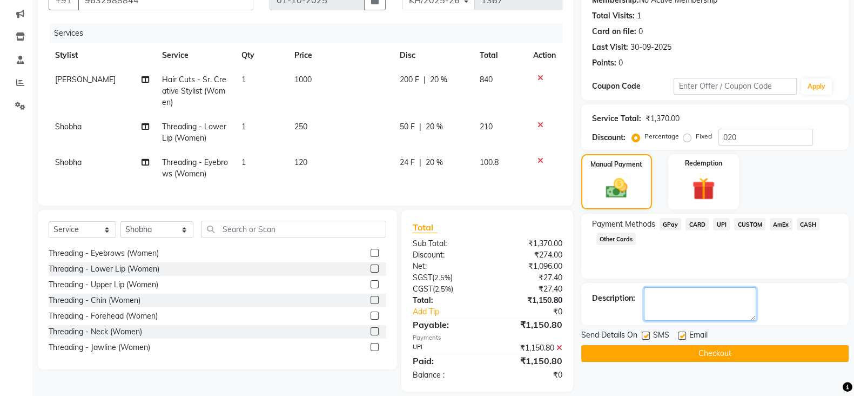
click at [720, 296] on textarea at bounding box center [700, 303] width 112 height 33
type textarea "shubham"
click at [751, 346] on button "Checkout" at bounding box center [714, 353] width 267 height 17
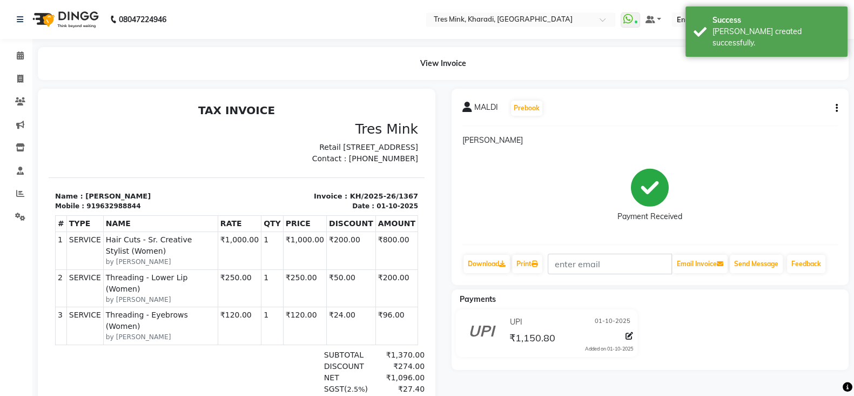
select select "service"
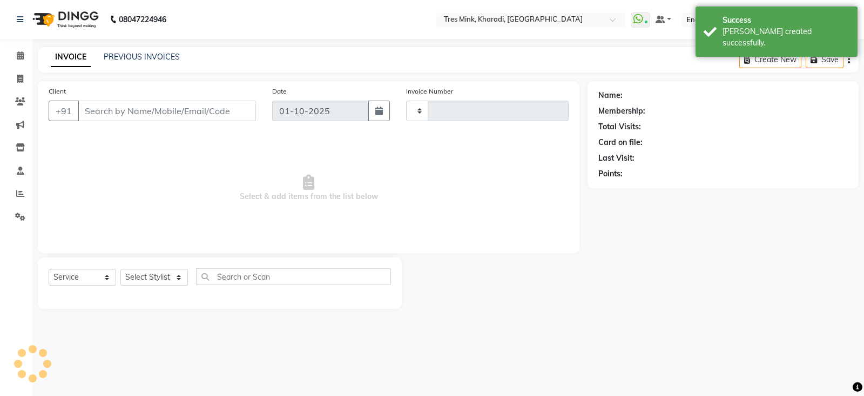
type input "1368"
select select "8100"
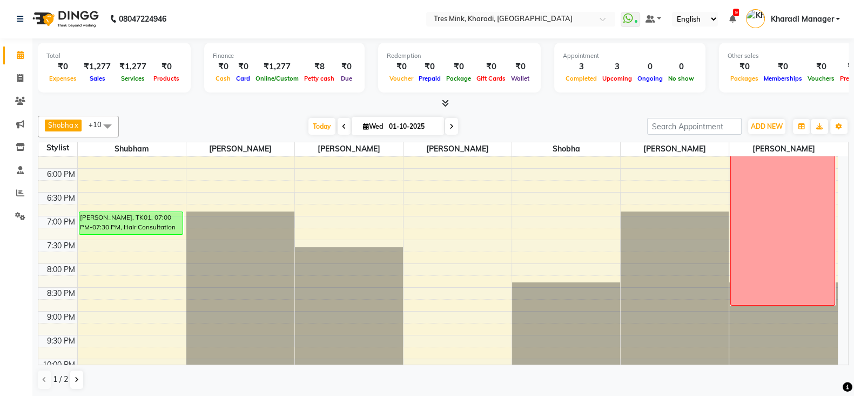
scroll to position [495, 0]
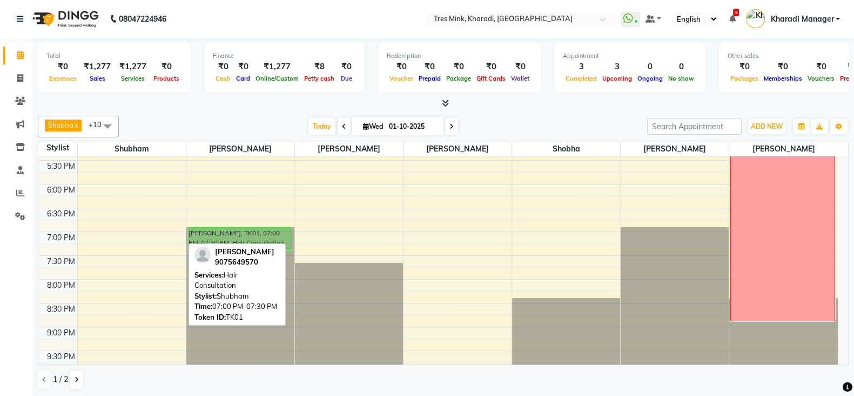
drag, startPoint x: 111, startPoint y: 231, endPoint x: 202, endPoint y: 235, distance: 91.4
click at [202, 235] on tr "parul gere, TK01, 07:00 PM-07:30 PM, Hair Consultation parul gere, TK01, 07:00 …" at bounding box center [438, 41] width 800 height 760
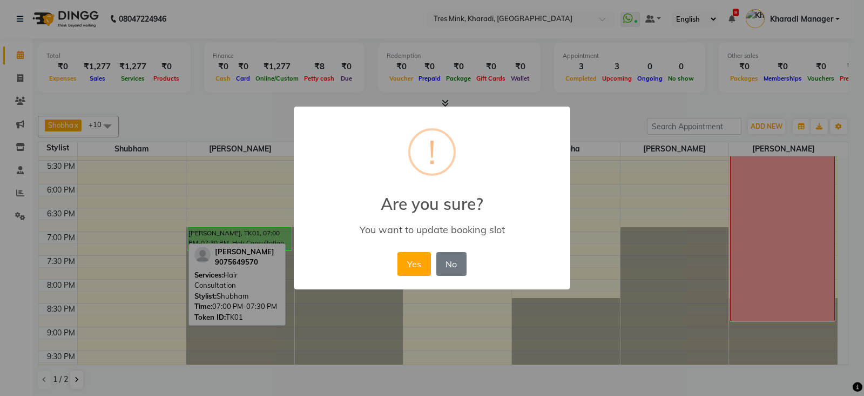
click at [466, 269] on div "Yes No No" at bounding box center [432, 263] width 74 height 29
click at [458, 262] on button "No" at bounding box center [452, 264] width 30 height 24
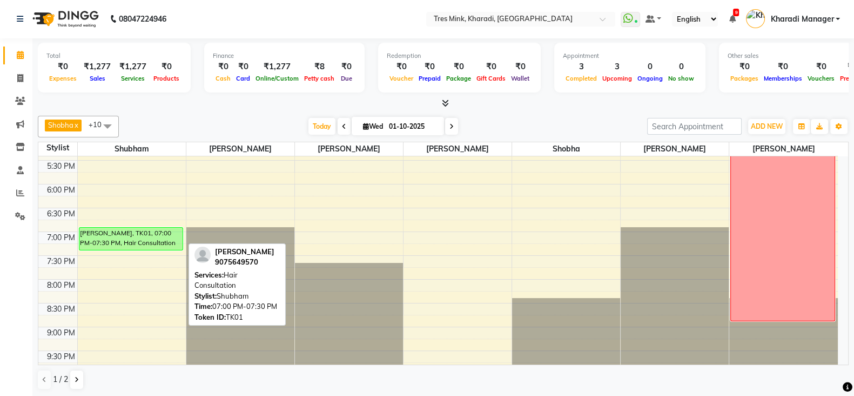
click at [451, 234] on div "7:00 AM 7:30 AM 8:00 AM 8:30 AM 9:00 AM 9:30 AM 10:00 AM 10:30 AM 11:00 AM 11:3…" at bounding box center [438, 41] width 800 height 760
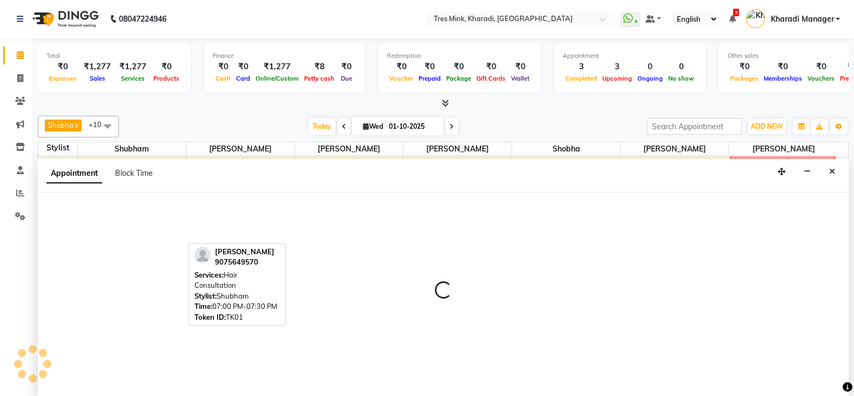
select select "90810"
select select "tentative"
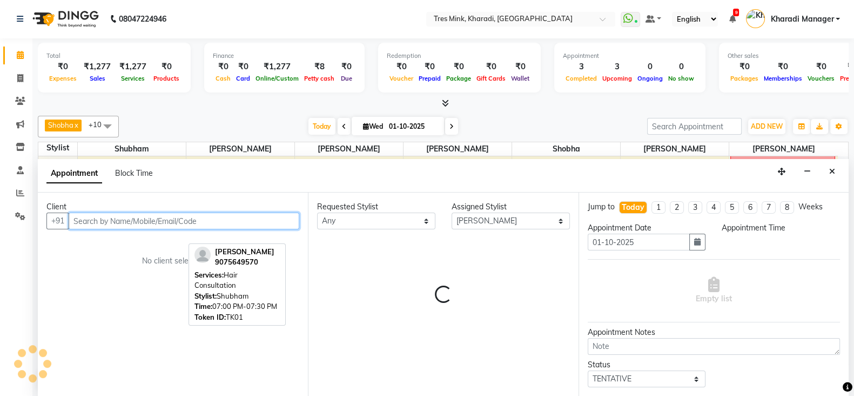
select select "1140"
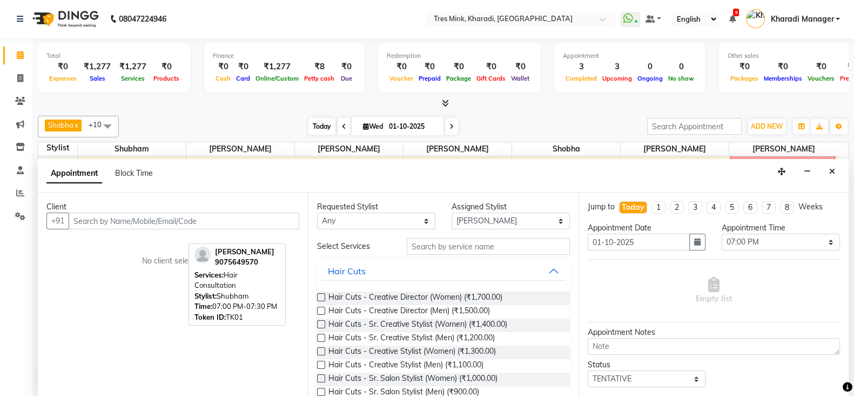
click at [324, 123] on span "Today" at bounding box center [322, 126] width 27 height 17
click at [88, 299] on div "Client +91 No client selected" at bounding box center [173, 294] width 270 height 204
click at [273, 320] on div "Token ID: TK01" at bounding box center [237, 317] width 85 height 11
click at [277, 333] on div "Shobha x Poonam Khande x Ravi Maheshkar x Saiba x Siddhant x Kishor (Ganesh) Mu…" at bounding box center [443, 252] width 811 height 283
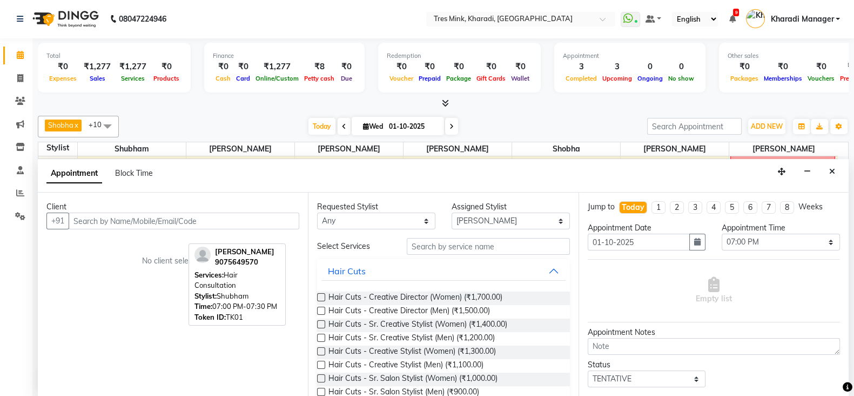
click at [277, 336] on div "Client +91 No client selected" at bounding box center [173, 294] width 270 height 204
click at [832, 174] on icon "Close" at bounding box center [832, 171] width 6 height 8
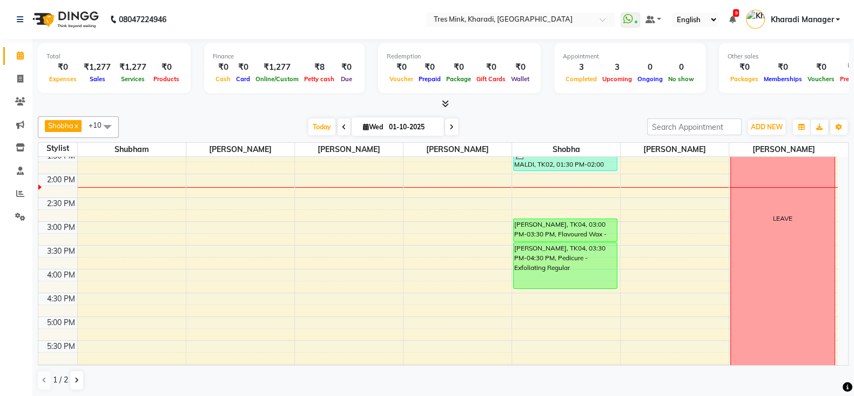
scroll to position [231, 0]
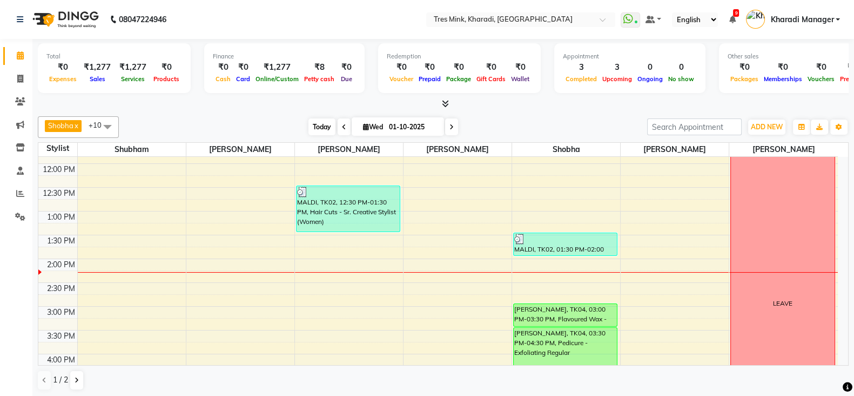
click at [316, 129] on span "Today" at bounding box center [322, 126] width 27 height 17
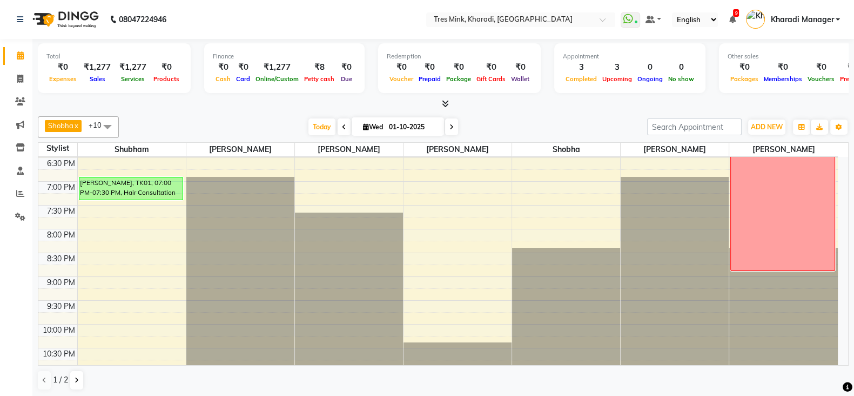
scroll to position [1, 0]
drag, startPoint x: 328, startPoint y: 124, endPoint x: 333, endPoint y: 129, distance: 7.3
click at [333, 129] on div "Today Wed 01-10-2025" at bounding box center [383, 126] width 152 height 16
click at [321, 125] on span "Today" at bounding box center [322, 126] width 27 height 17
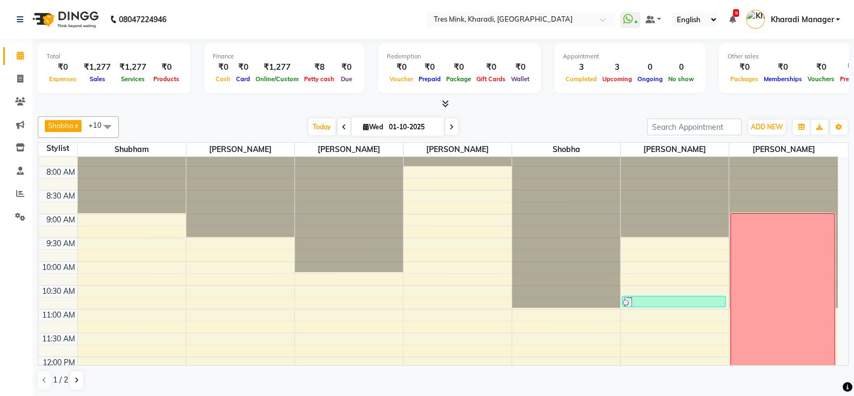
scroll to position [135, 0]
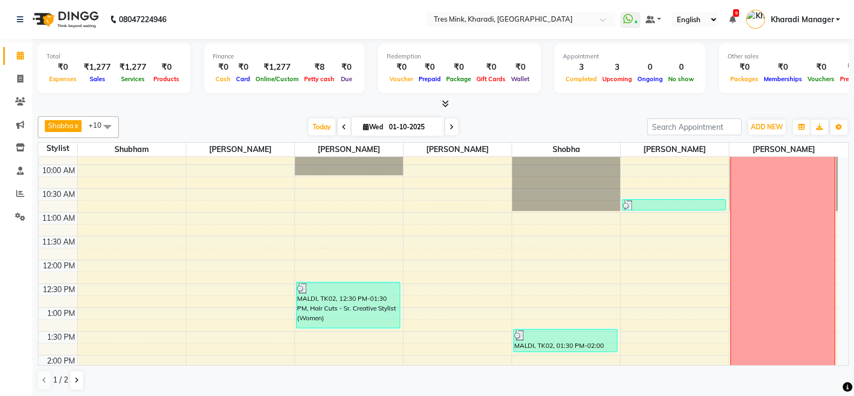
click at [451, 126] on icon at bounding box center [452, 127] width 4 height 6
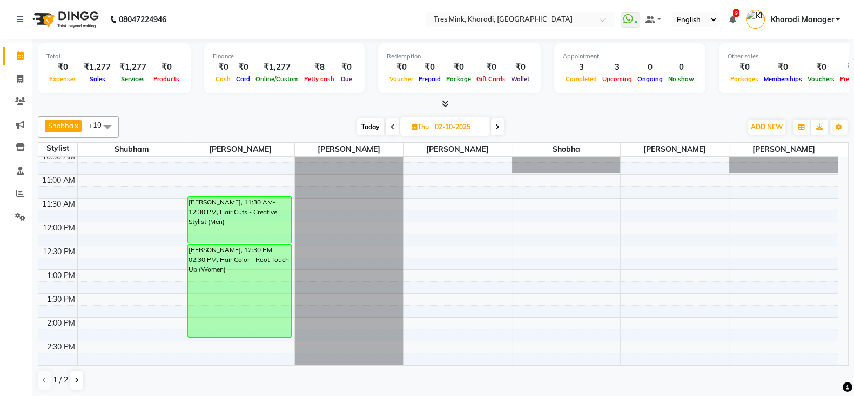
scroll to position [150, 0]
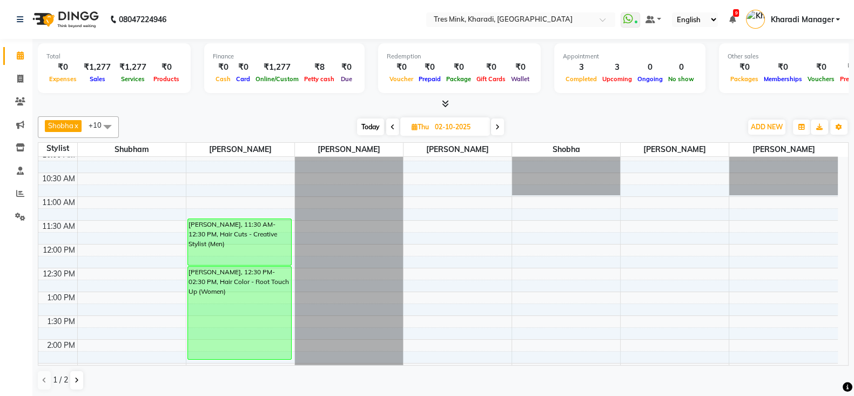
click at [362, 123] on span "Today" at bounding box center [370, 126] width 27 height 17
type input "01-10-2025"
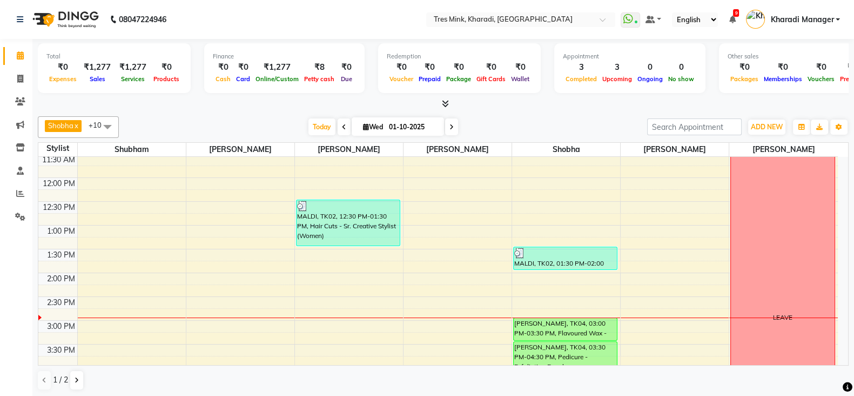
scroll to position [315, 0]
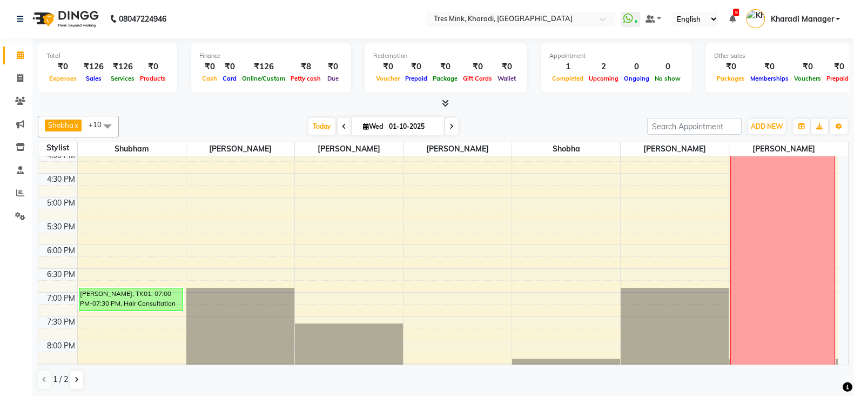
scroll to position [450, 0]
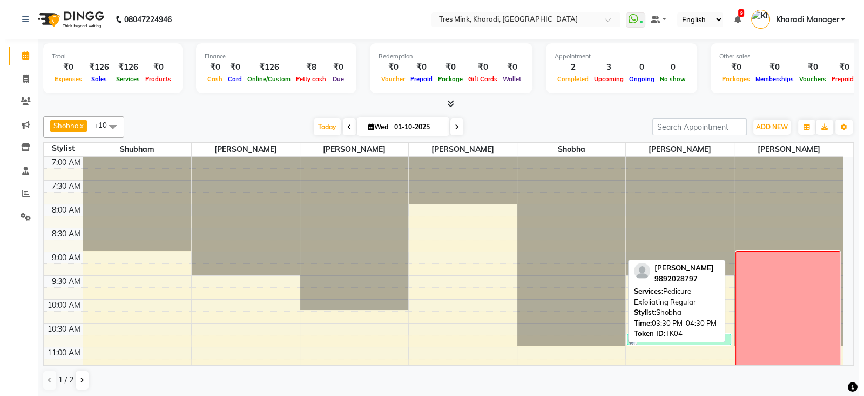
scroll to position [346, 0]
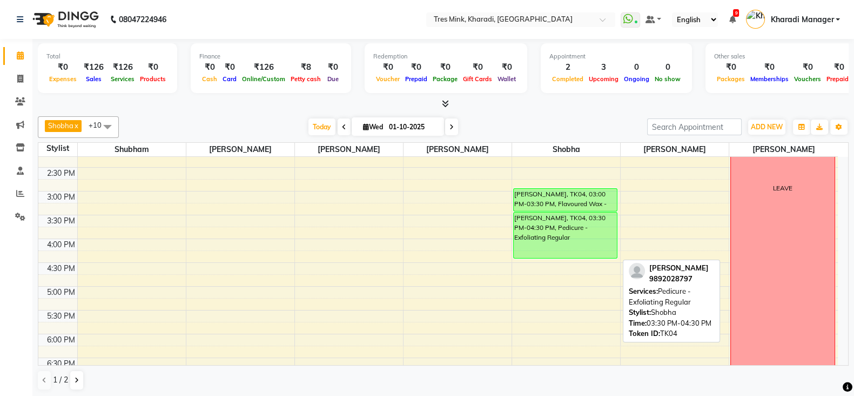
click at [561, 218] on div "[PERSON_NAME], TK04, 03:30 PM-04:30 PM, Pedicure - Exfoliating Regular" at bounding box center [565, 234] width 103 height 45
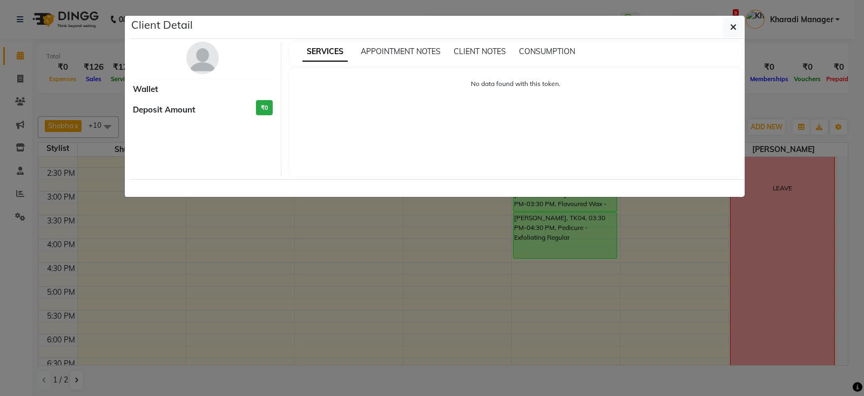
select select "6"
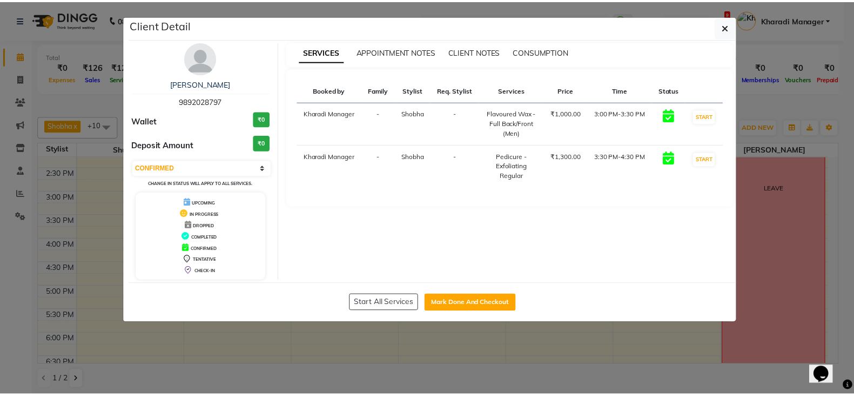
scroll to position [0, 0]
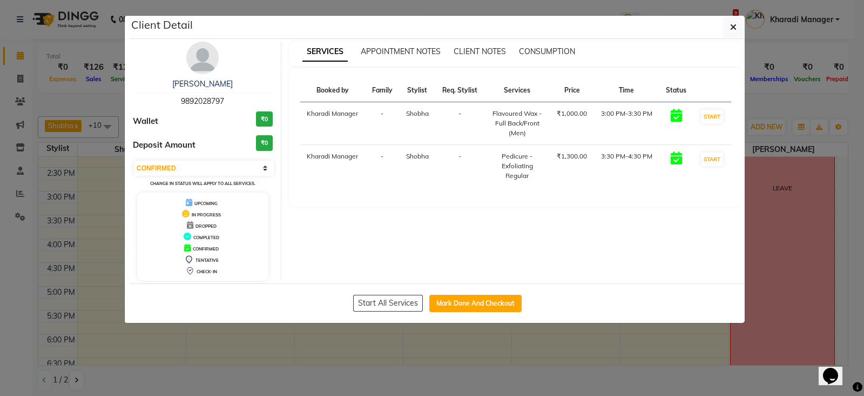
click at [196, 50] on img at bounding box center [202, 58] width 32 height 32
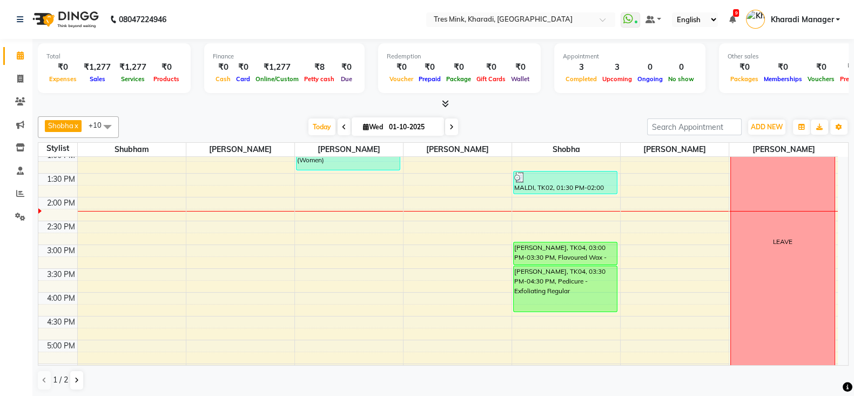
scroll to position [315, 0]
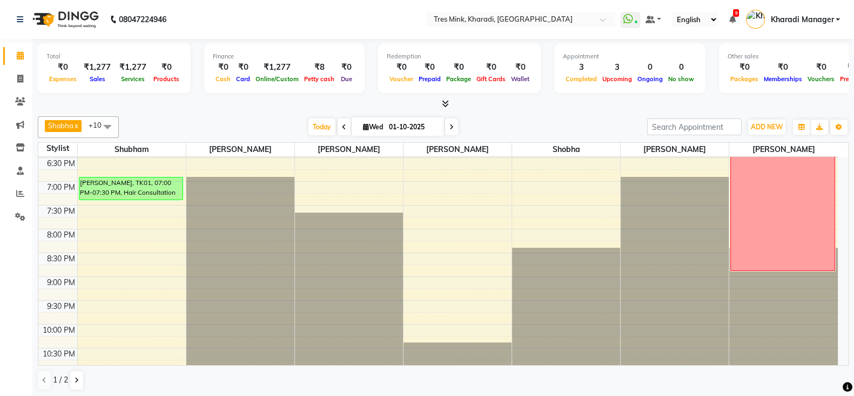
scroll to position [1, 0]
click at [446, 125] on span at bounding box center [451, 126] width 13 height 17
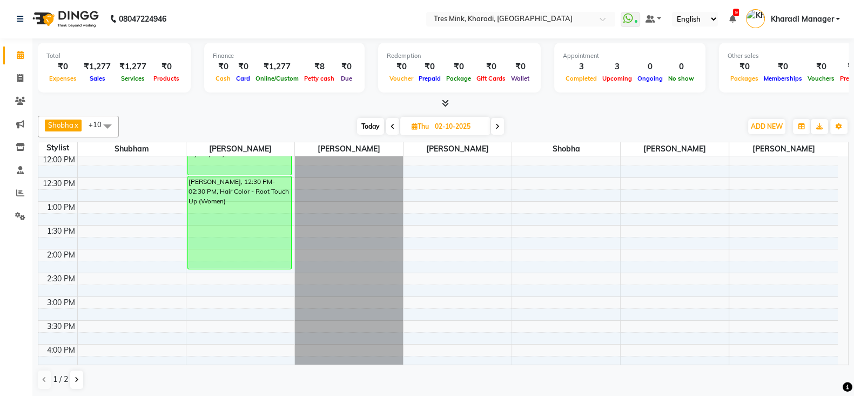
scroll to position [287, 0]
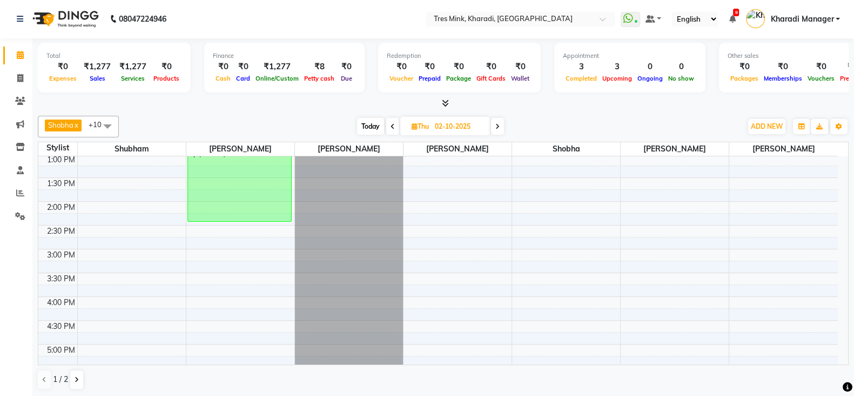
click at [494, 121] on span at bounding box center [497, 126] width 13 height 17
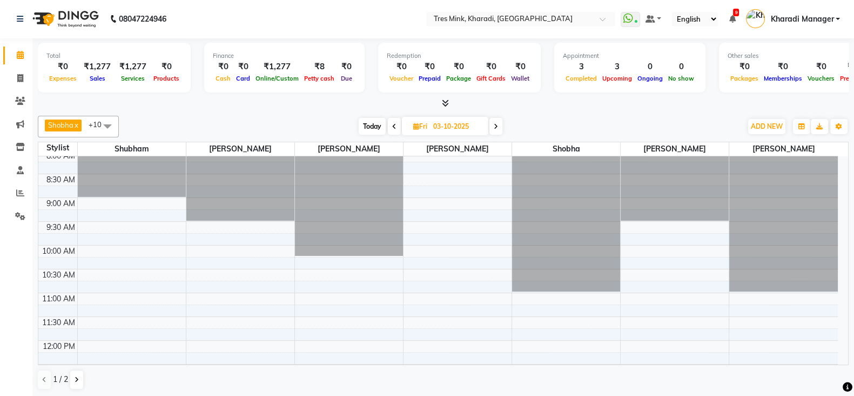
scroll to position [0, 0]
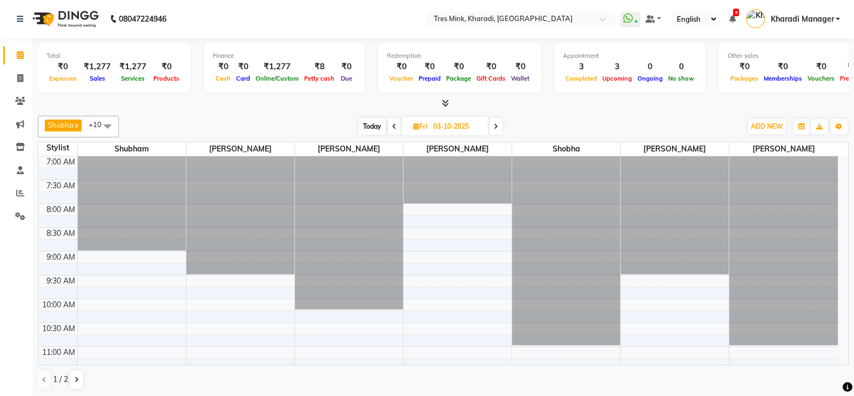
click at [500, 124] on span at bounding box center [496, 126] width 13 height 17
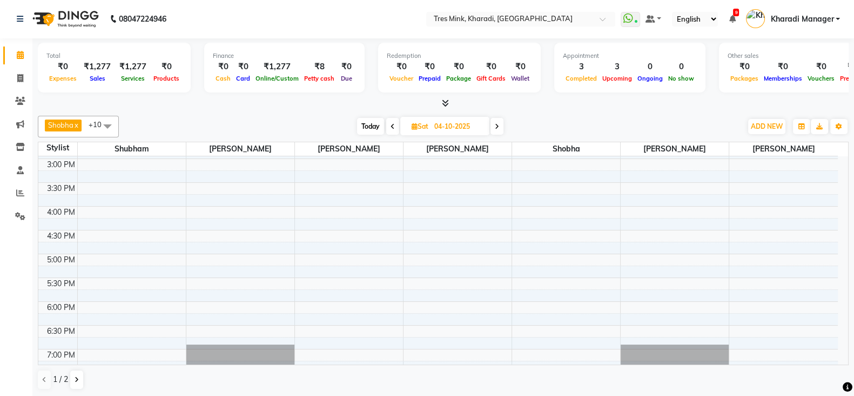
click at [373, 123] on span "Today" at bounding box center [370, 126] width 27 height 17
type input "01-10-2025"
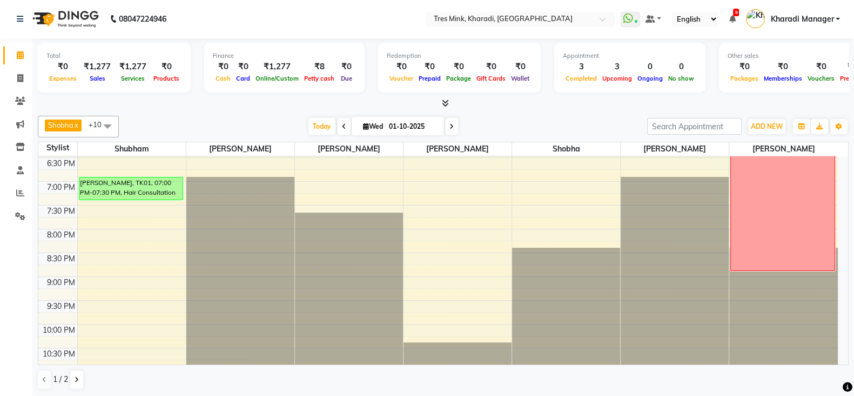
scroll to position [546, 0]
click at [323, 126] on span "Today" at bounding box center [322, 126] width 27 height 17
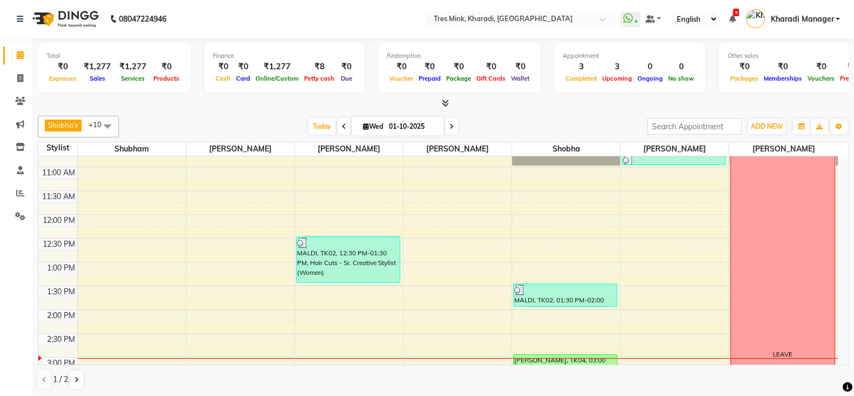
scroll to position [180, 0]
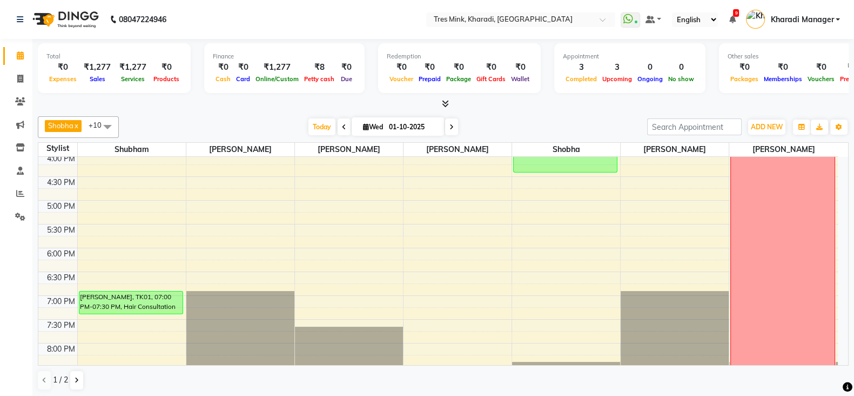
scroll to position [495, 0]
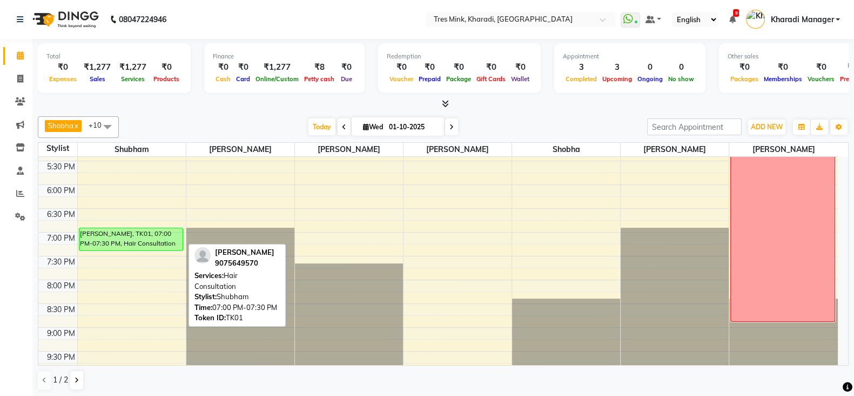
click at [151, 235] on div "[PERSON_NAME], TK01, 07:00 PM-07:30 PM, Hair Consultation" at bounding box center [130, 239] width 103 height 22
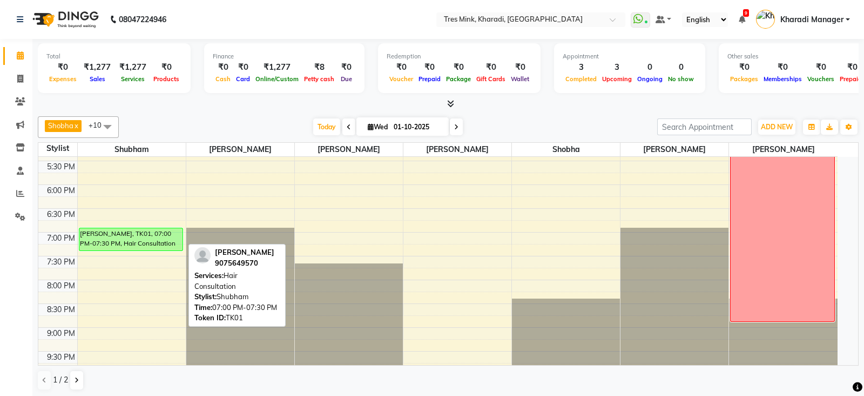
select select "6"
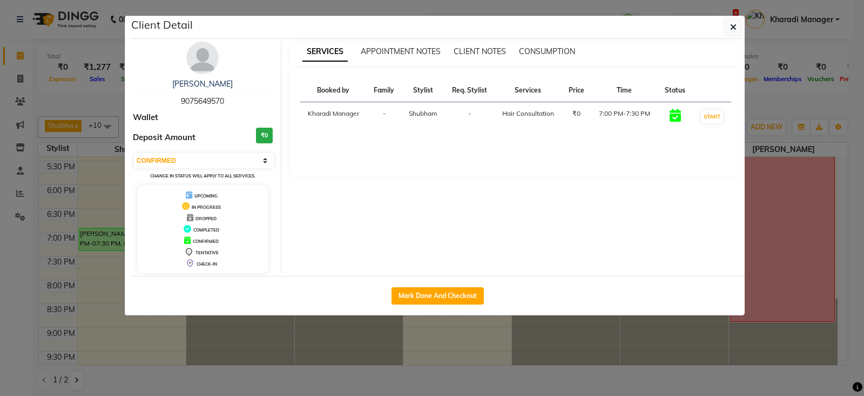
click at [207, 50] on img at bounding box center [202, 58] width 32 height 32
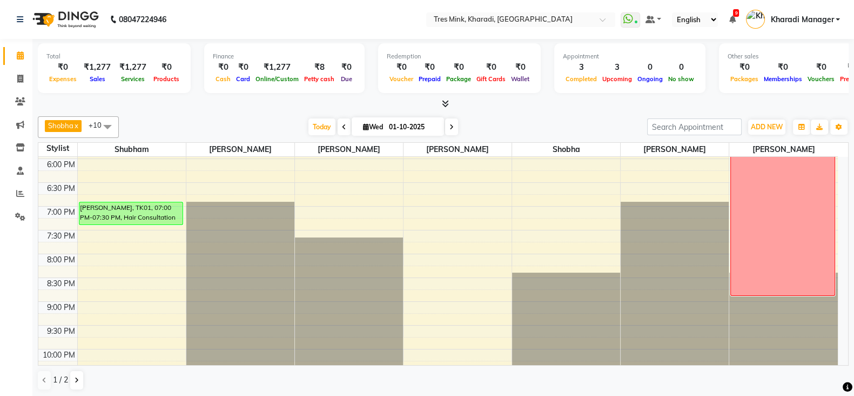
scroll to position [546, 0]
